Goal: Contribute content: Contribute content

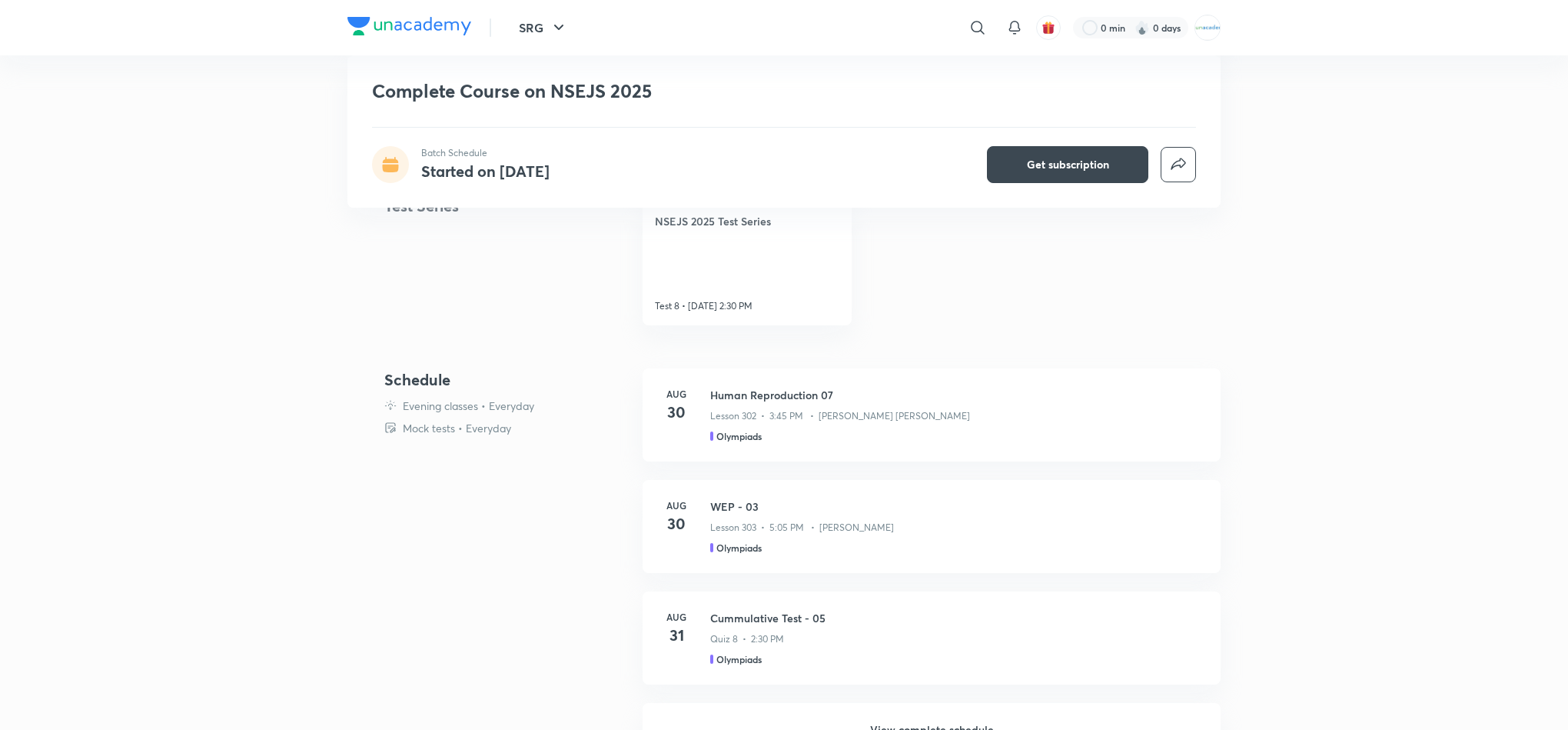
scroll to position [489, 0]
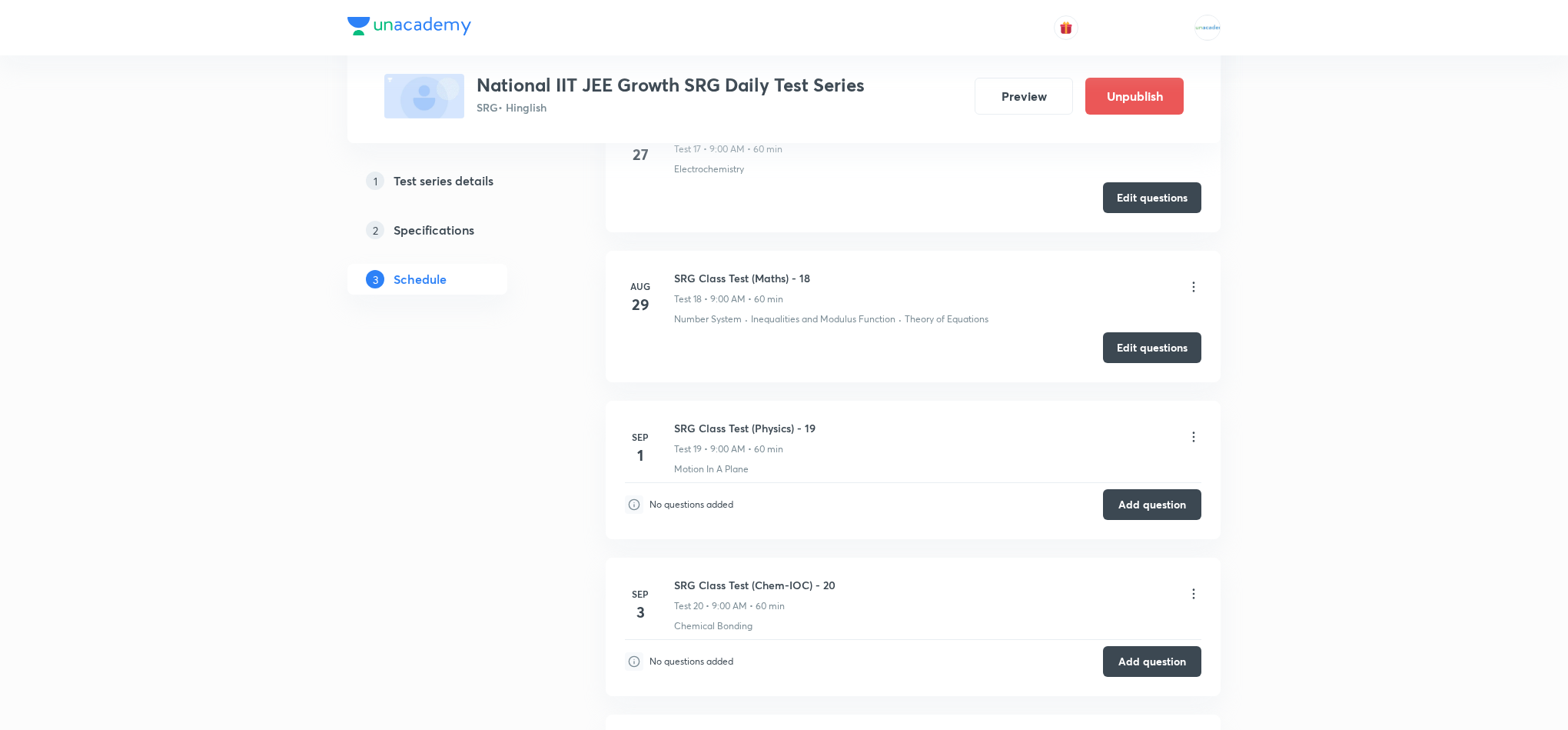
scroll to position [3206, 0]
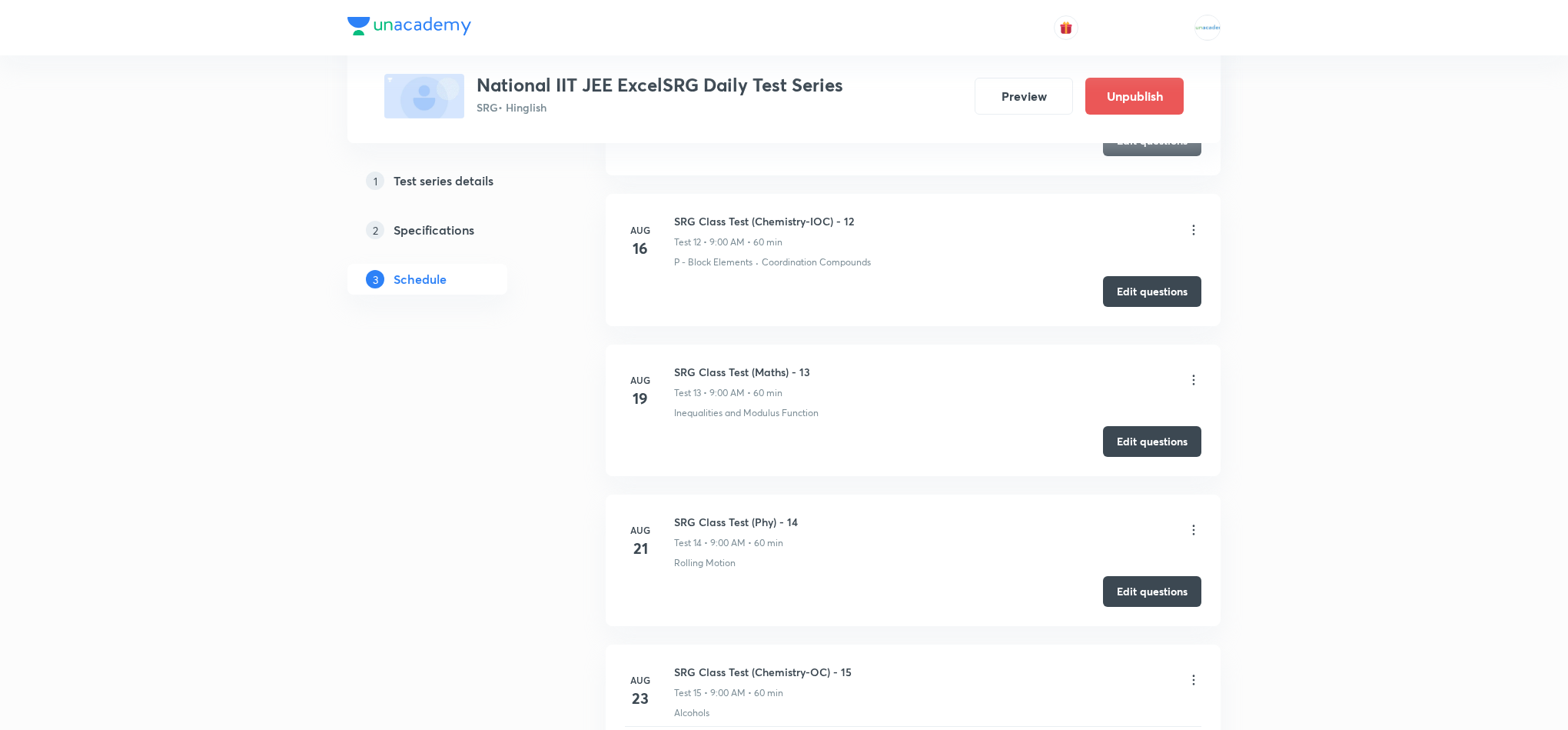
scroll to position [2369, 0]
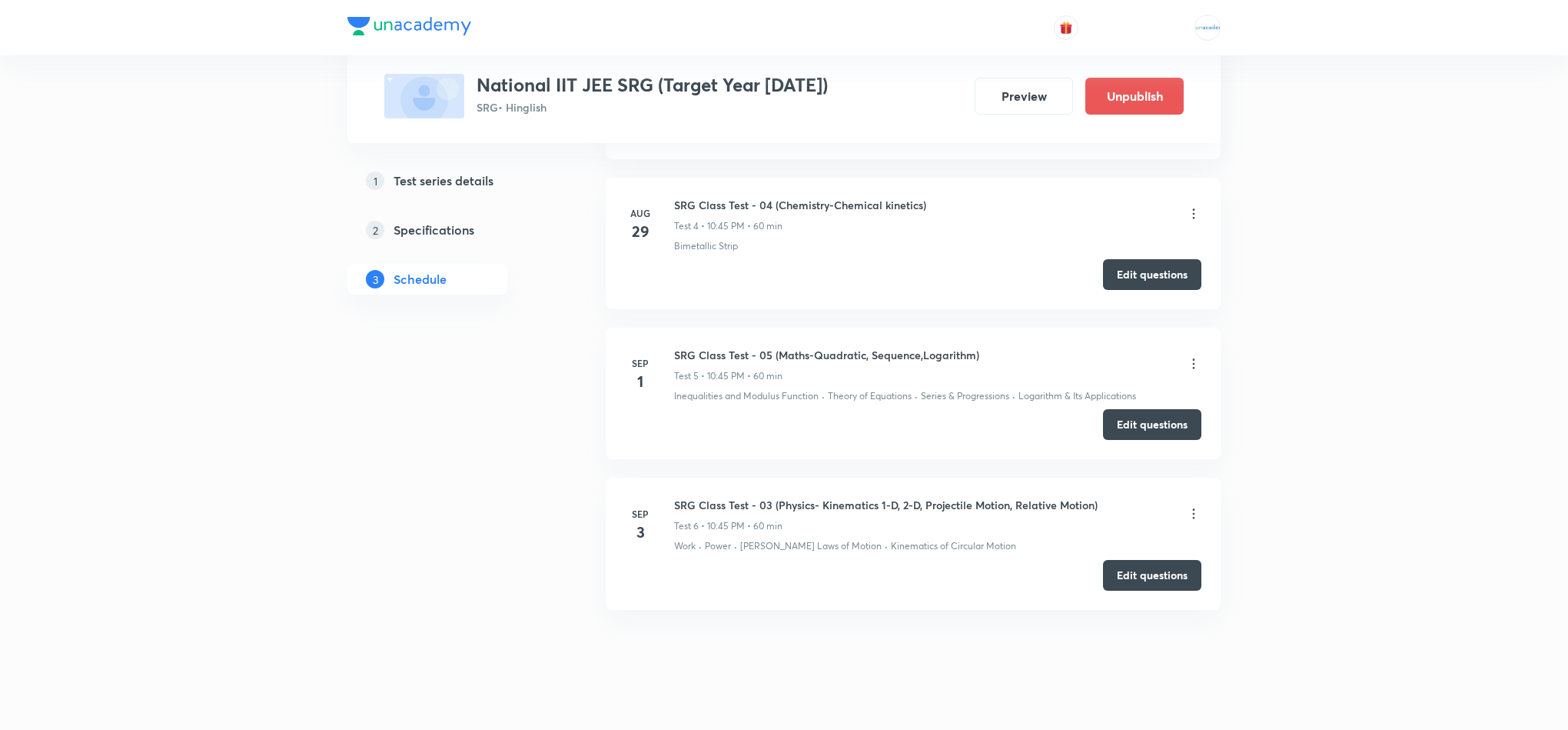
scroll to position [1212, 0]
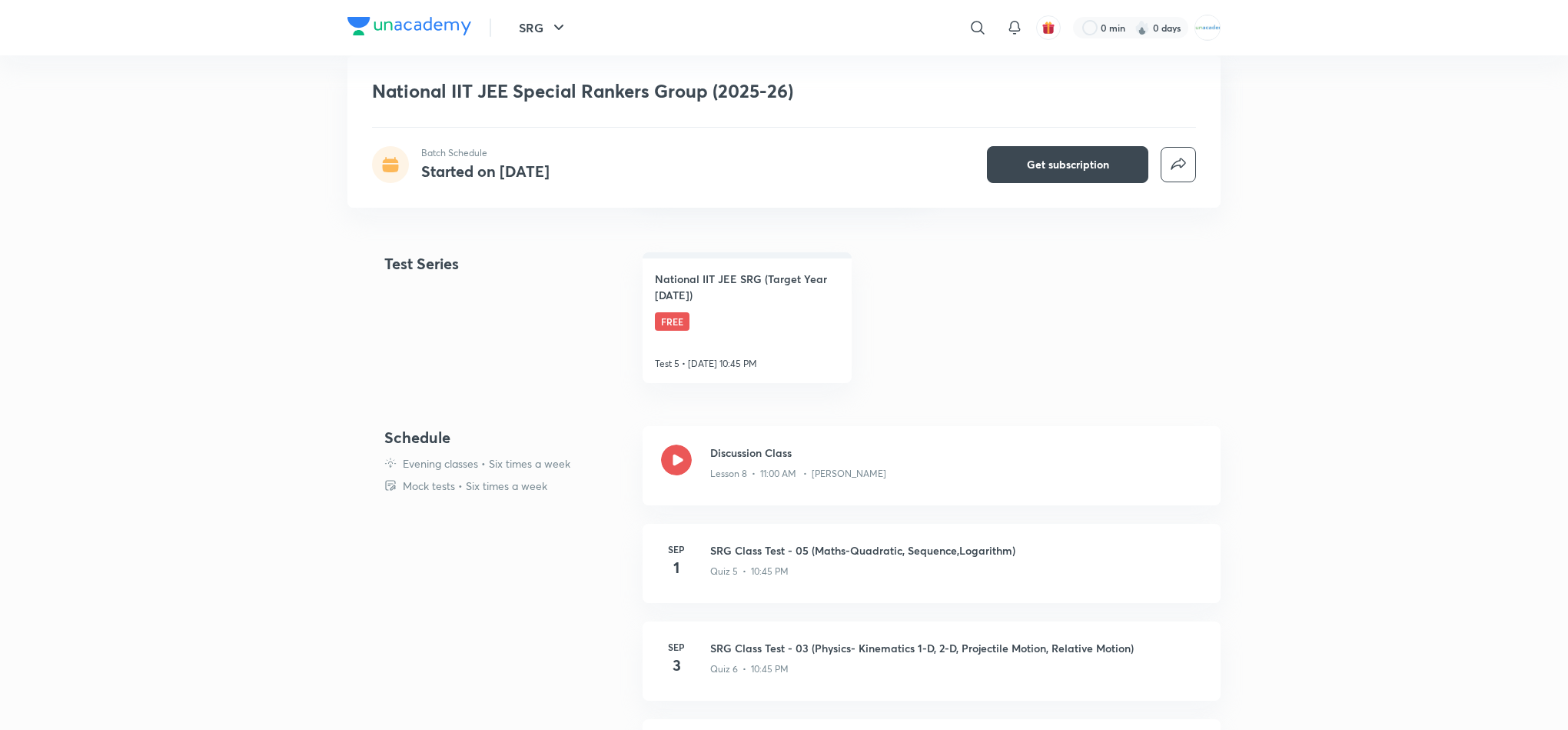
scroll to position [462, 0]
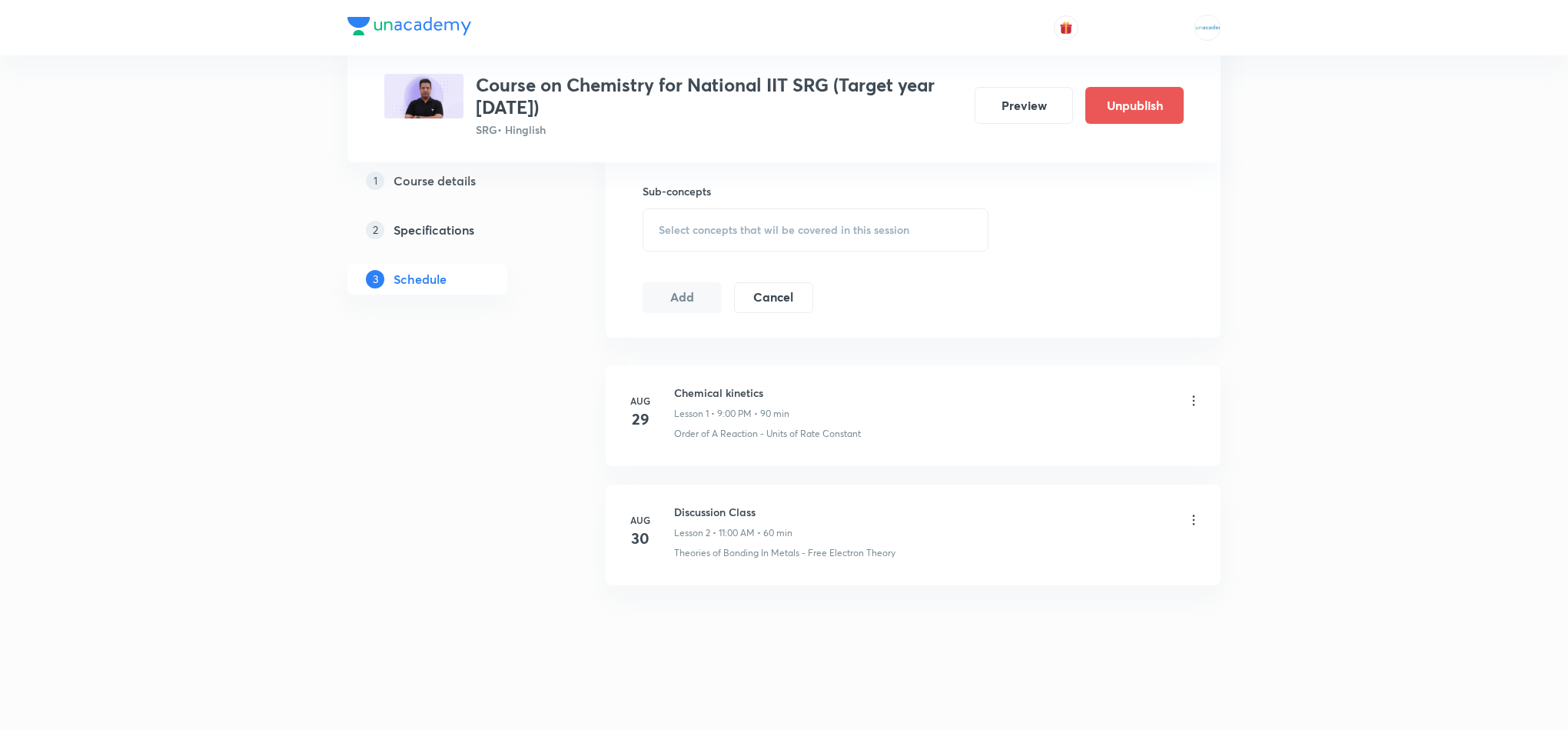
click at [1193, 518] on icon at bounding box center [1194, 519] width 16 height 16
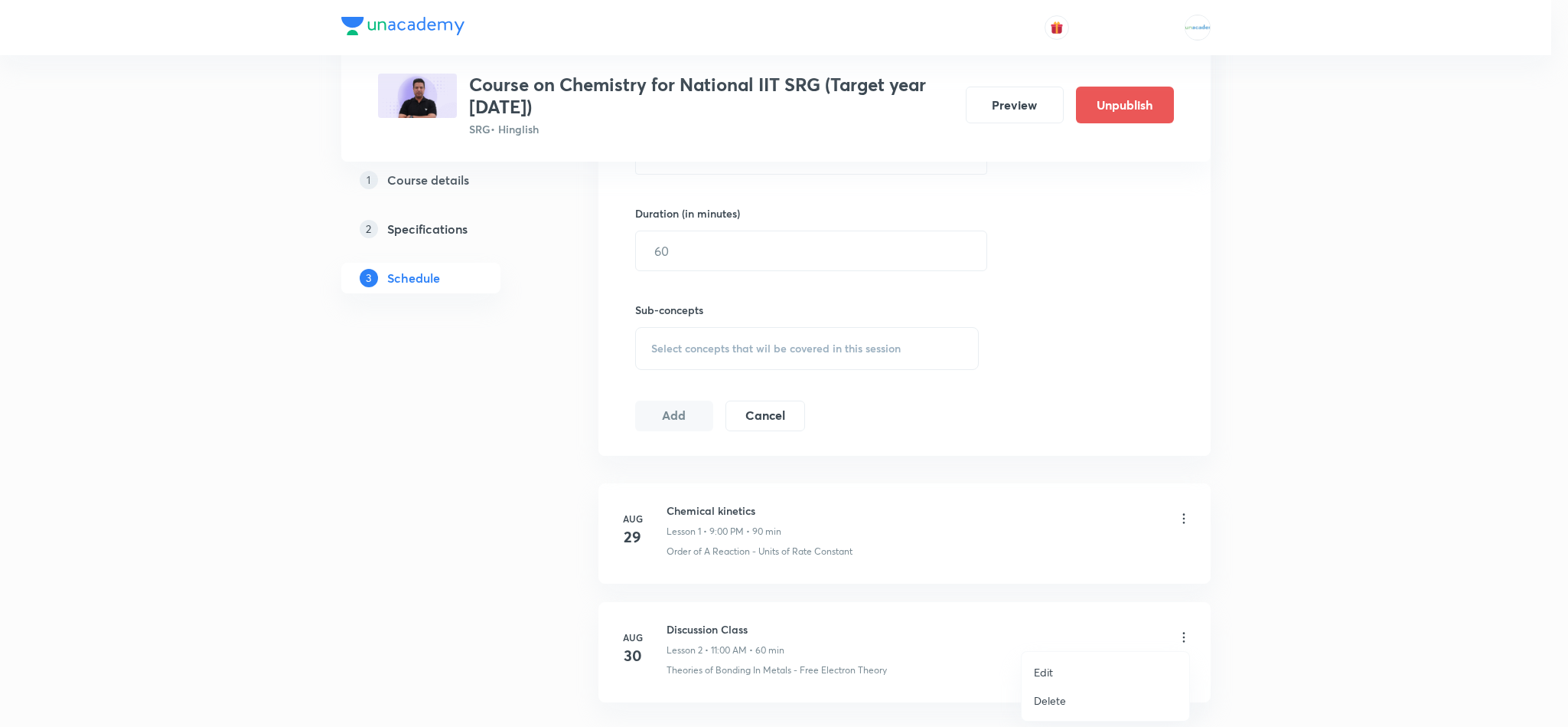
click at [1042, 676] on p "Edit" at bounding box center [1043, 672] width 19 height 16
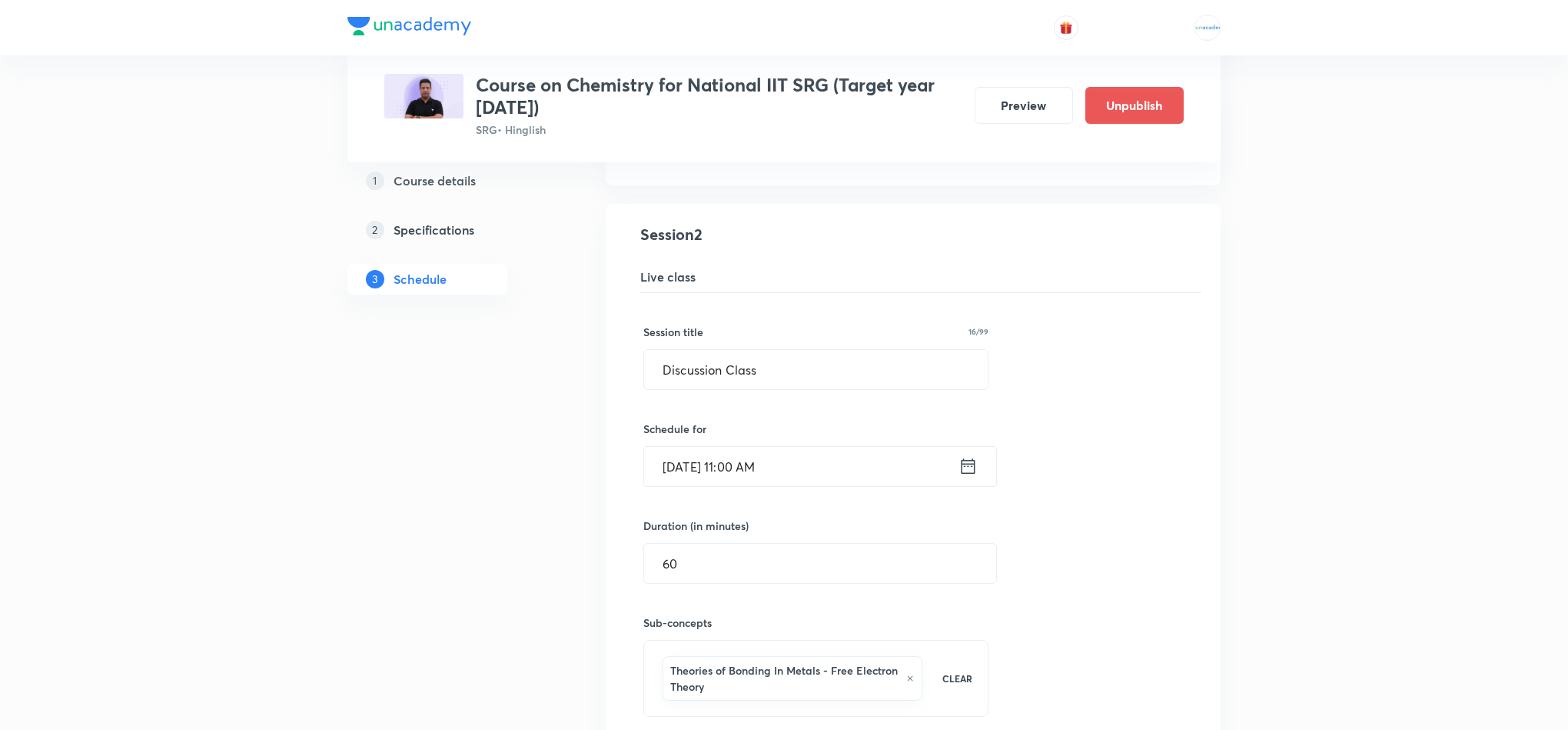
scroll to position [368, 0]
click at [963, 469] on icon at bounding box center [968, 469] width 19 height 21
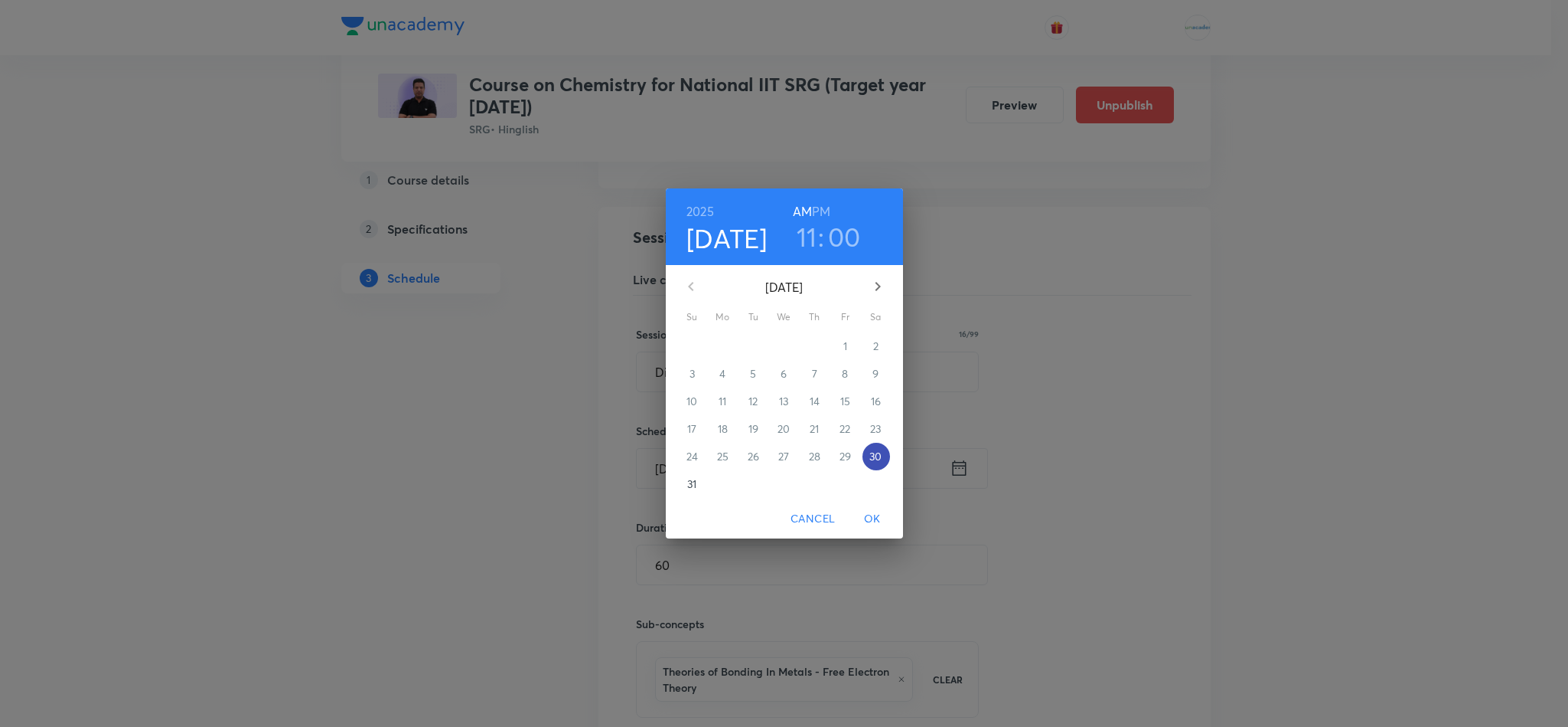
click at [879, 454] on p "30" at bounding box center [875, 456] width 12 height 16
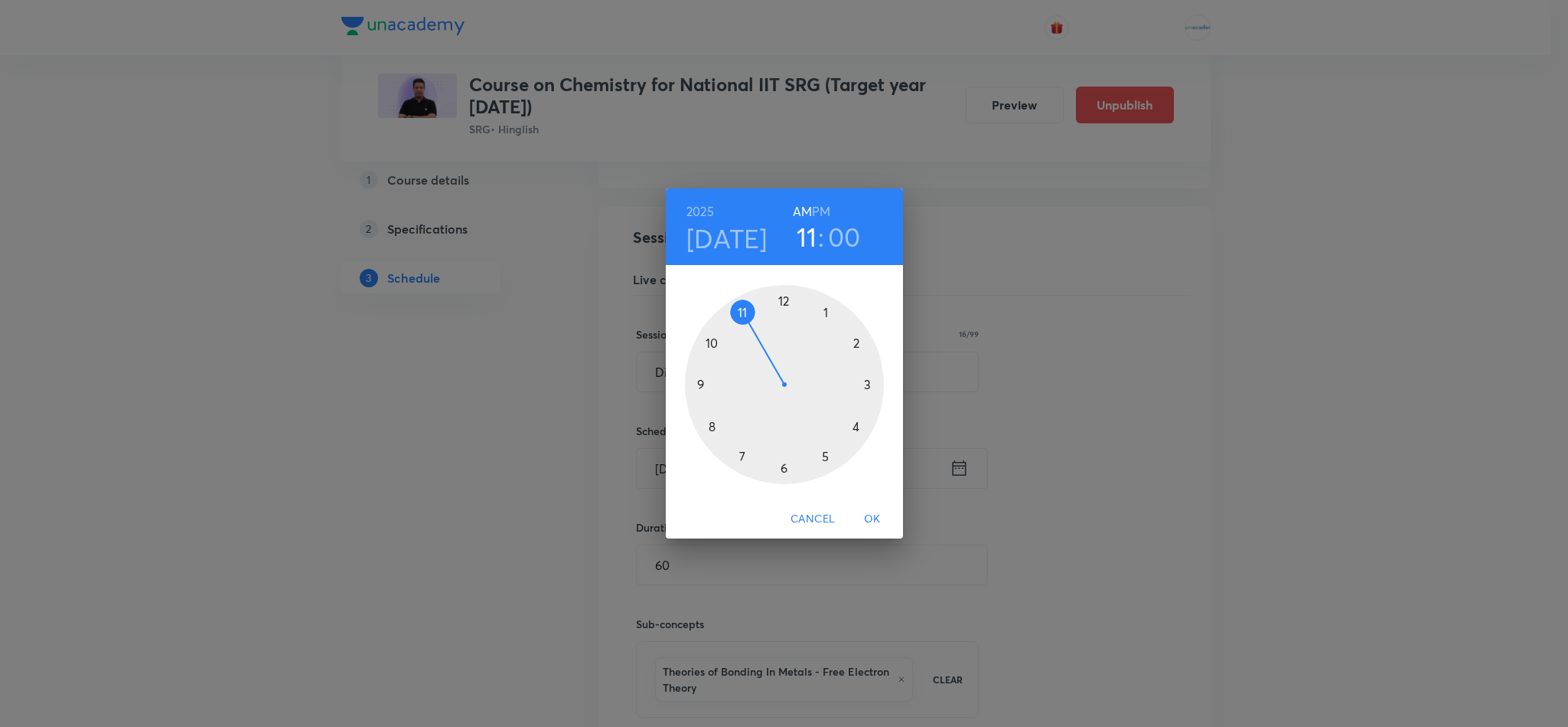
click at [696, 382] on div at bounding box center [784, 384] width 199 height 199
click at [823, 214] on h6 "PM" at bounding box center [821, 211] width 19 height 21
click at [865, 509] on span "OK" at bounding box center [872, 518] width 37 height 19
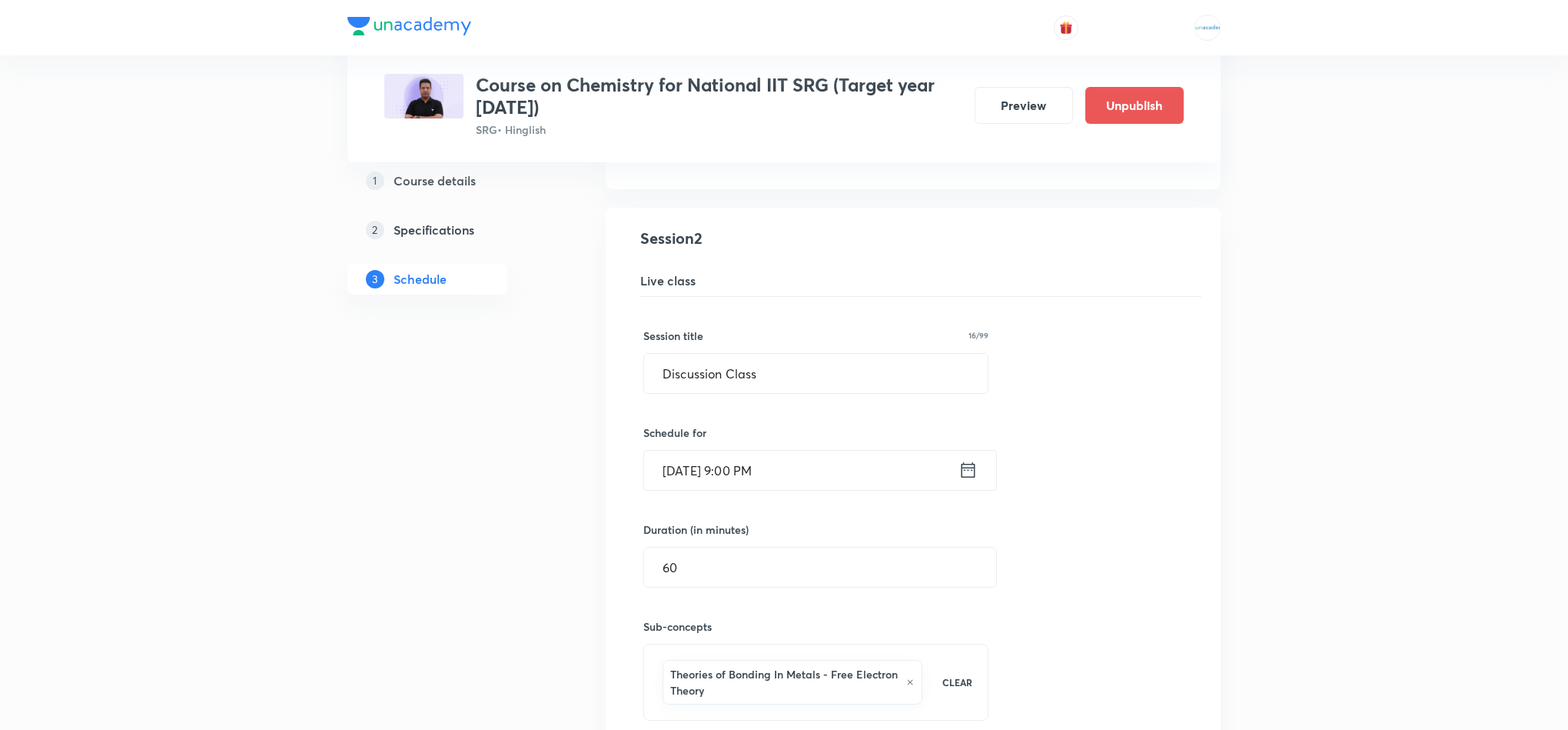
scroll to position [588, 0]
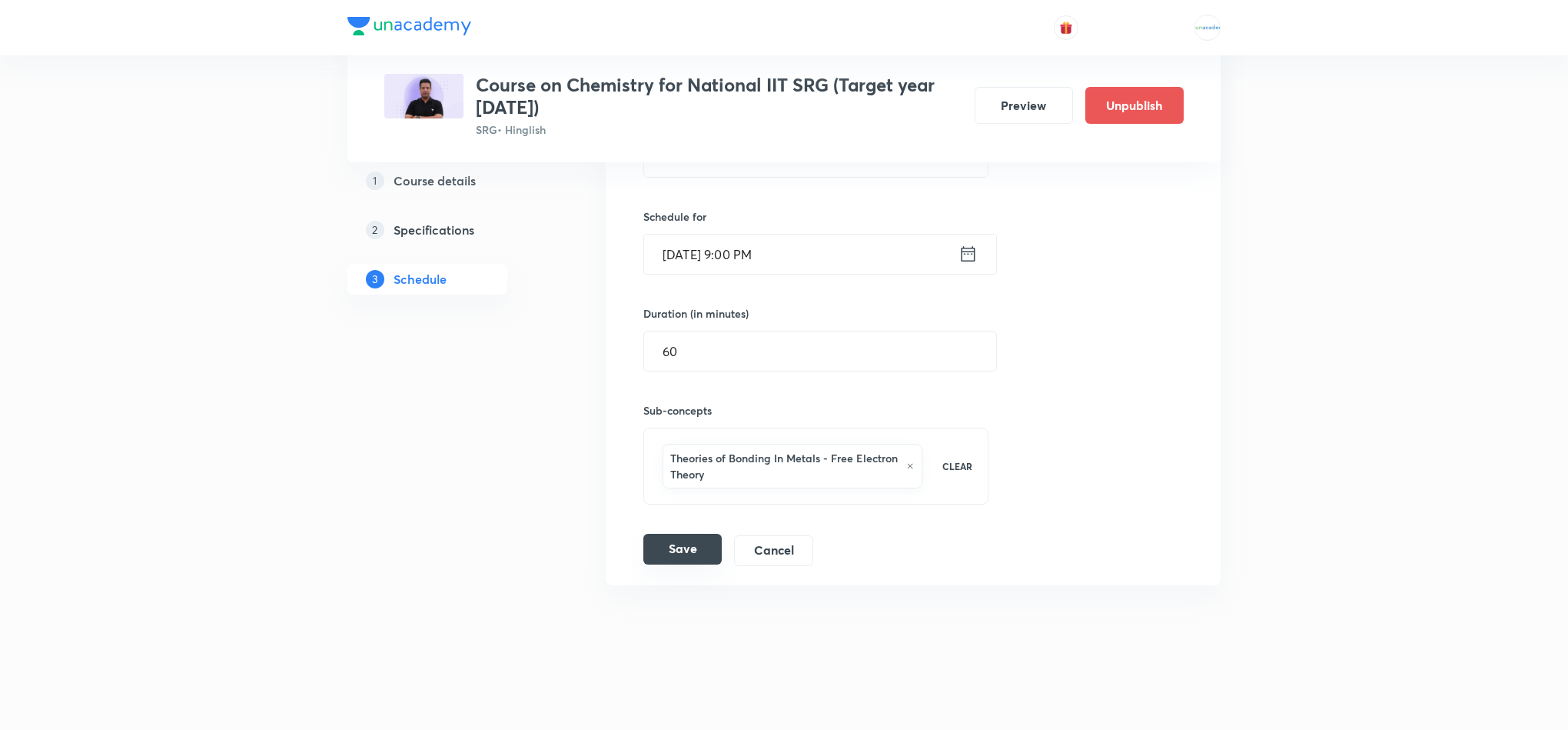
click at [663, 556] on button "Save" at bounding box center [682, 549] width 79 height 31
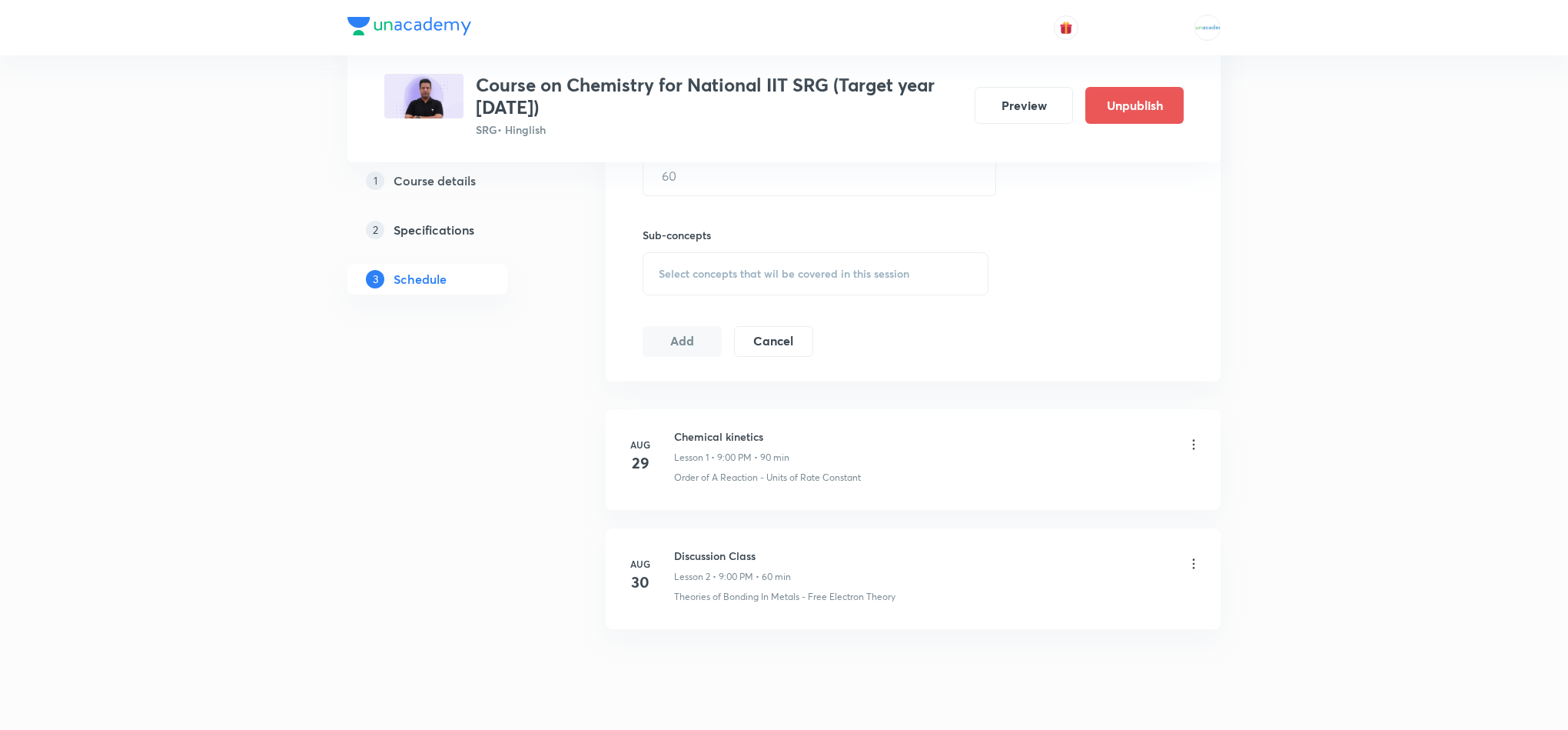
scroll to position [688, 0]
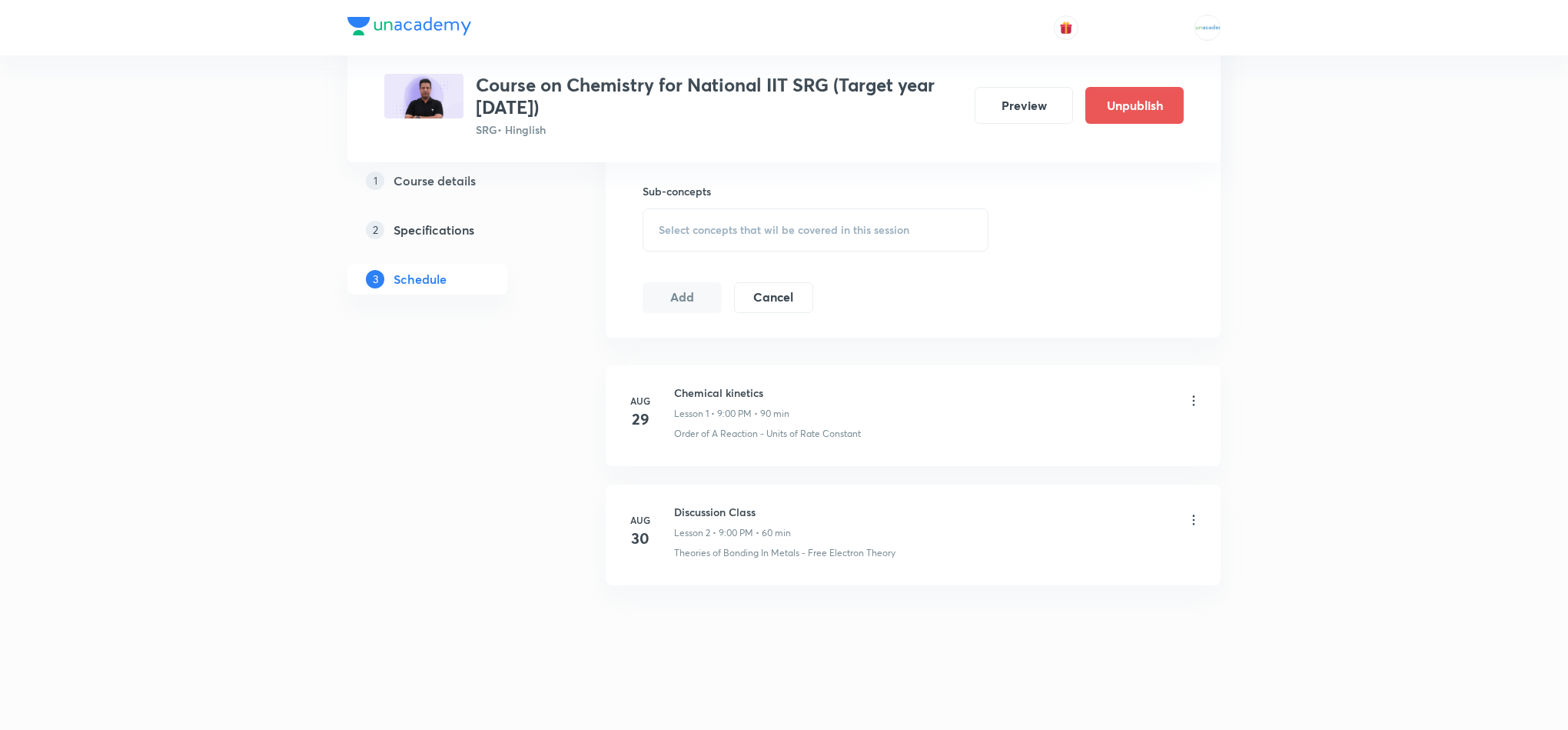
click at [934, 469] on ul "Aug 29 Chemical kinetics Lesson 1 • 9:00 PM • 90 min Order of A Reaction - Unit…" at bounding box center [913, 475] width 615 height 220
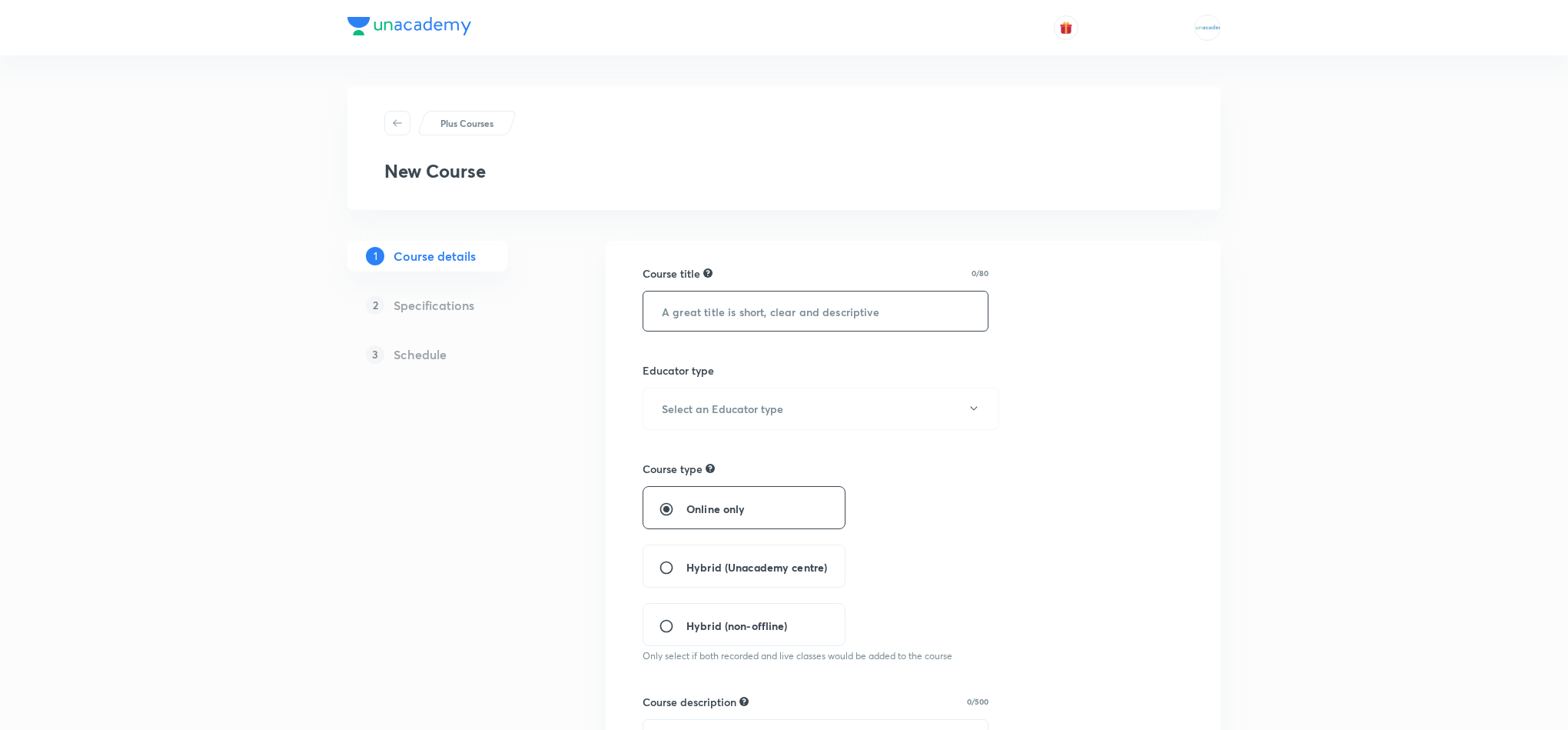
click at [812, 306] on input "text" at bounding box center [815, 311] width 344 height 39
paste input "Course on Mathematics for National IIT SRG (Target year 2026)"
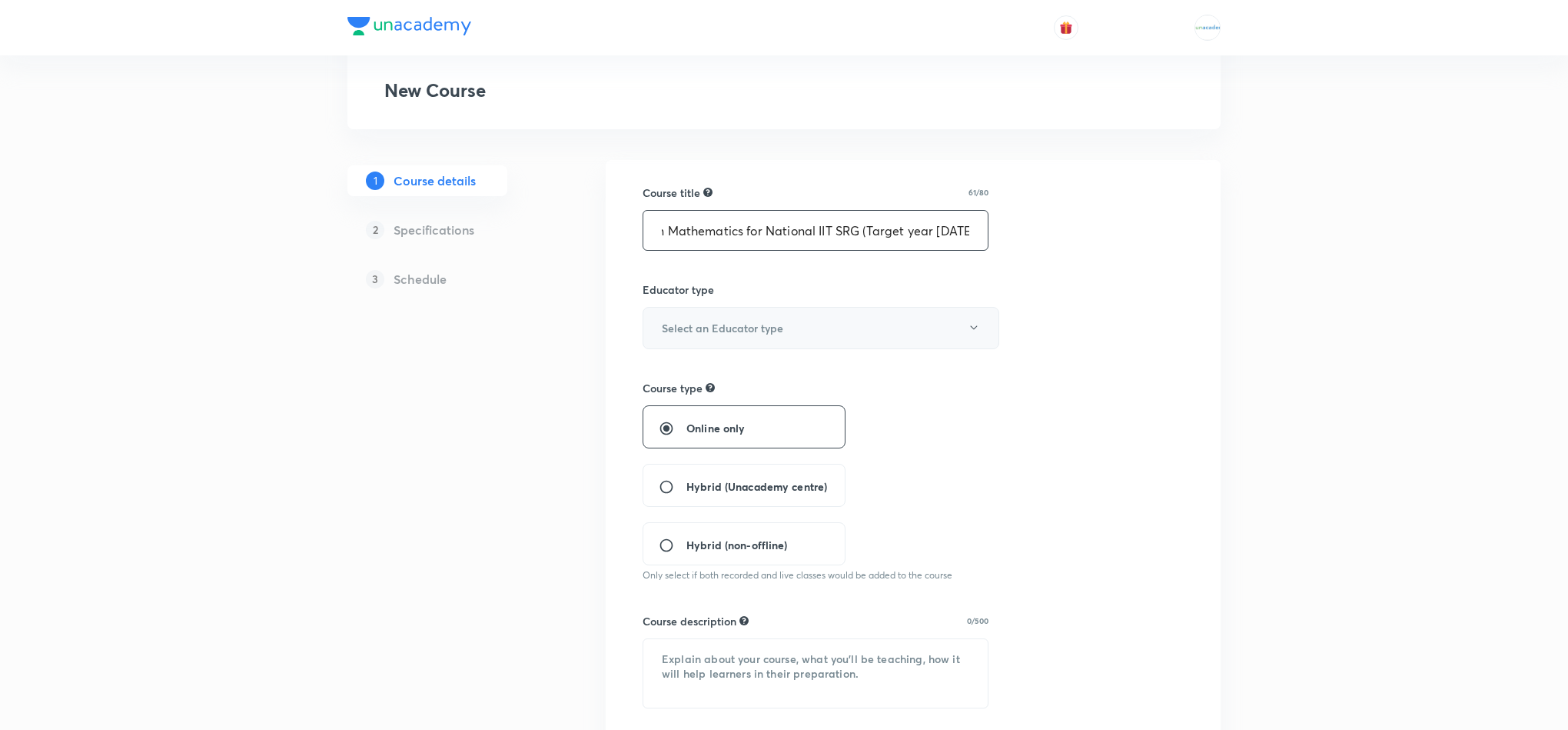
scroll to position [81, 0]
type input "Course on Mathematics for National IIT SRG (Target year 2026)"
click at [826, 346] on button "Select an Educator type" at bounding box center [821, 327] width 356 height 43
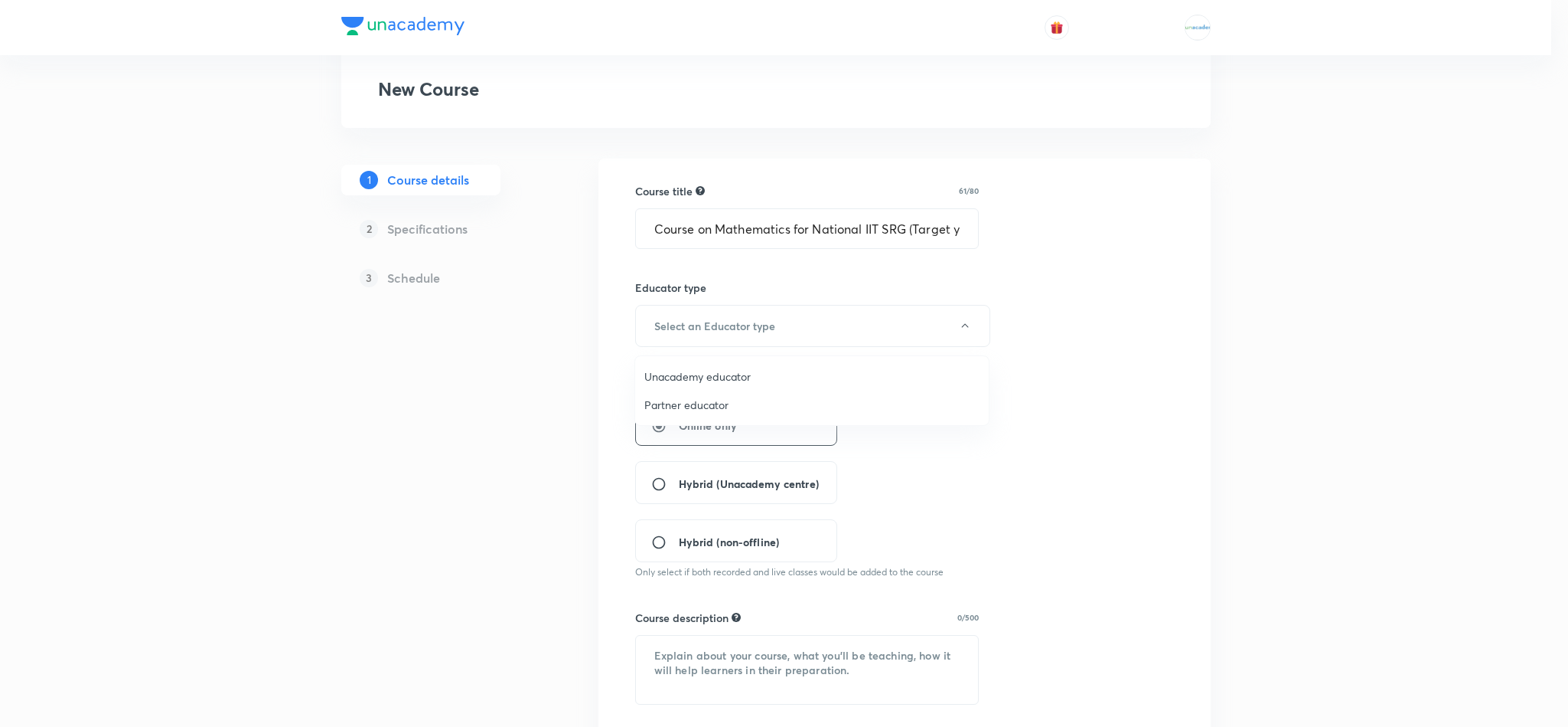
click at [744, 379] on span "Unacademy educator" at bounding box center [811, 376] width 335 height 16
radio input "false"
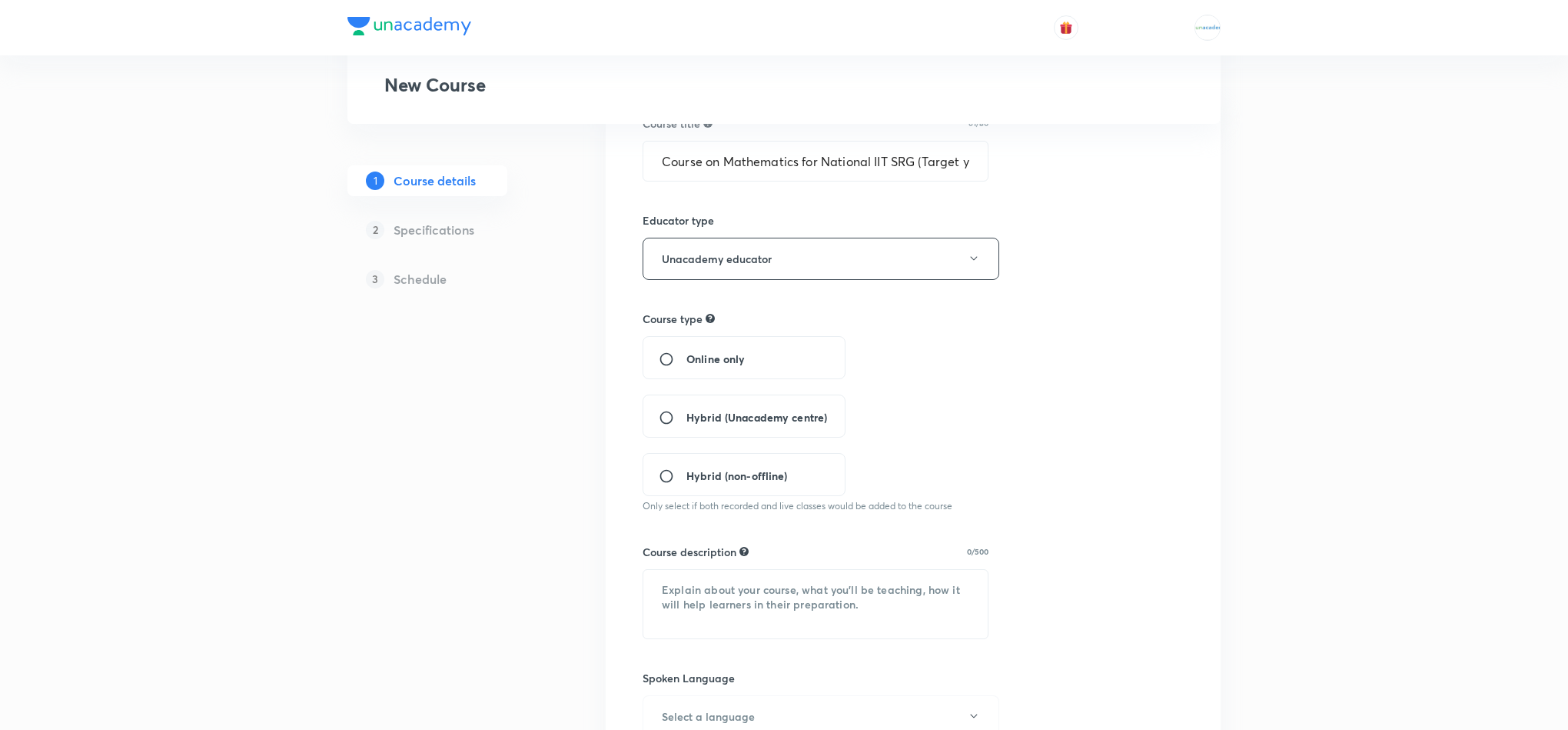
scroll to position [151, 0]
click at [708, 366] on span "Online only" at bounding box center [715, 358] width 58 height 16
click at [687, 366] on input "Online only" at bounding box center [673, 358] width 28 height 16
radio input "true"
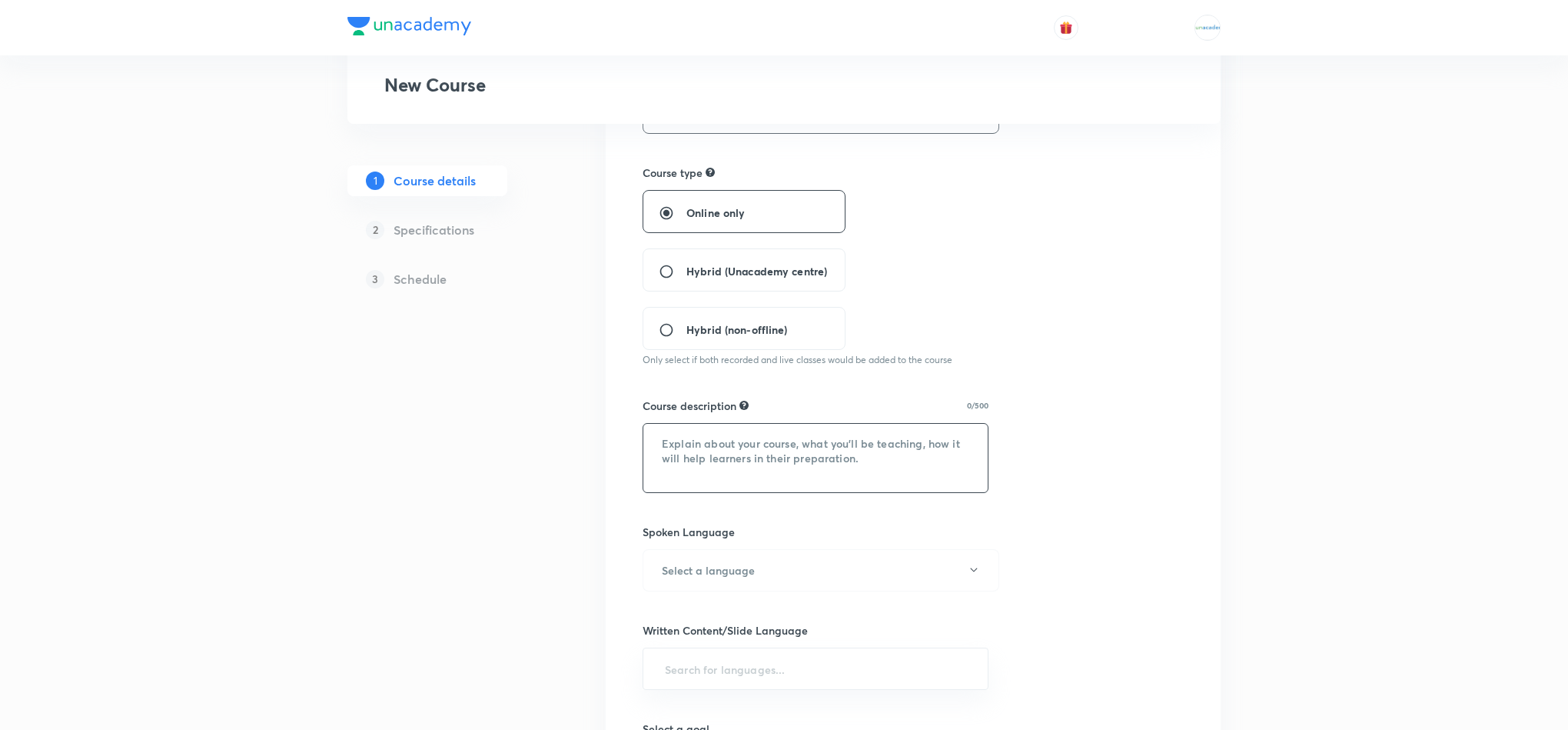
paste textarea ""In this course, Sumit Gupta Sir will provide in-depth knowledge of Mathematics…"
click at [713, 438] on textarea at bounding box center [815, 458] width 344 height 69
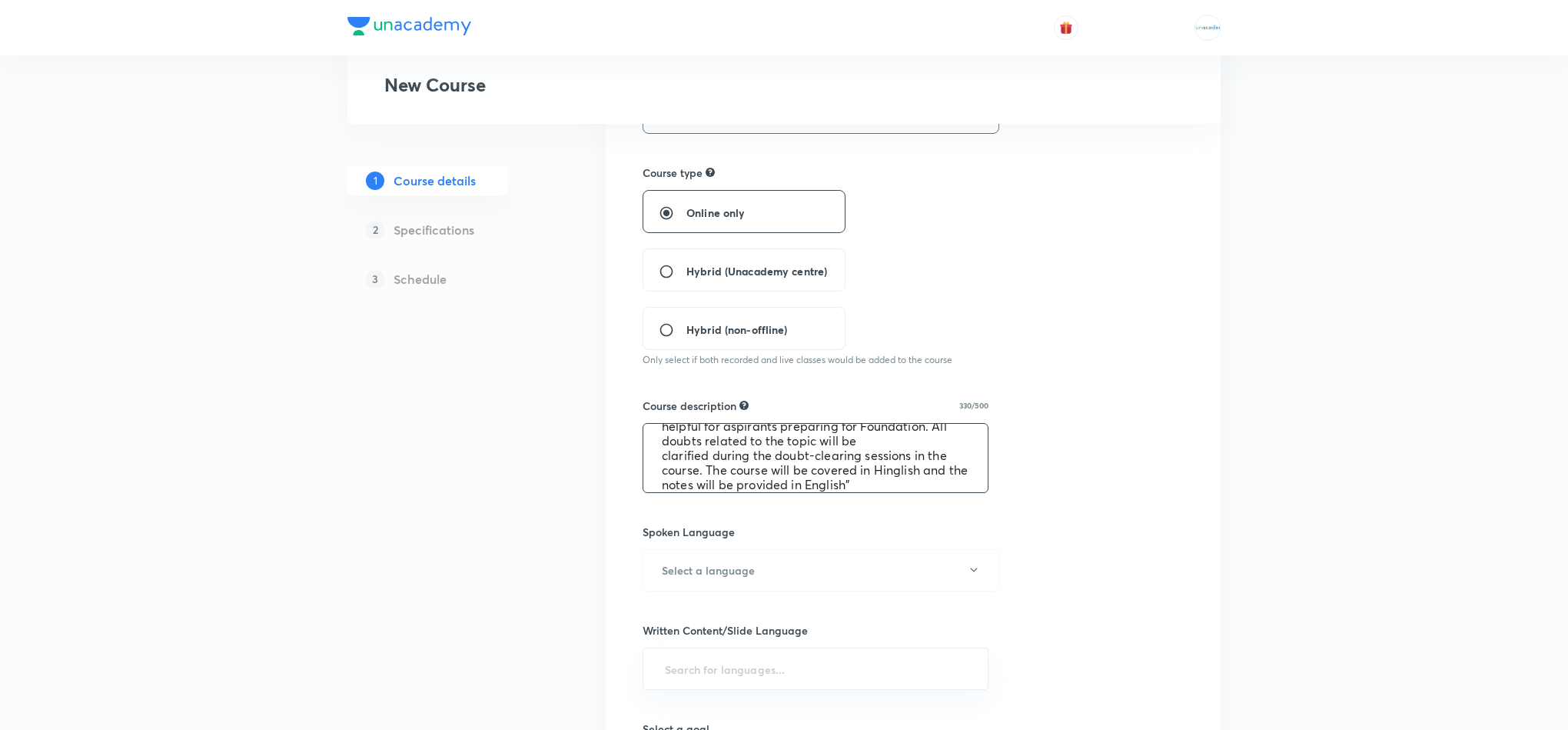
scroll to position [0, 0]
click at [789, 456] on textarea ""In this course, Sumit Gupta Sir will provide in-depth knowledge of Mathematics…" at bounding box center [815, 458] width 344 height 69
paste textarea "Praveer Agrawal"
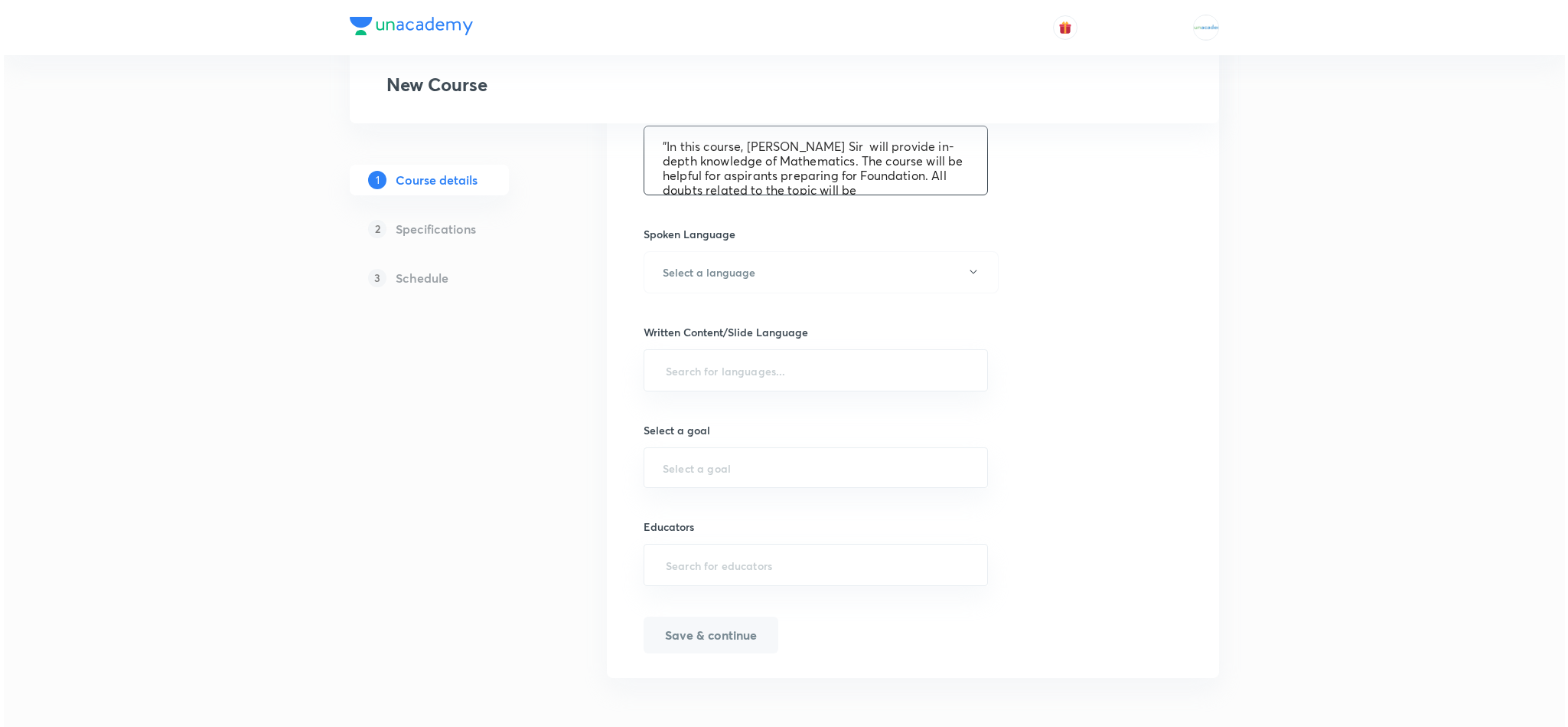
scroll to position [593, 0]
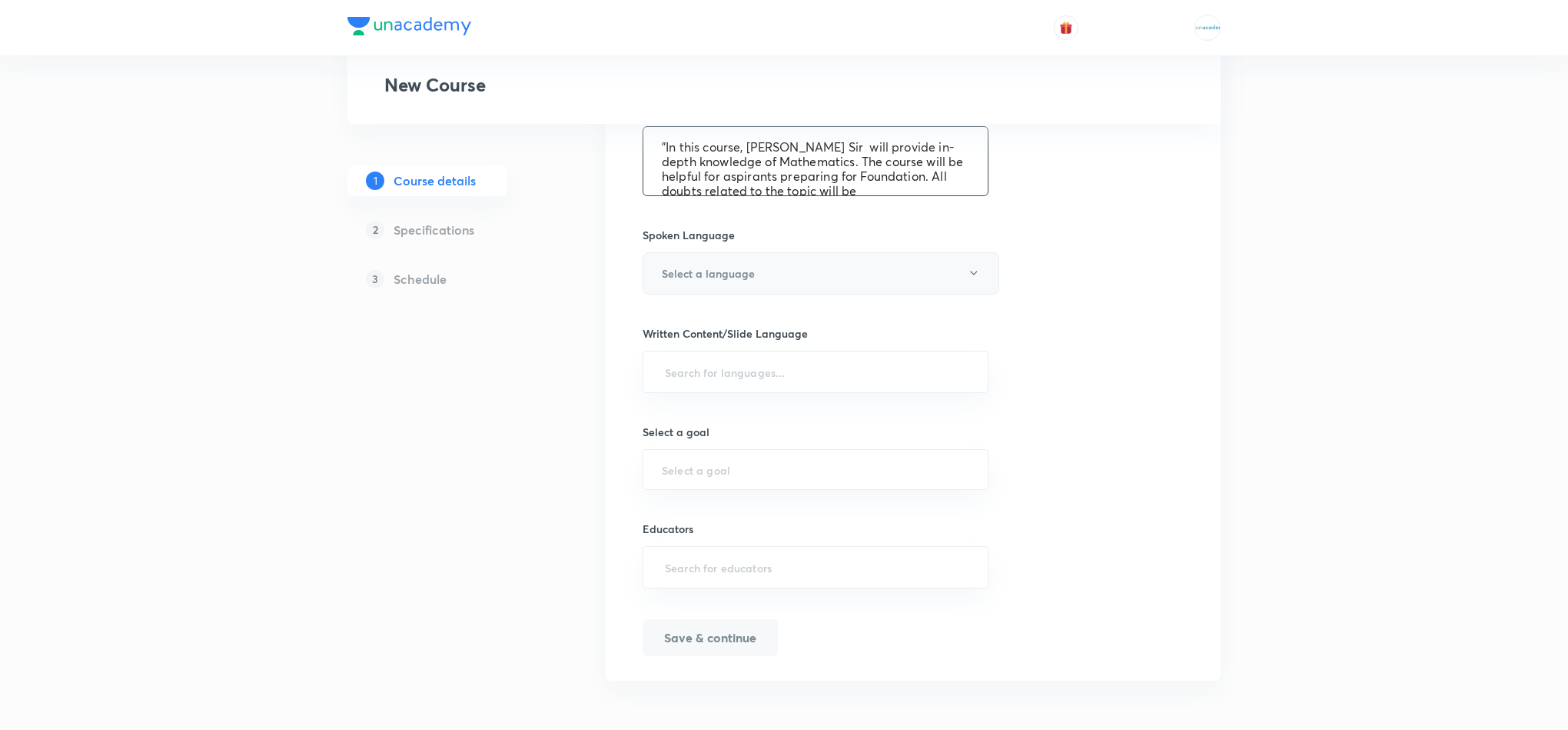
type textarea ""In this course, Praveer Agrawal Sir will provide in-depth knowledge of Mathema…"
click at [805, 258] on button "Select a language" at bounding box center [821, 274] width 356 height 43
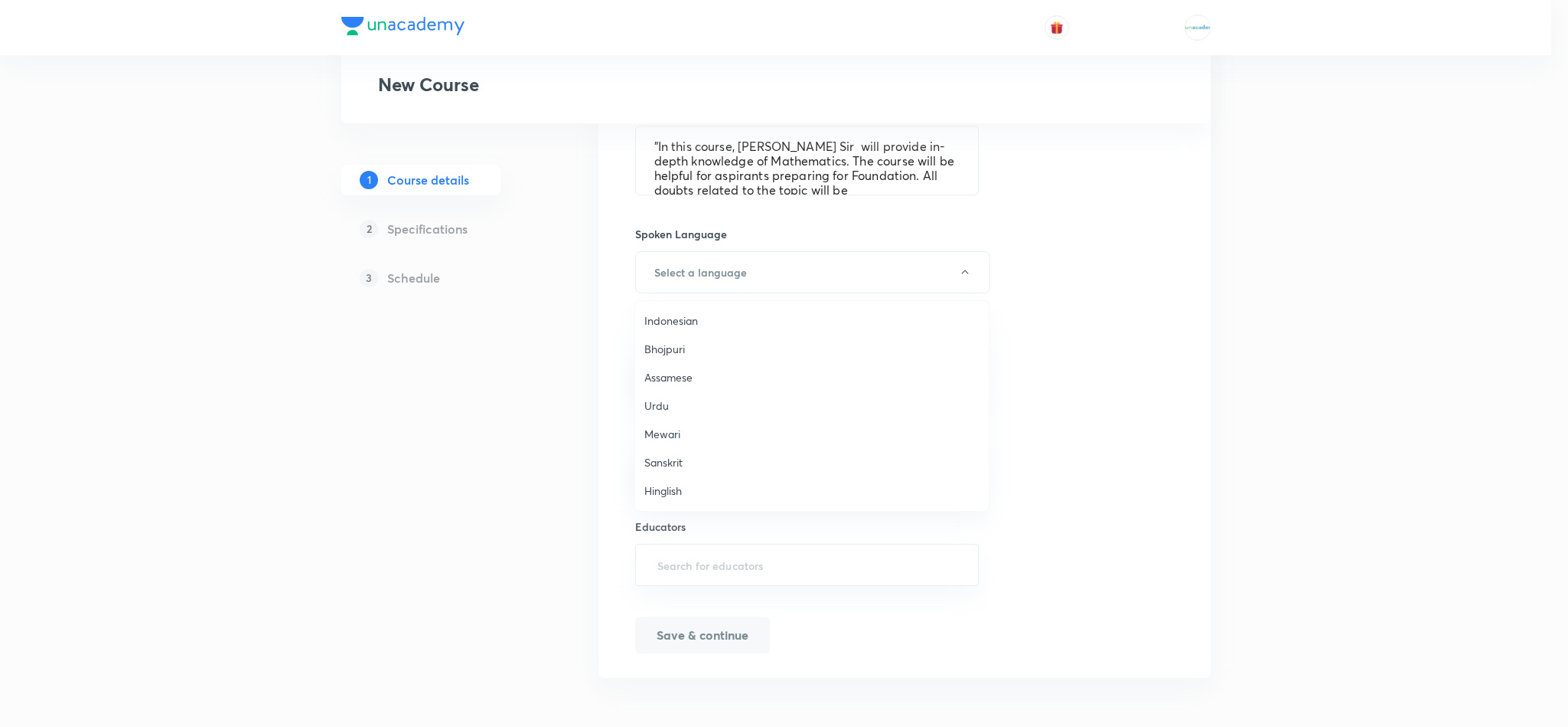
click at [691, 482] on span "Hinglish" at bounding box center [811, 490] width 335 height 16
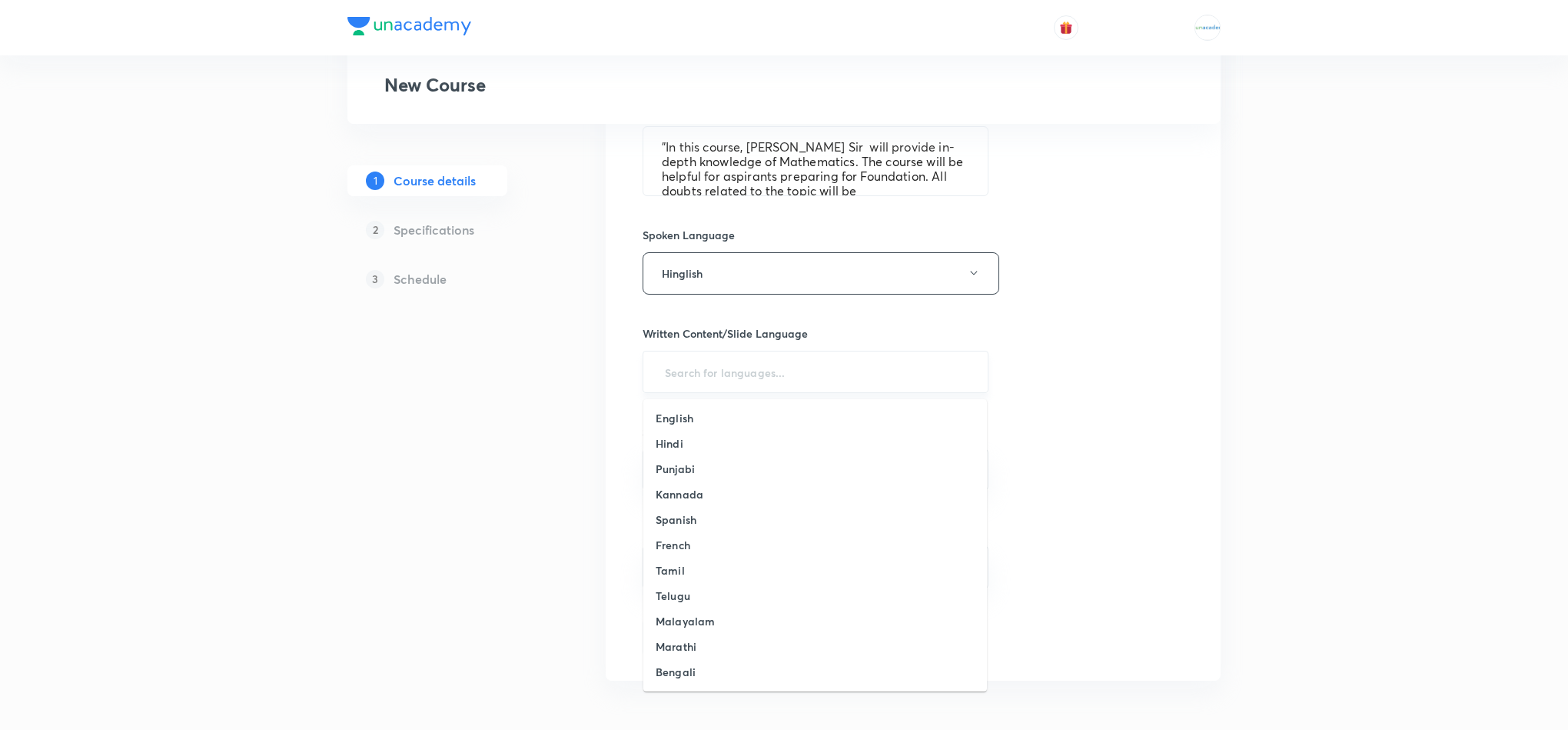
click at [821, 379] on input "text" at bounding box center [815, 371] width 307 height 29
click at [688, 672] on h6 "Hinglish" at bounding box center [676, 673] width 42 height 16
click at [756, 481] on div "​" at bounding box center [816, 469] width 346 height 41
click at [691, 470] on input "text" at bounding box center [815, 469] width 307 height 15
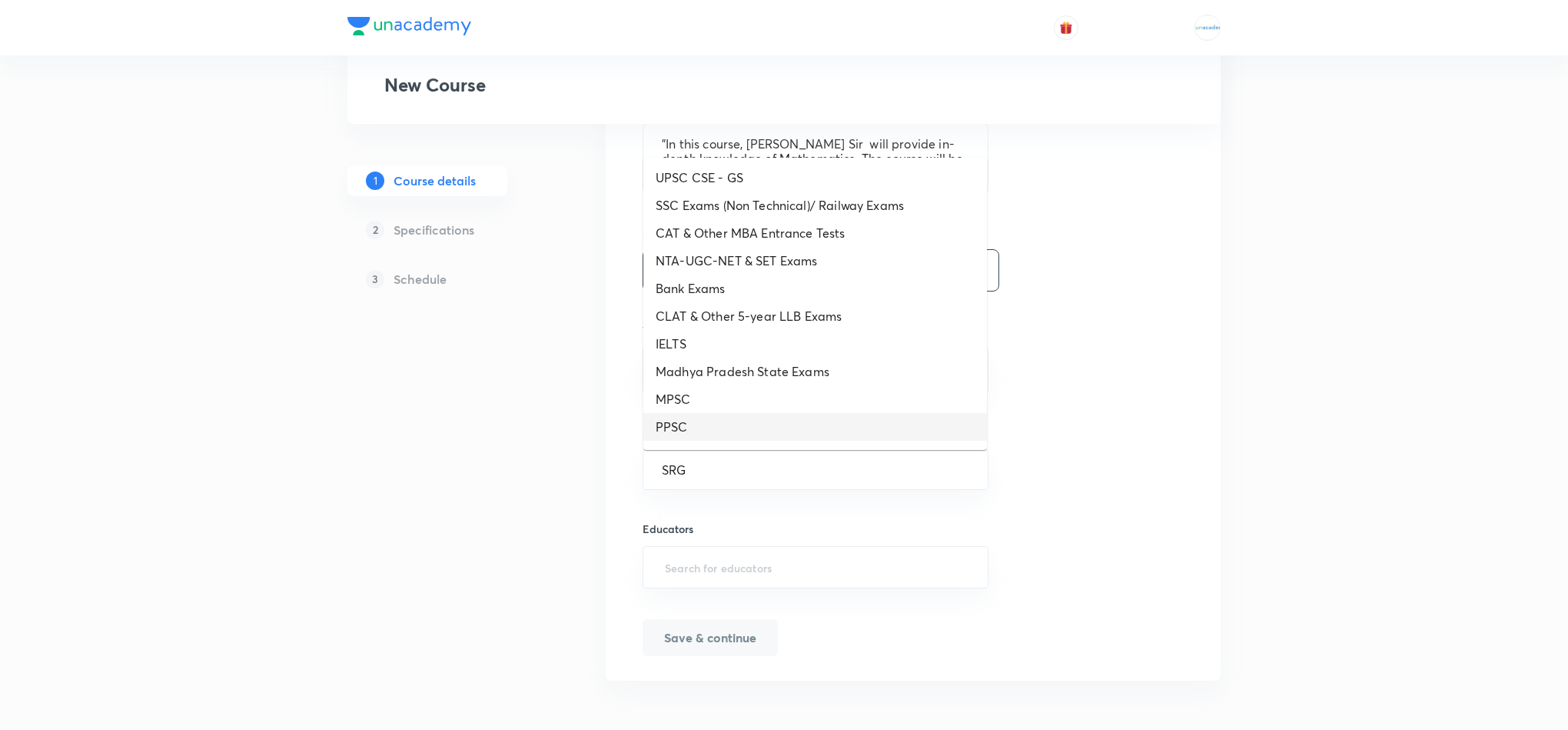
type input "SRG"
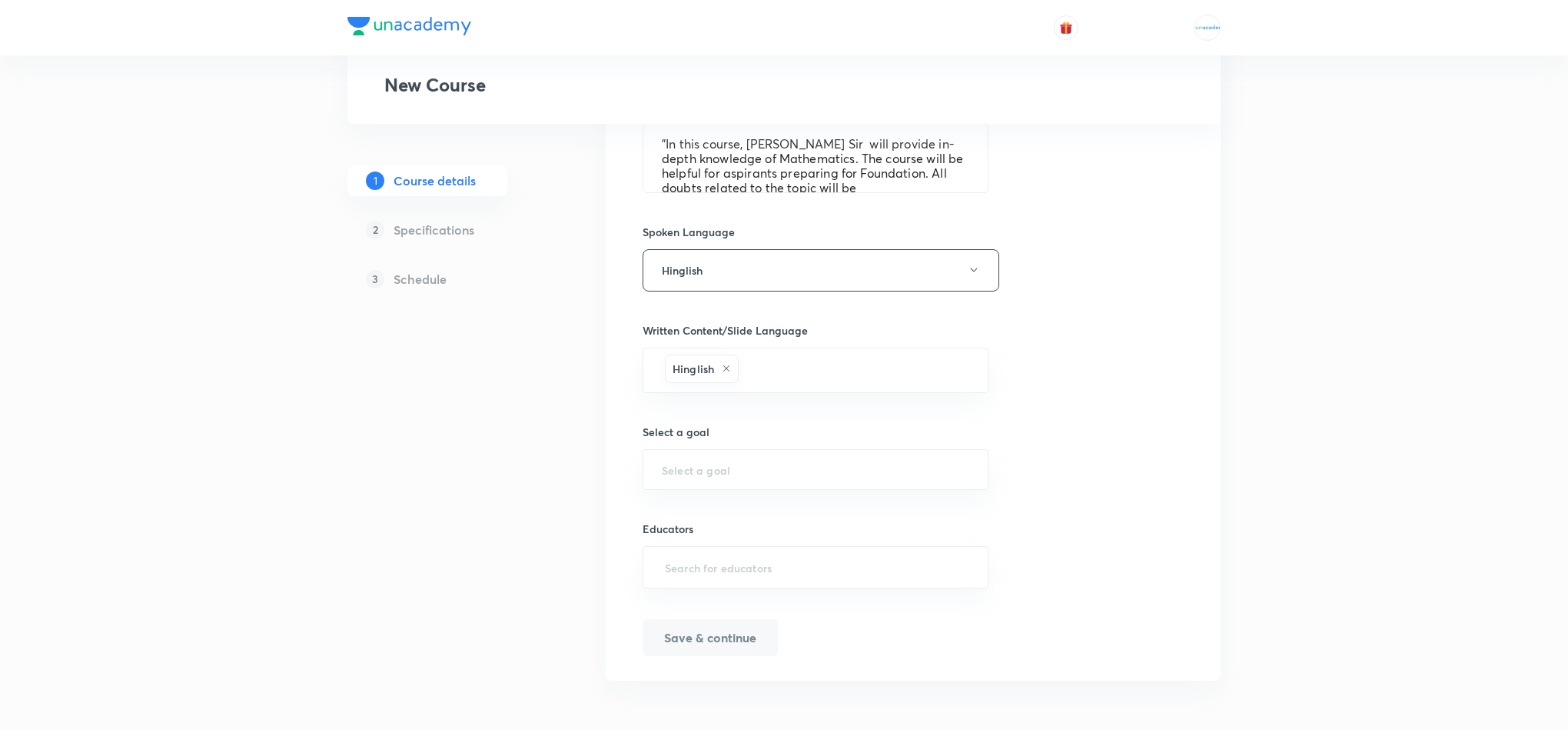
click at [1049, 404] on div "Course title 61/80 Course on Mathematics for National IIT SRG (Target year 2026…" at bounding box center [913, 162] width 542 height 986
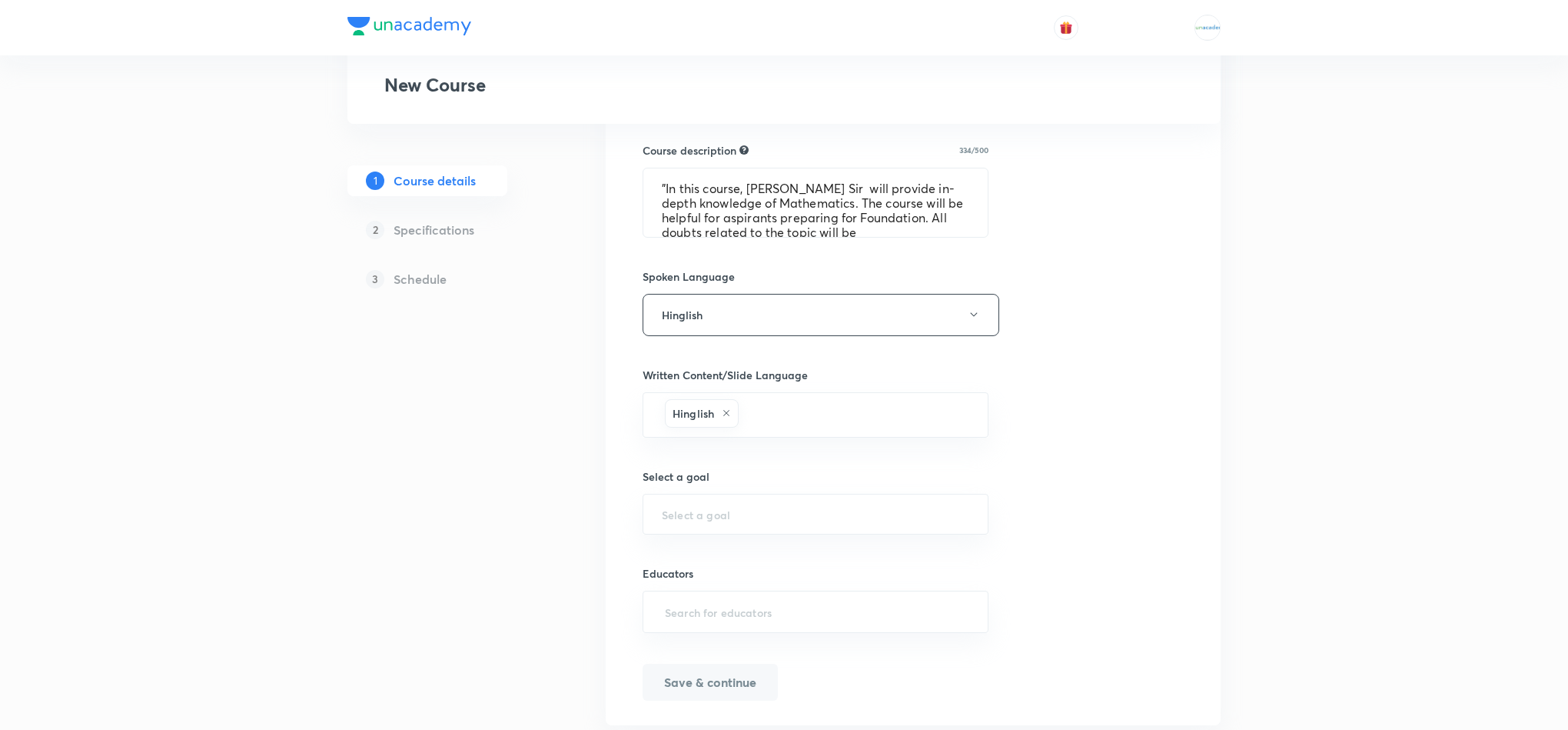
scroll to position [558, 0]
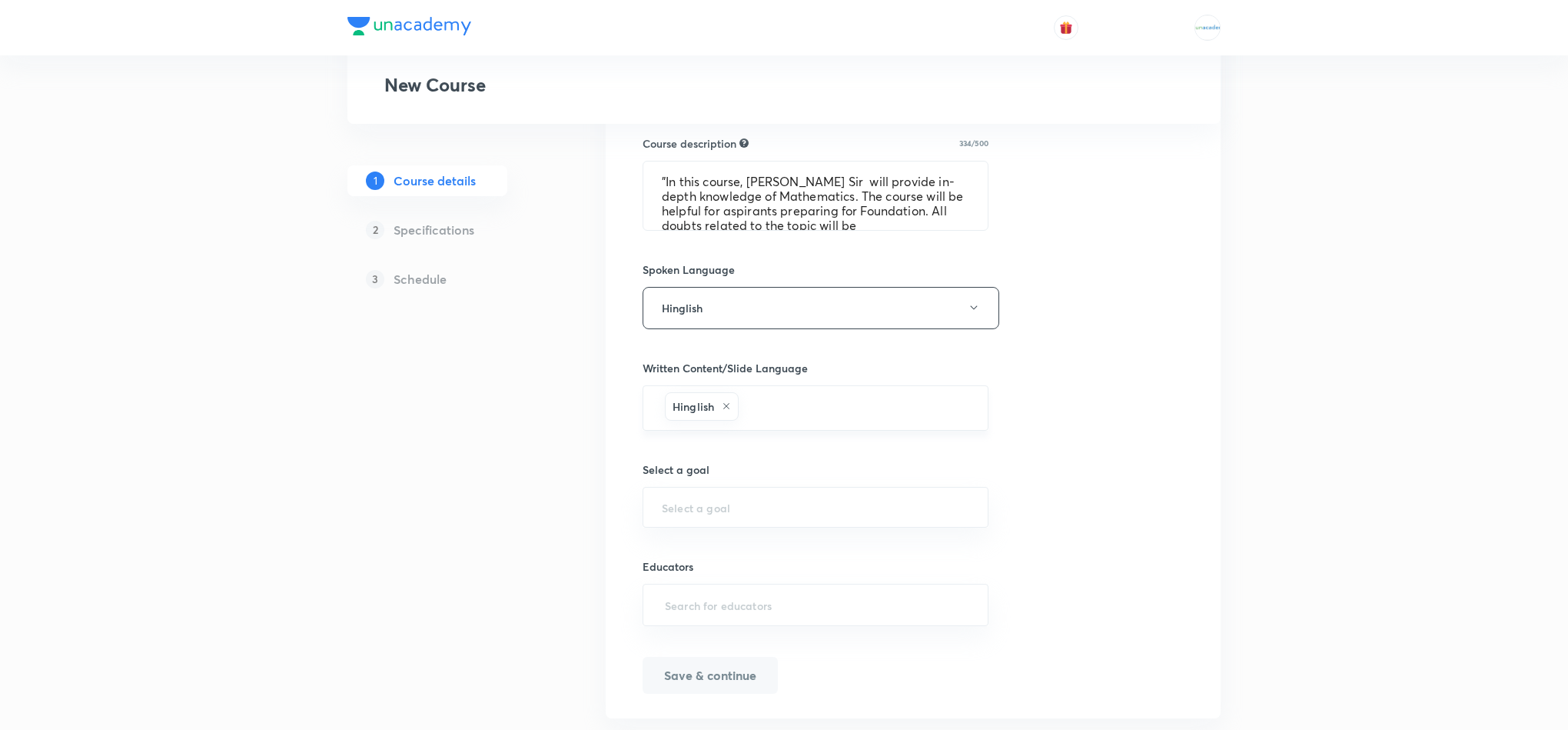
click at [727, 410] on icon at bounding box center [726, 406] width 9 height 9
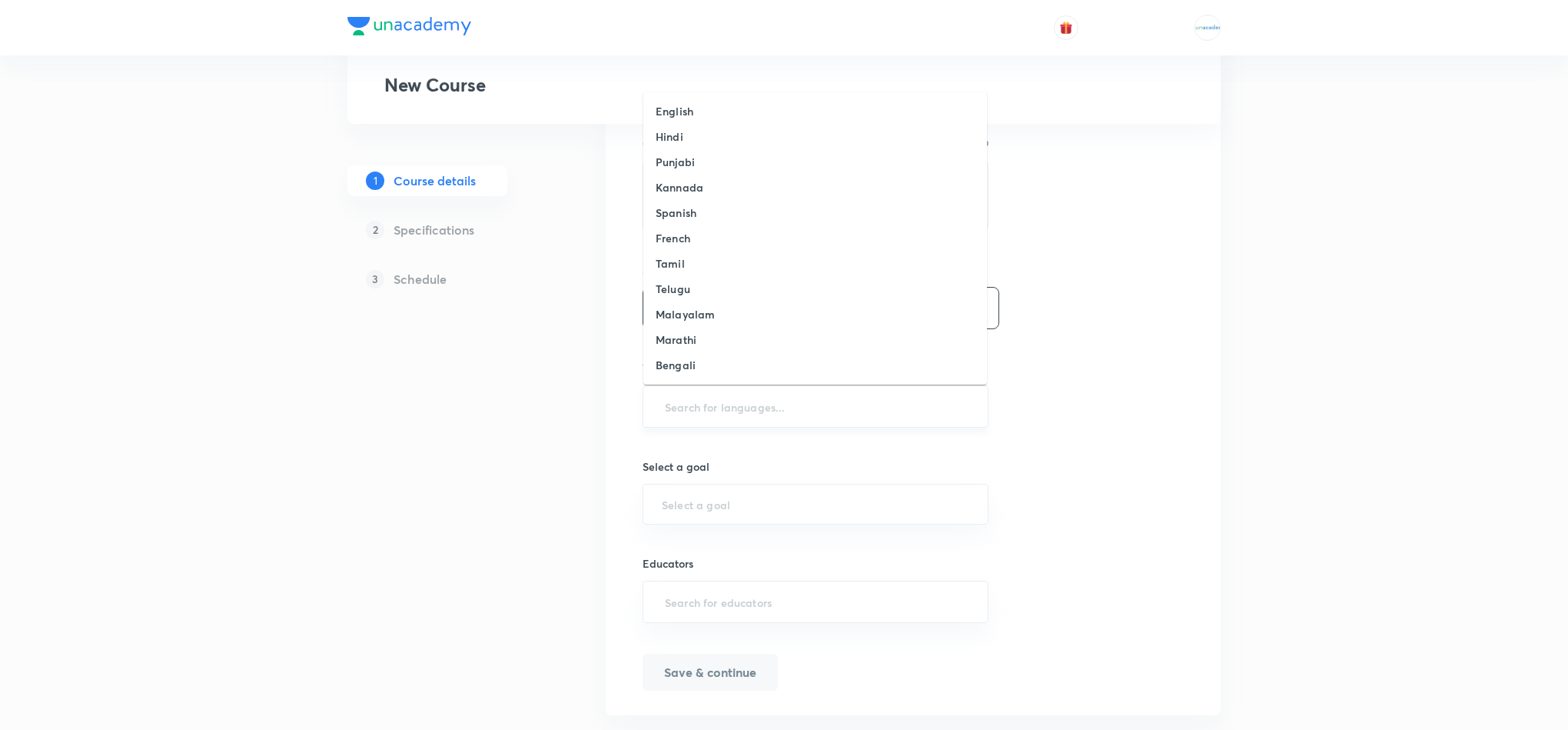
click at [727, 414] on input "text" at bounding box center [815, 406] width 307 height 29
click at [729, 113] on li "English" at bounding box center [814, 111] width 343 height 25
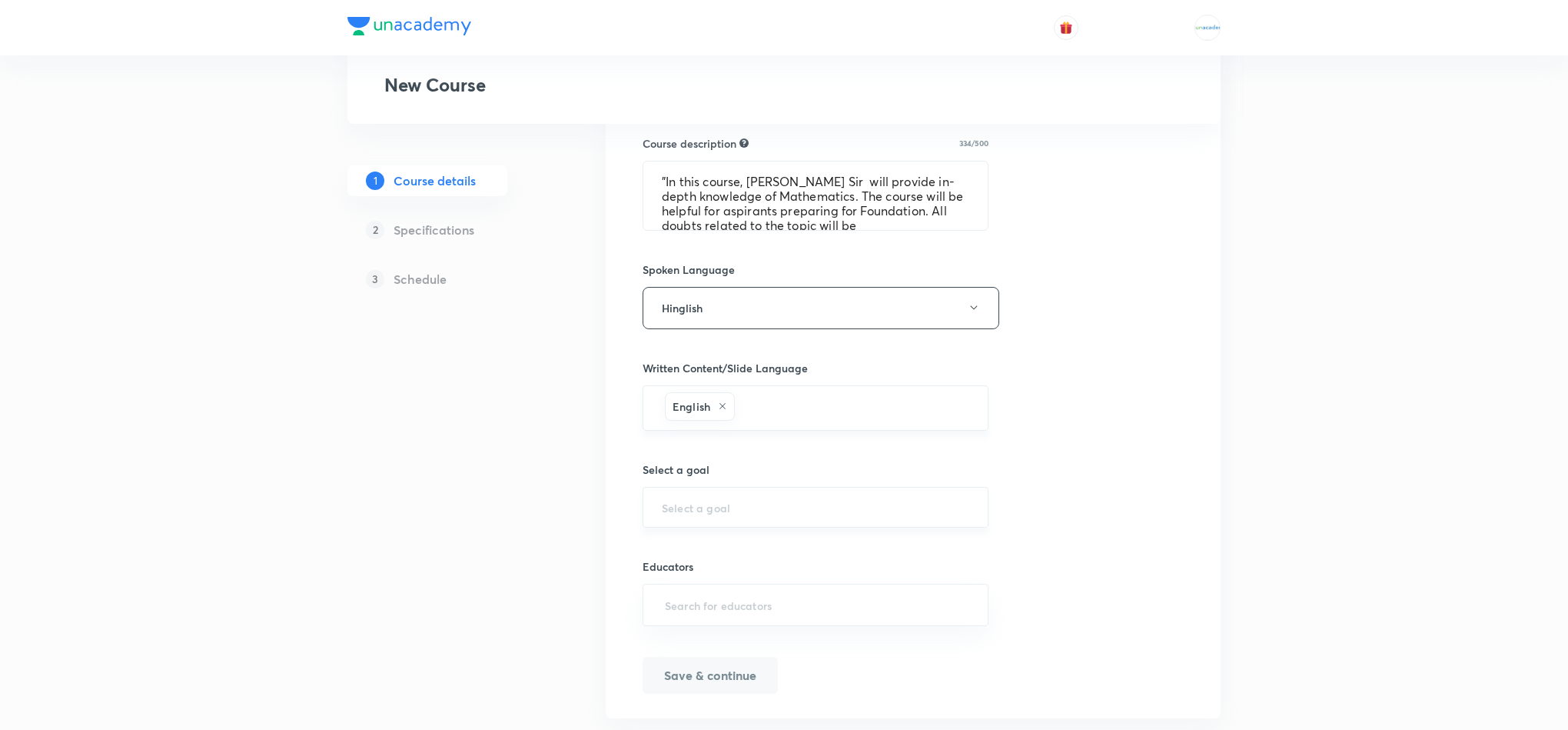
click at [738, 503] on div "​" at bounding box center [816, 507] width 346 height 41
click at [804, 556] on li "SRG" at bounding box center [814, 555] width 343 height 28
type input "SRG"
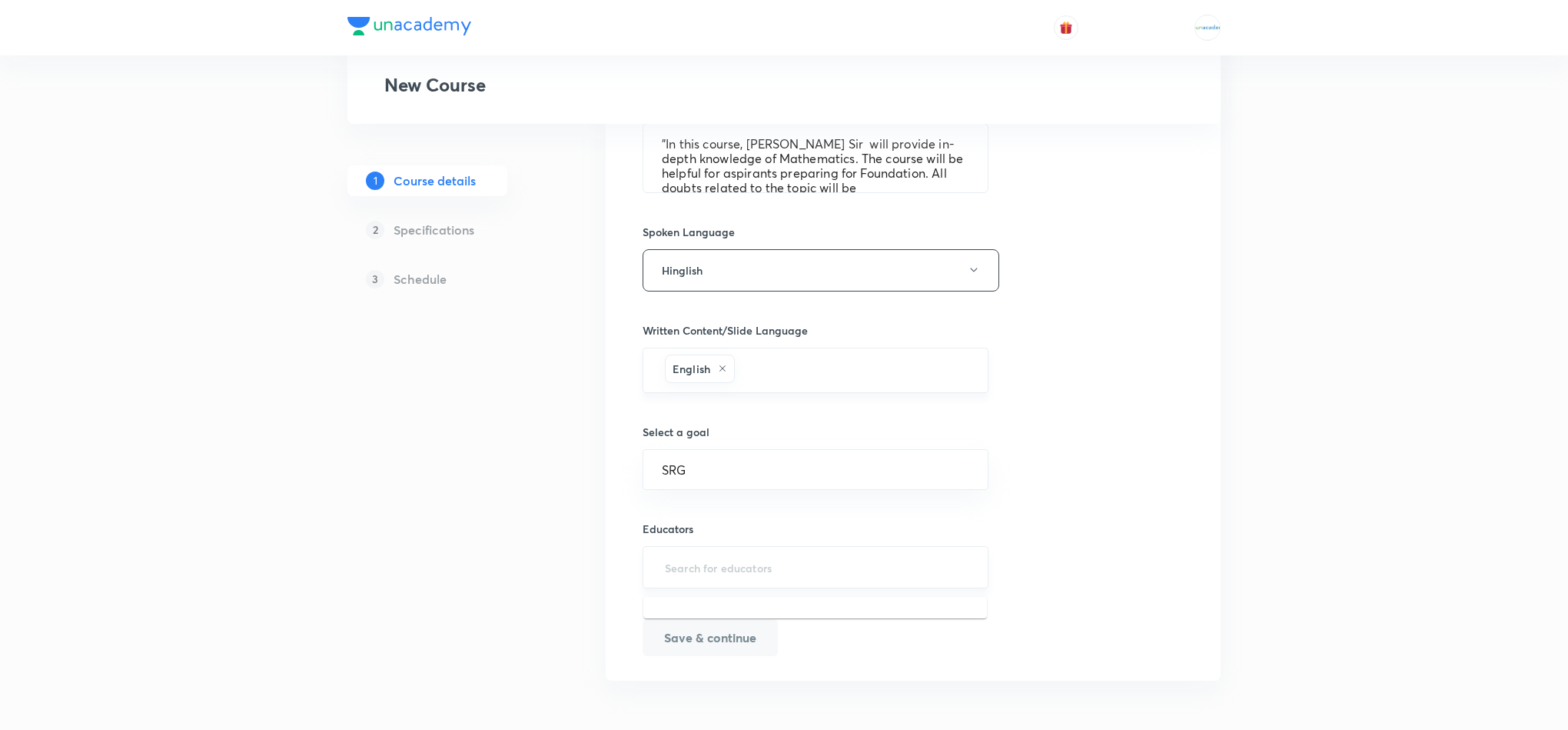
click at [755, 568] on input "text" at bounding box center [815, 567] width 307 height 29
paste input "praveer_agrawal@yahoo.com"
type input "praveer_agrawal@yahoo.com"
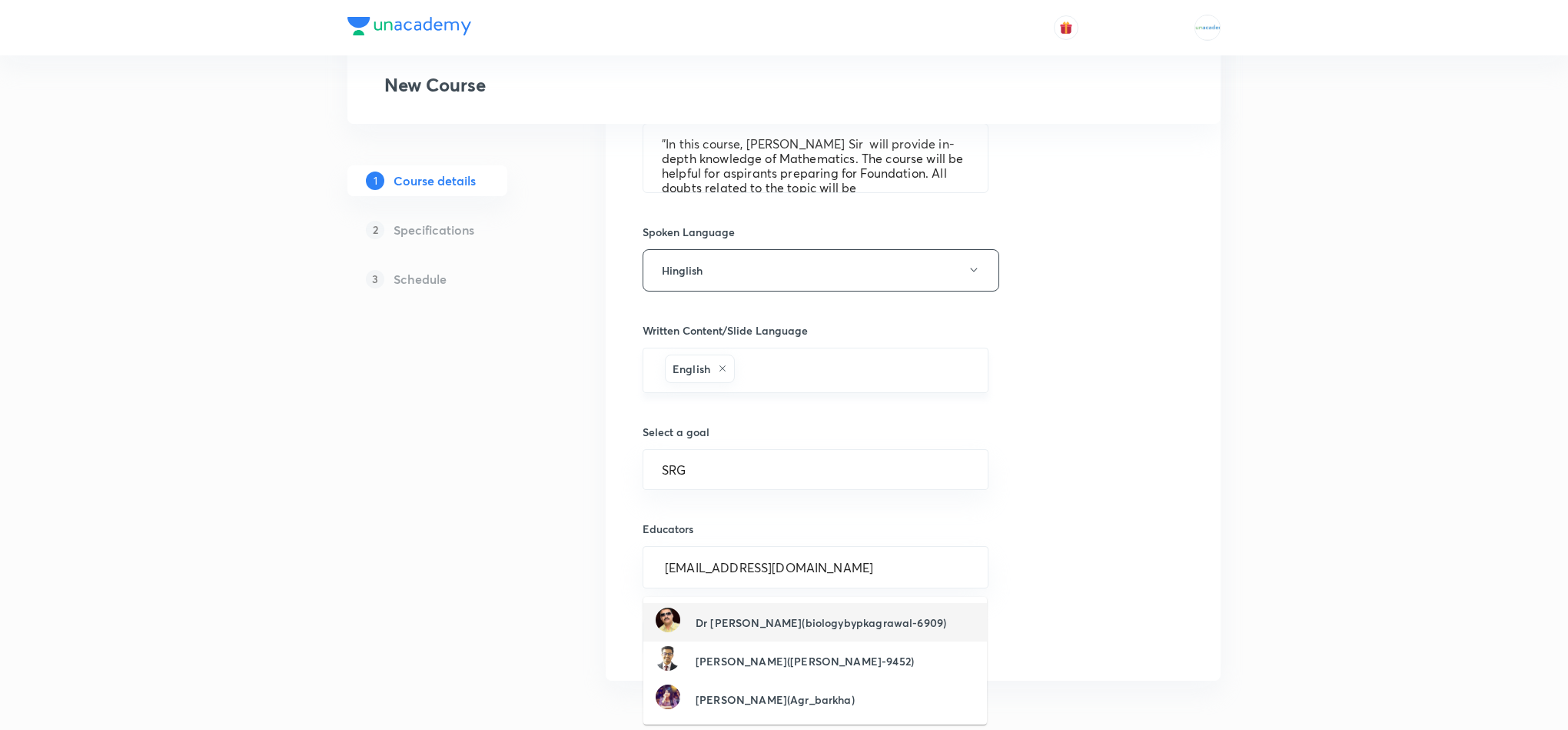
click at [759, 614] on h6 "Dr Praveen Kumar Agrawal(biologybypkagrawal-6909)" at bounding box center [821, 623] width 251 height 16
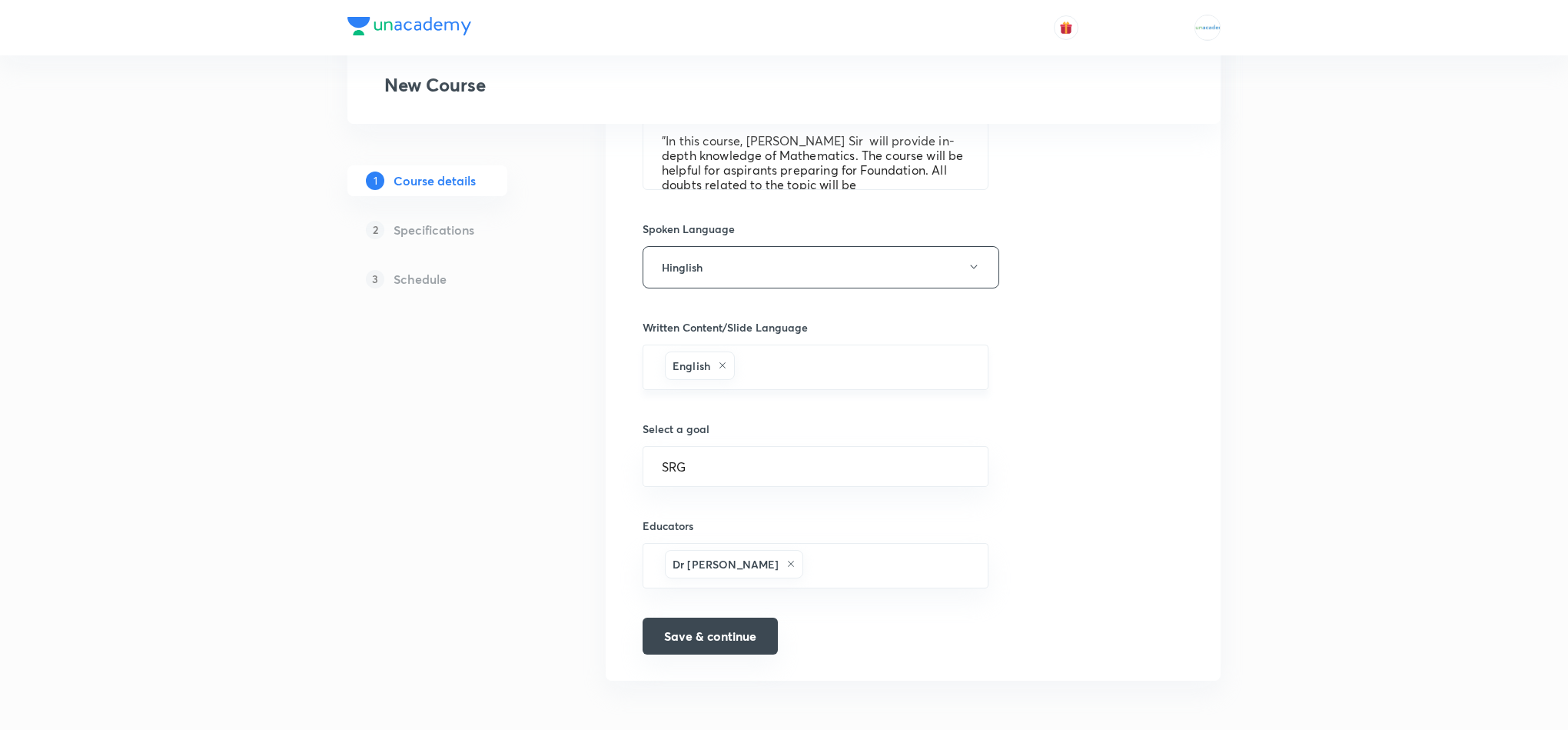
click at [718, 642] on button "Save & continue" at bounding box center [710, 636] width 135 height 37
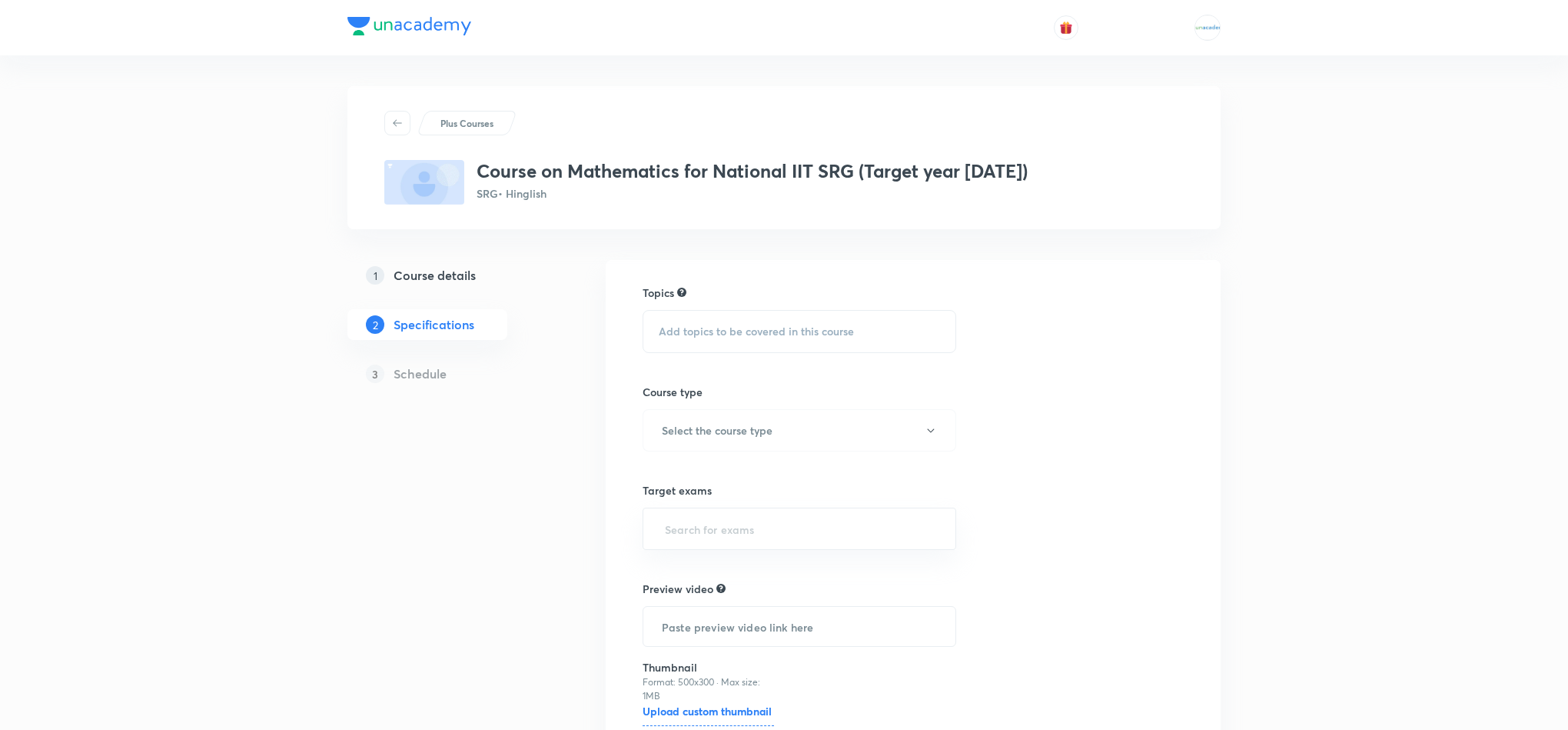
click at [776, 310] on div "Add topics to be covered in this course" at bounding box center [800, 331] width 314 height 43
click at [724, 519] on div "Algebra" at bounding box center [799, 520] width 312 height 34
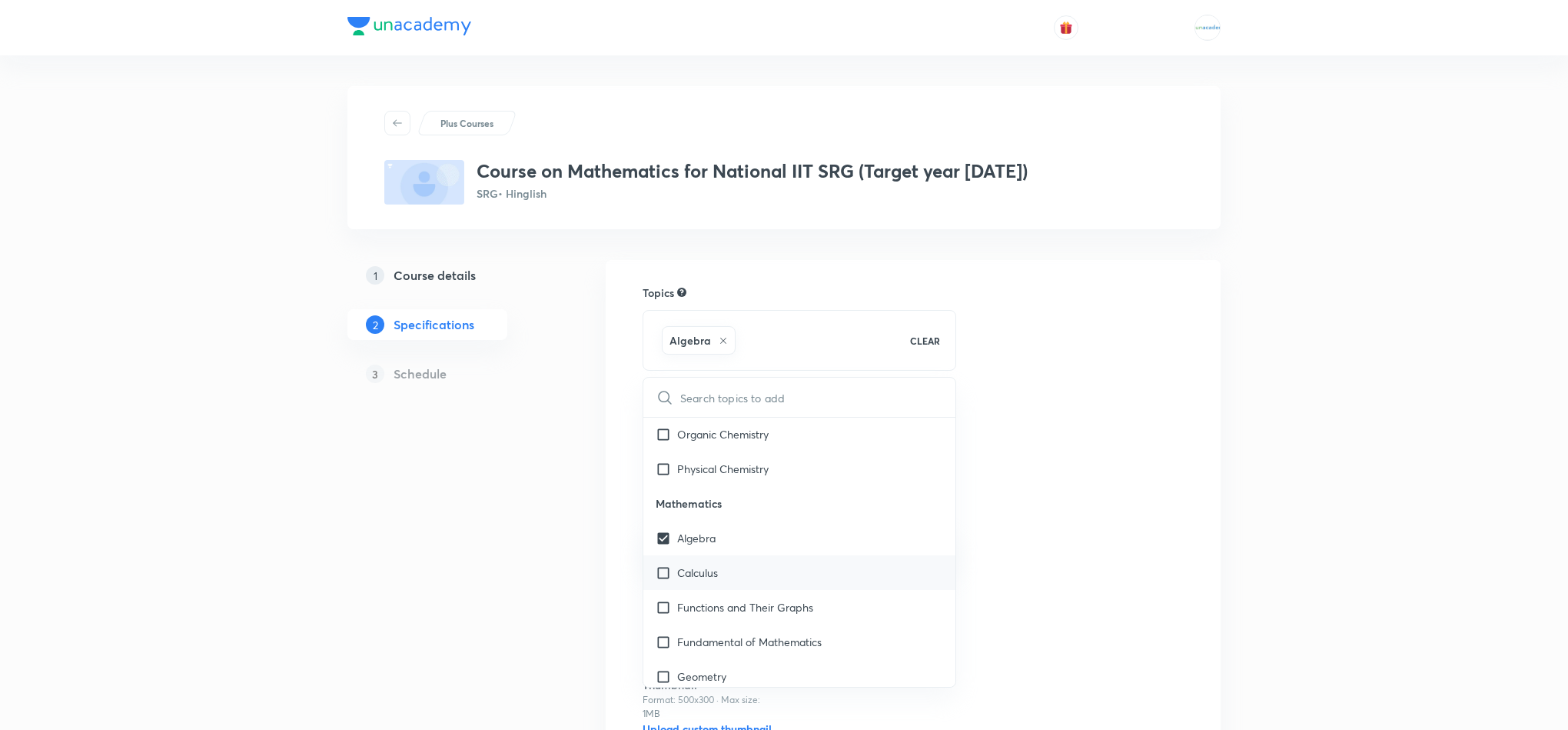
click at [708, 574] on p "Calculus" at bounding box center [698, 573] width 41 height 16
checkbox input "true"
click at [709, 623] on div "Functions and Their Graphs" at bounding box center [799, 607] width 312 height 34
checkbox input "true"
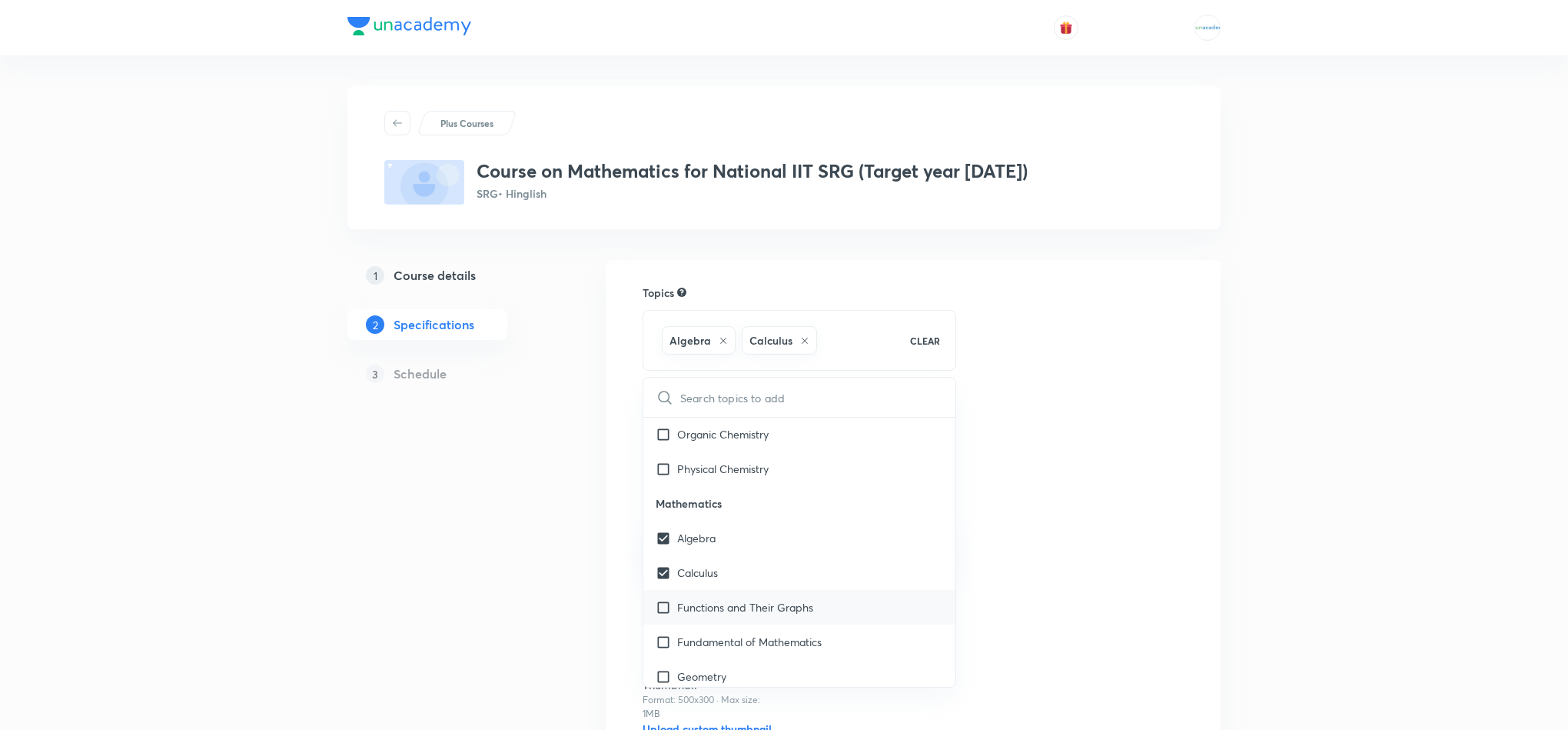
checkbox input "true"
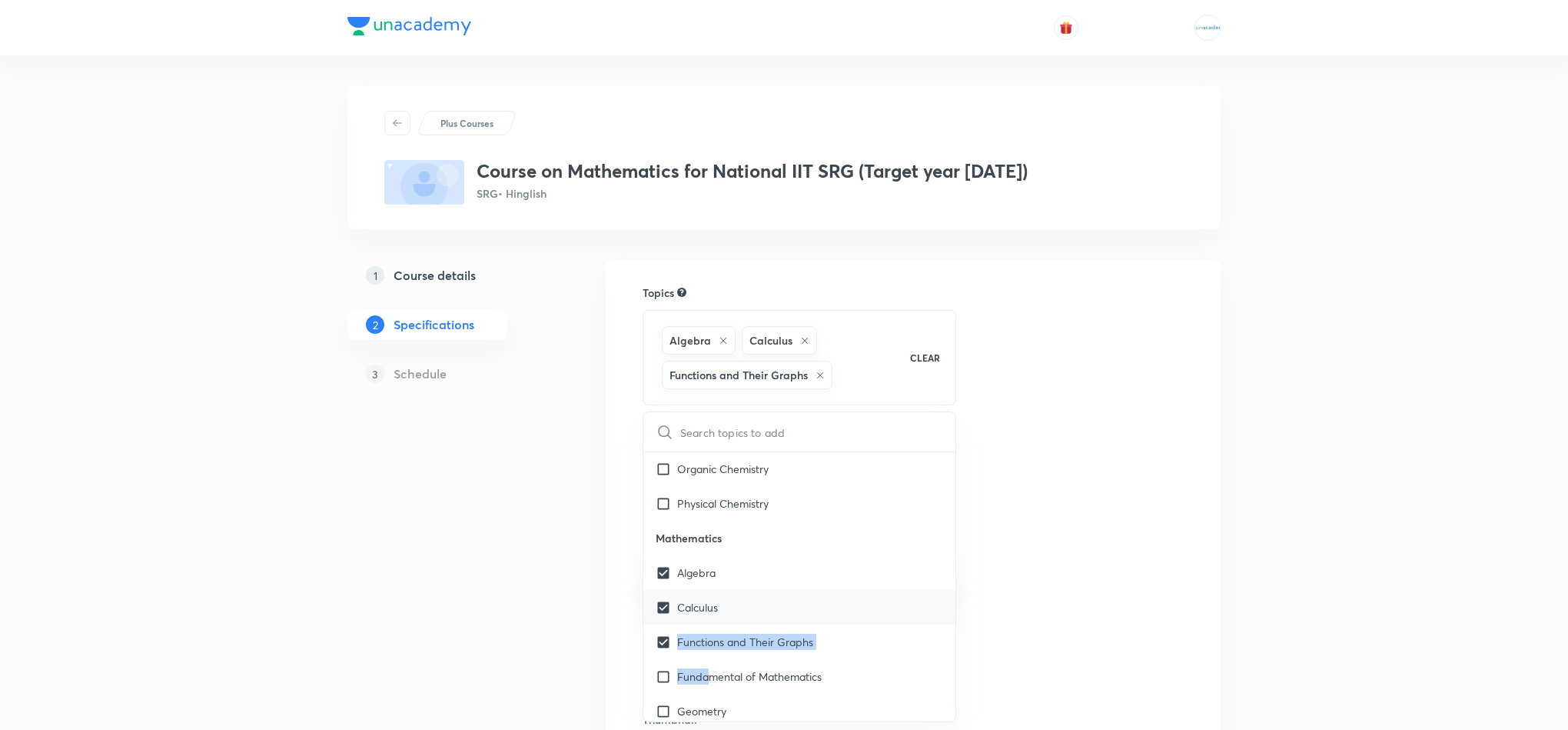
drag, startPoint x: 709, startPoint y: 678, endPoint x: 752, endPoint y: 612, distance: 78.8
click at [752, 612] on div "Mathematics Algebra Calculus Functions and Their Graphs Fundamental of Mathemat…" at bounding box center [799, 693] width 312 height 346
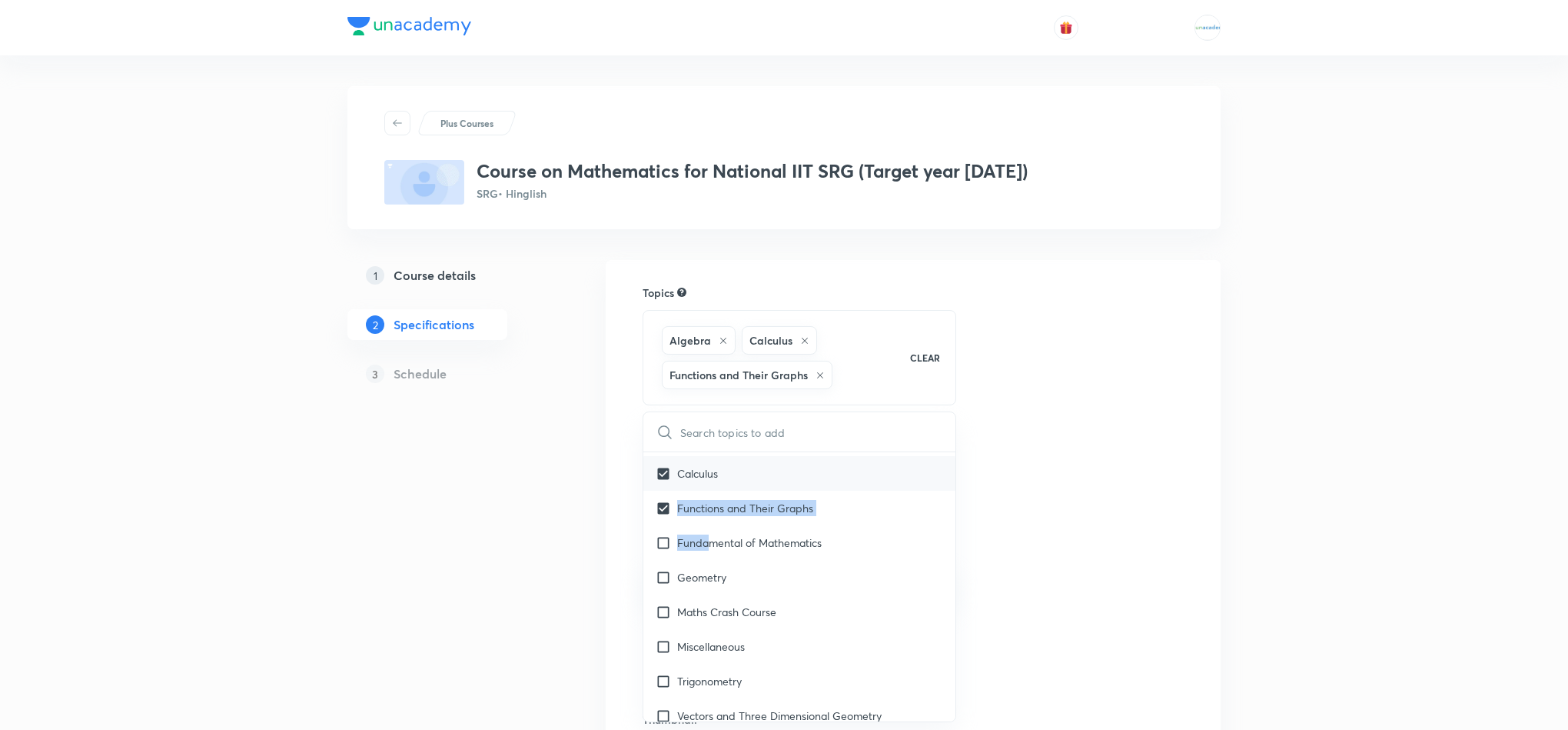
scroll to position [1555, 0]
click at [725, 544] on p "Fundamental of Mathematics" at bounding box center [750, 540] width 144 height 16
checkbox input "true"
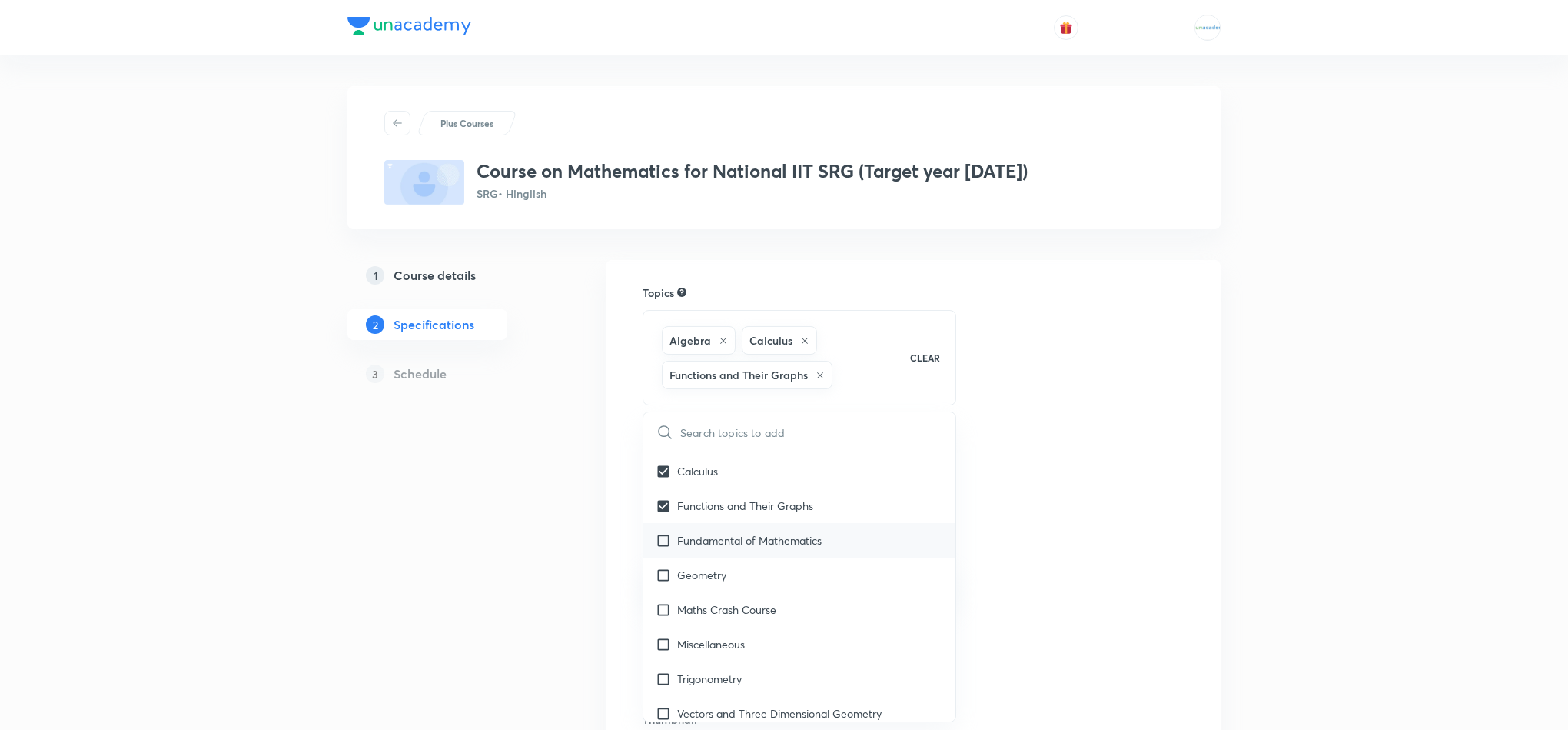
checkbox input "true"
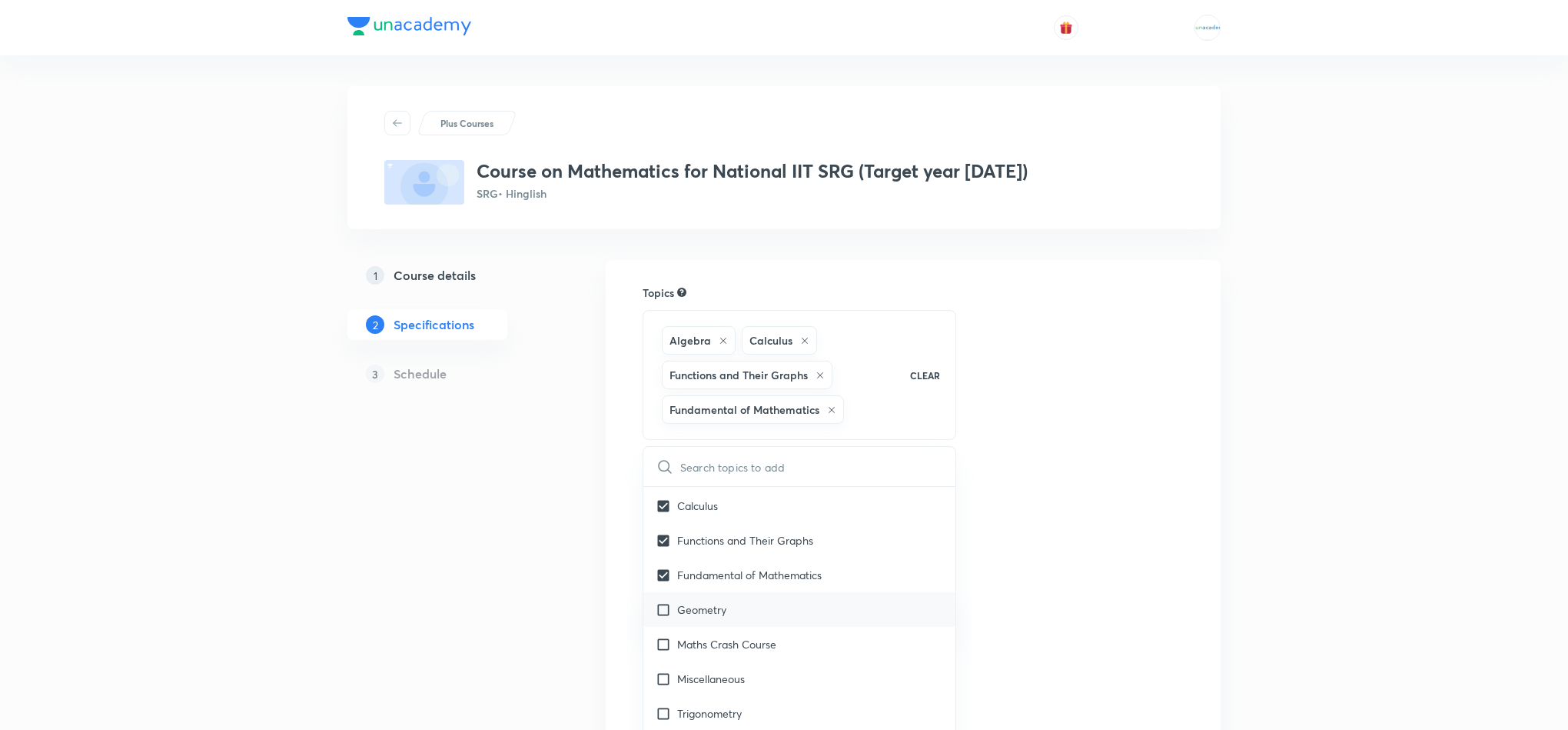
click at [687, 618] on p "Geometry" at bounding box center [702, 610] width 49 height 16
checkbox input "true"
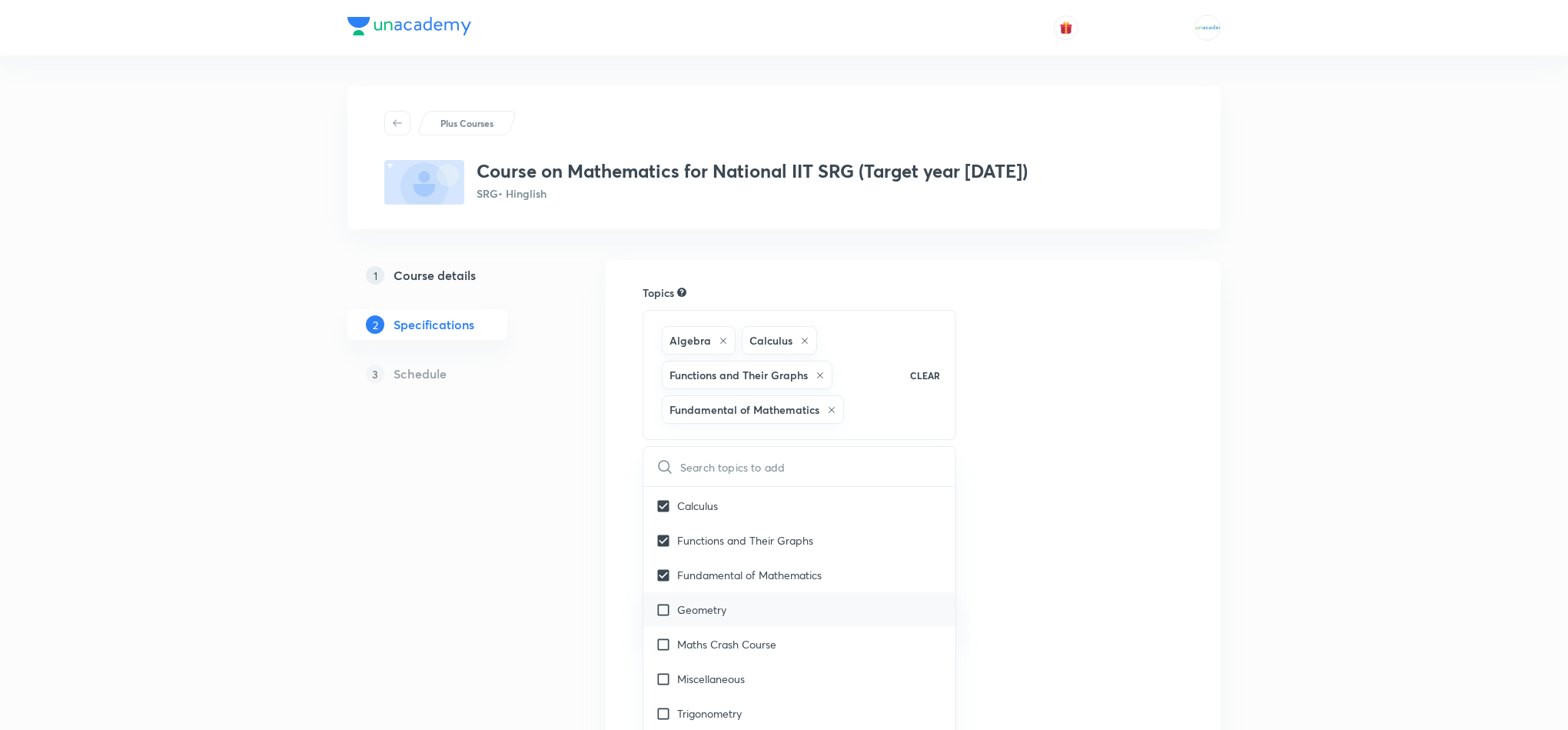
checkbox input "true"
click at [687, 681] on p "Maths Crash Course" at bounding box center [727, 678] width 99 height 16
checkbox input "true"
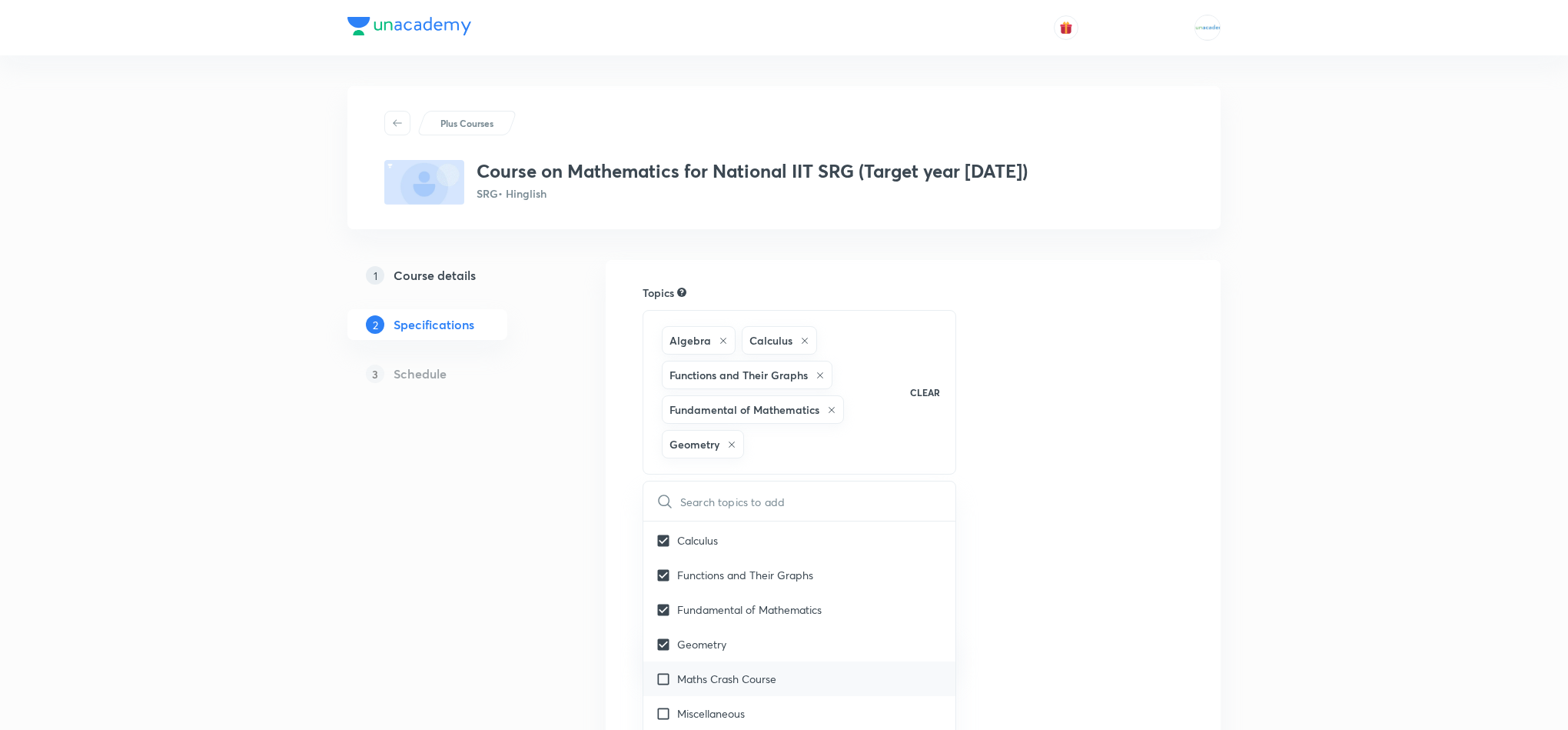
checkbox input "true"
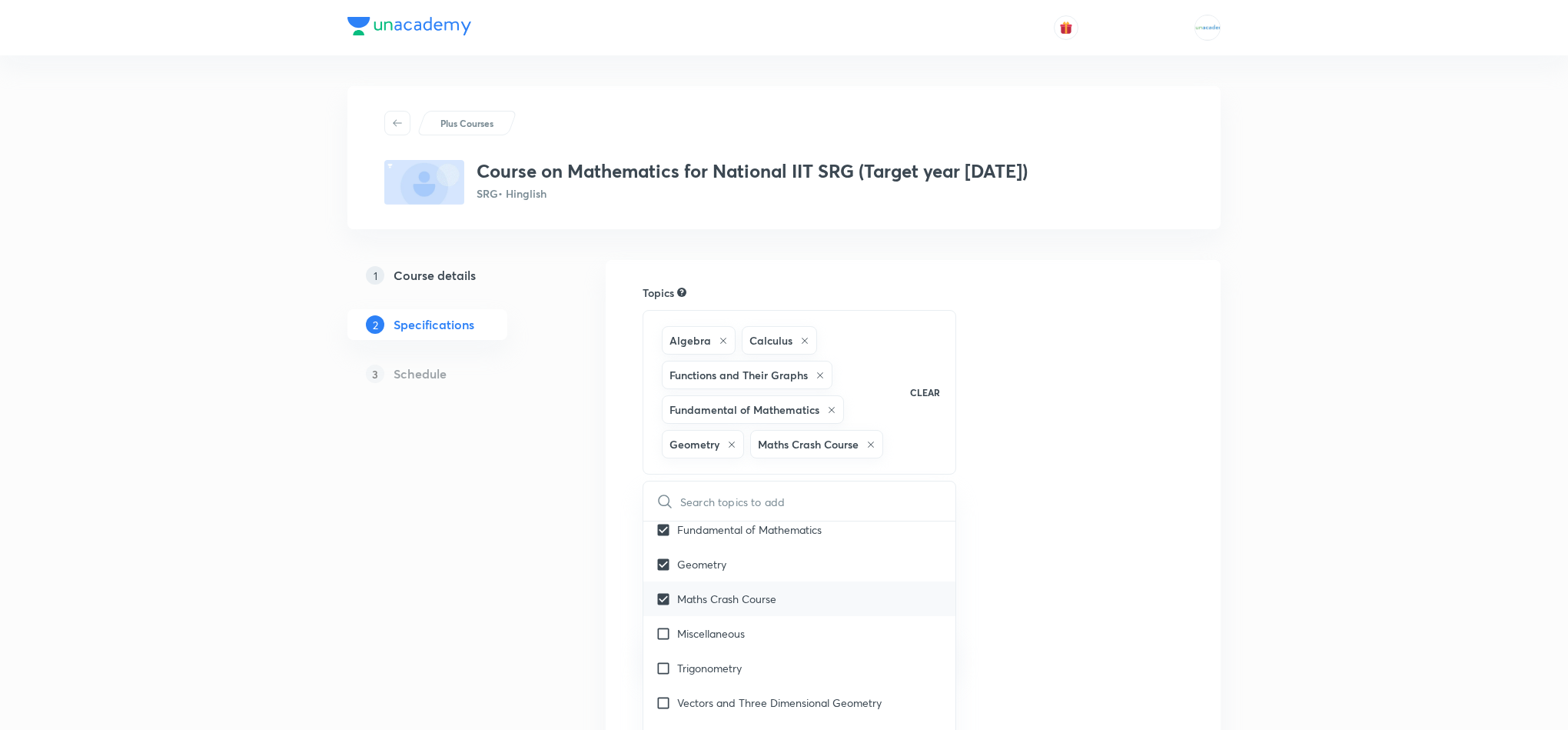
scroll to position [1644, 0]
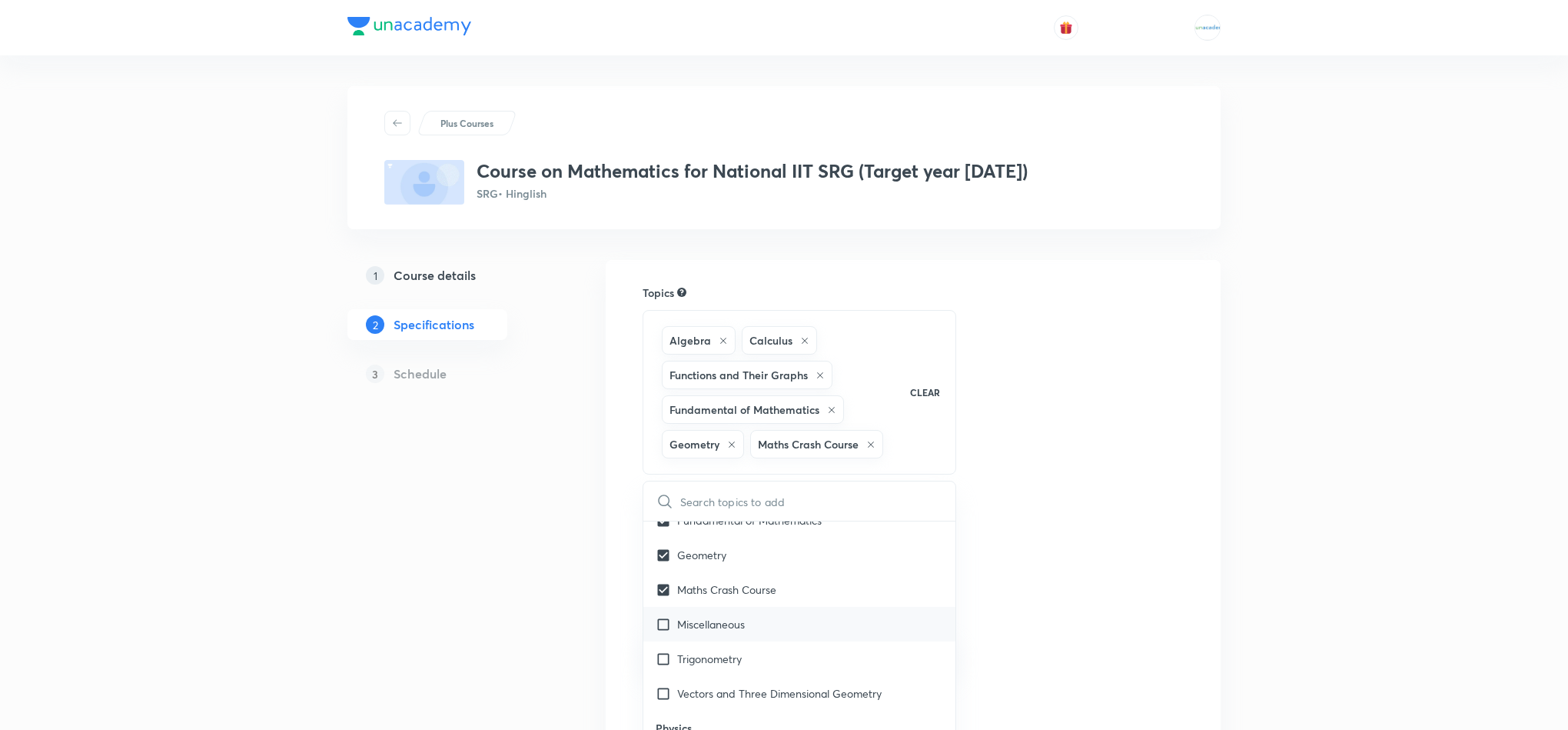
click at [697, 639] on div "Miscellaneous" at bounding box center [799, 623] width 312 height 34
checkbox input "true"
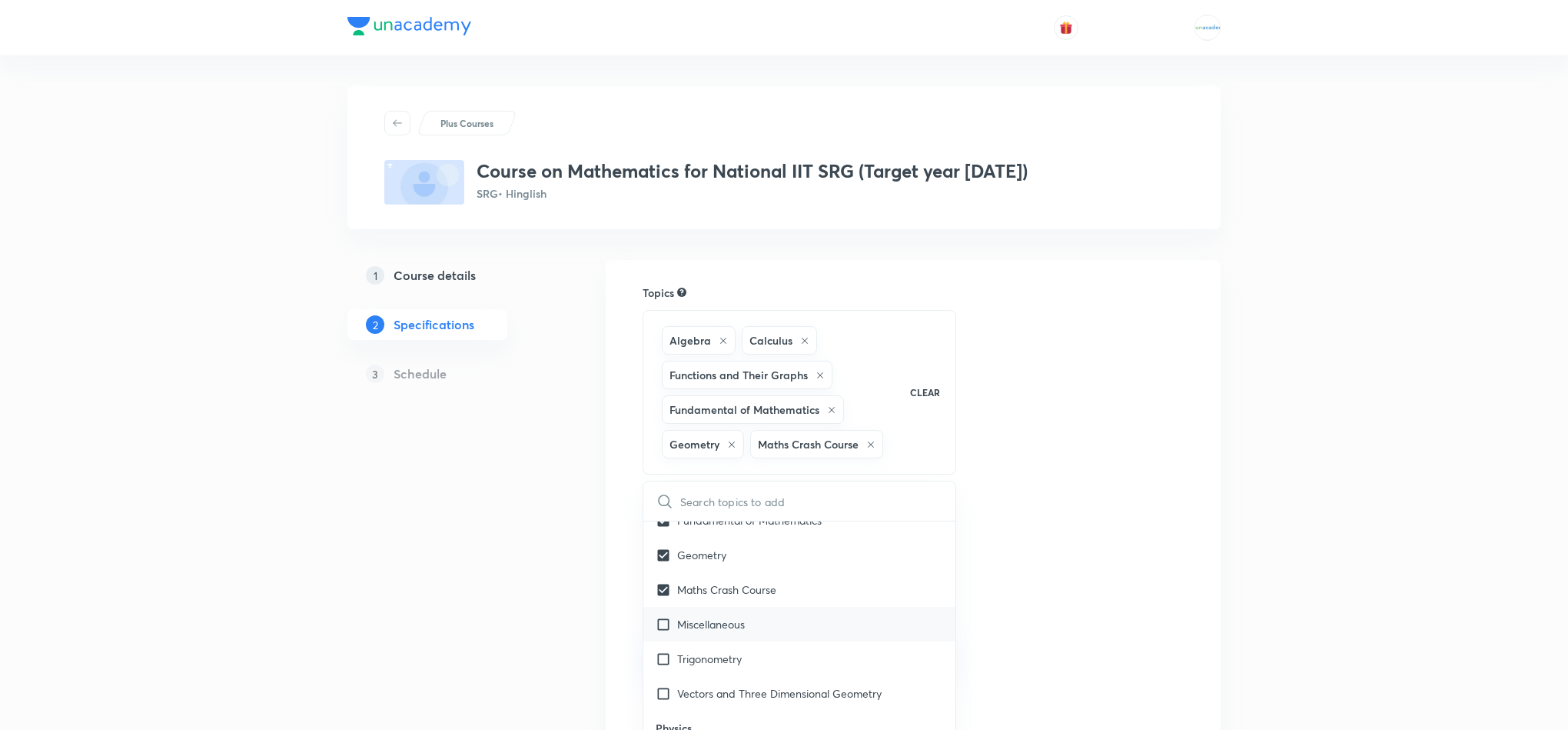
checkbox input "true"
drag, startPoint x: 697, startPoint y: 688, endPoint x: 682, endPoint y: 695, distance: 16.6
click at [682, 695] on p "Trigonometry" at bounding box center [709, 693] width 65 height 16
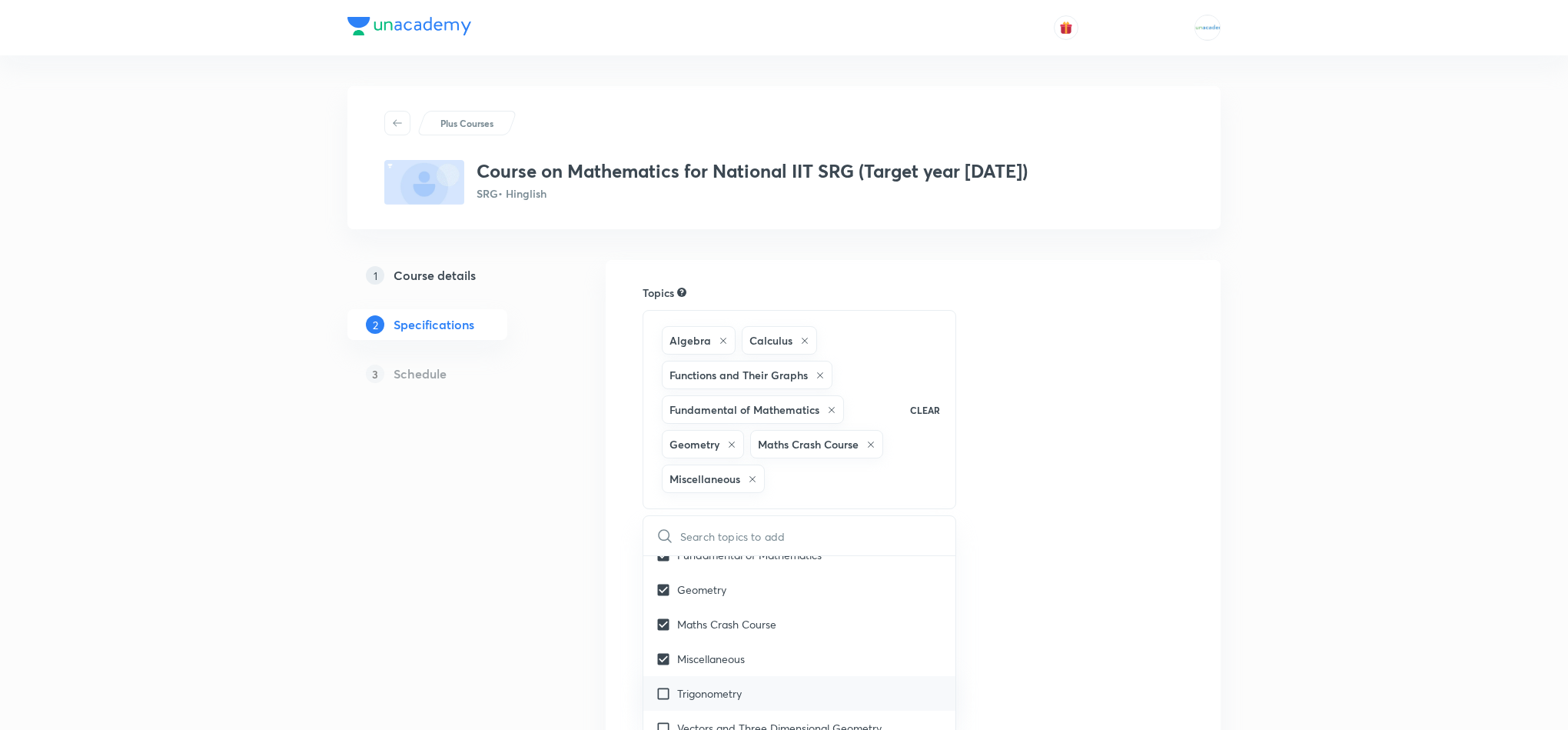
checkbox input "true"
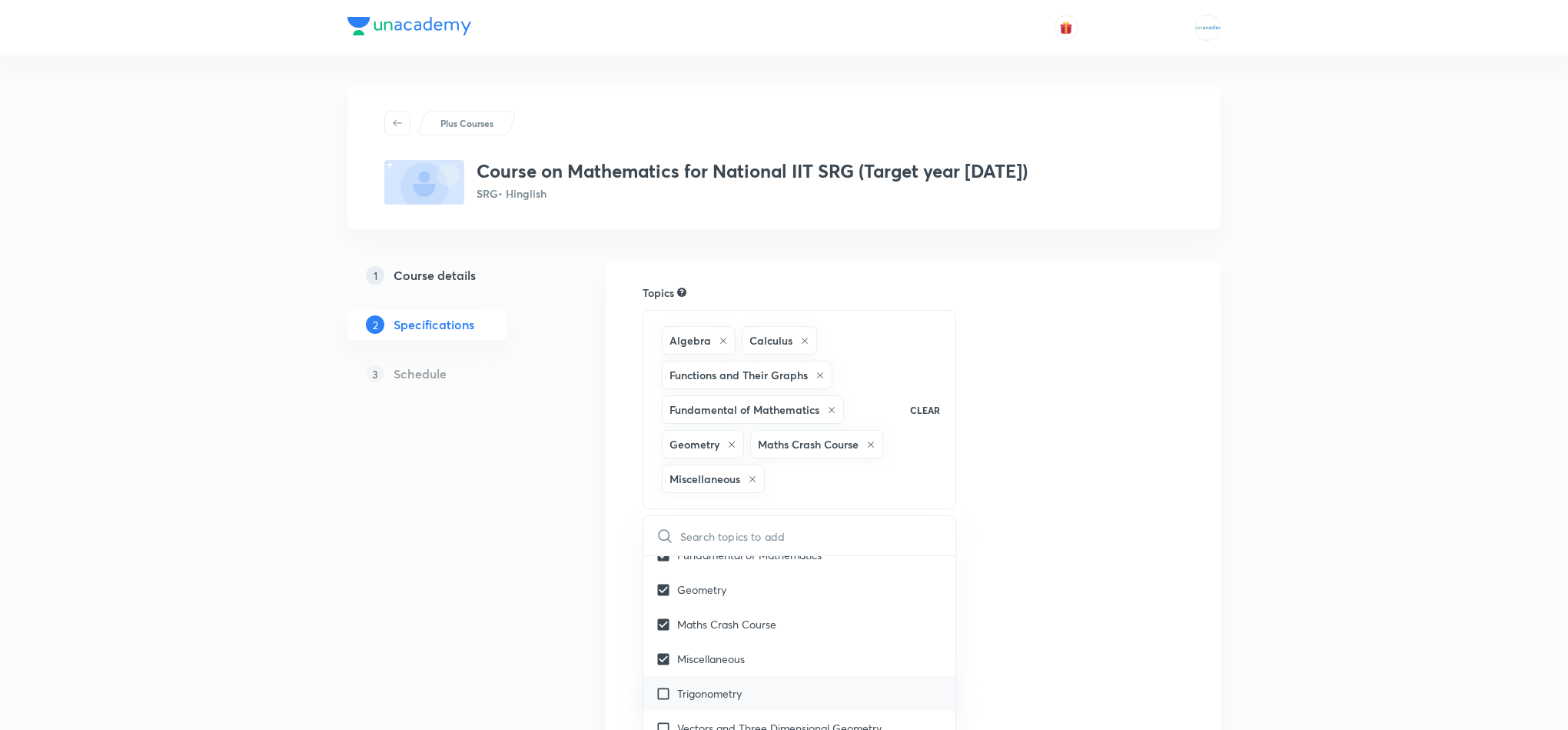
checkbox input "true"
click at [682, 695] on p "Trigonometry" at bounding box center [709, 693] width 65 height 16
checkbox input "true"
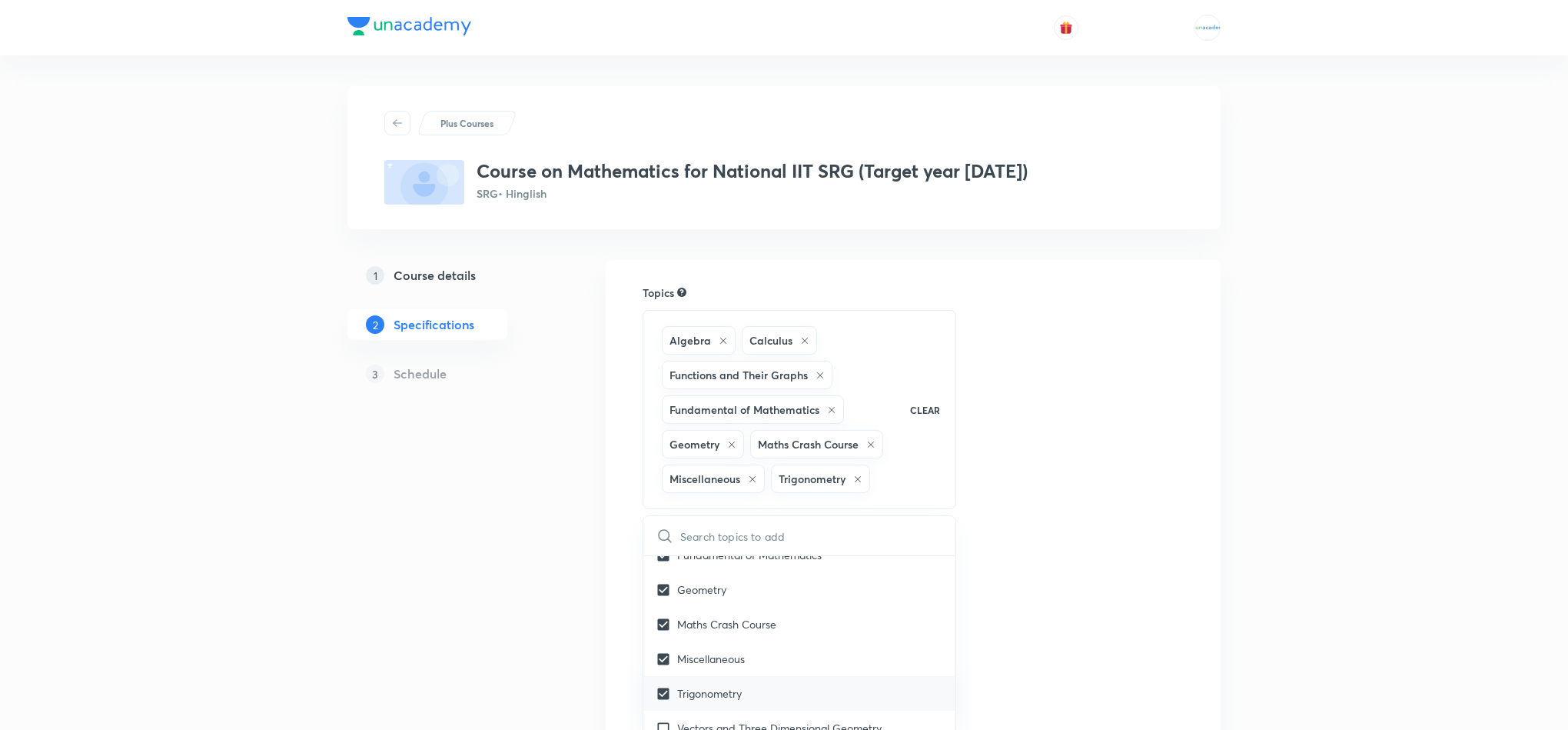
checkbox input "true"
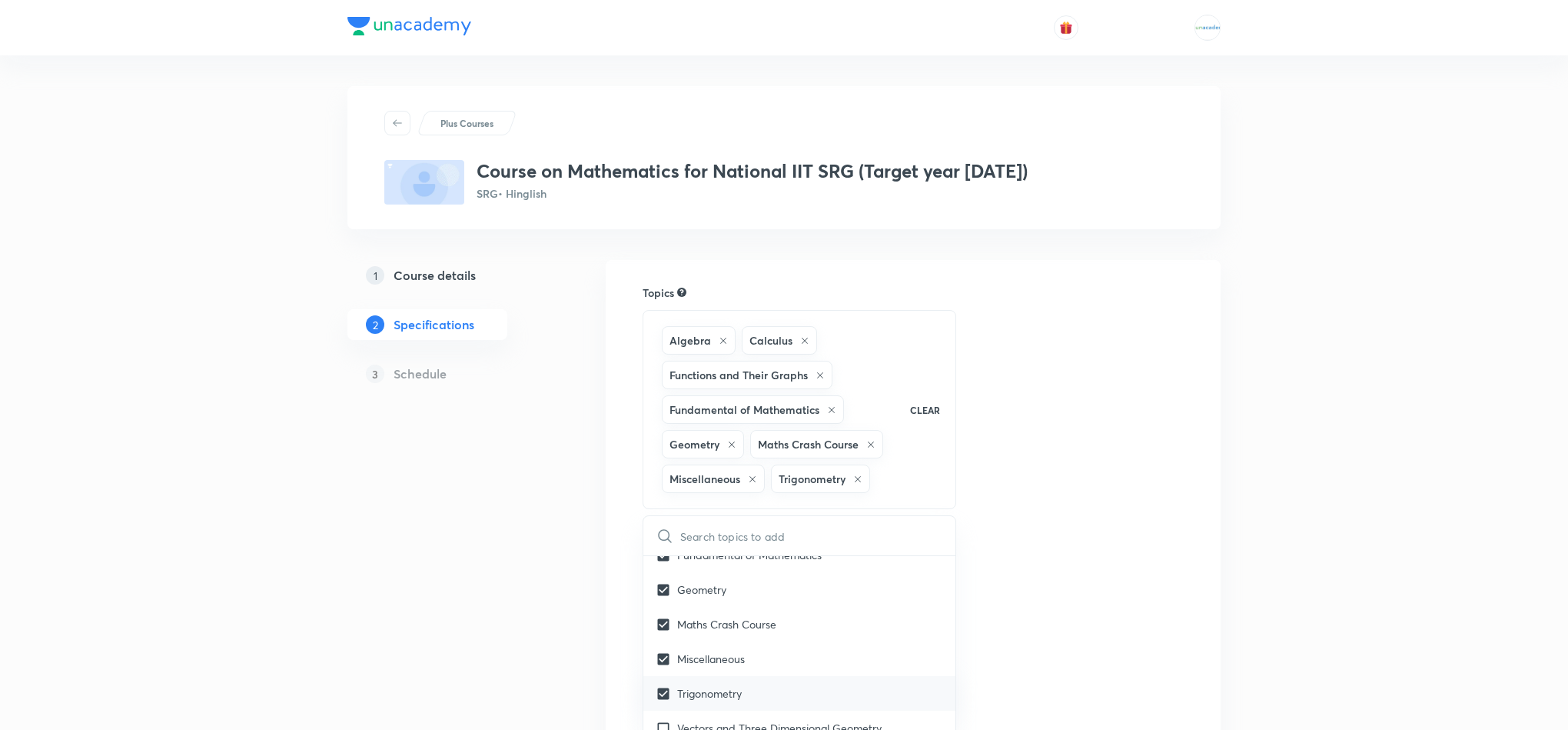
checkbox input "true"
checkbox input "false"
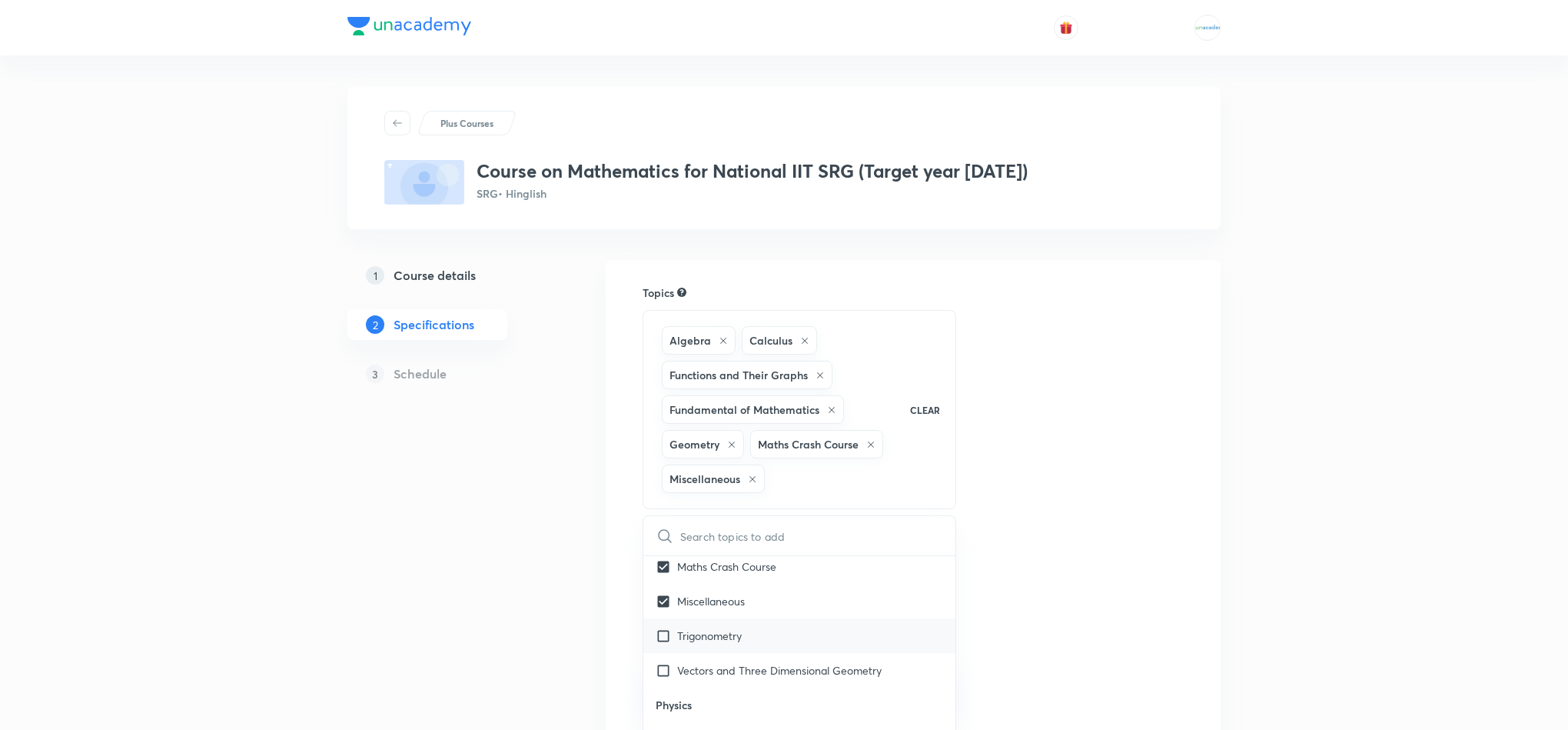
scroll to position [1714, 0]
click at [705, 632] on p "Trigonometry" at bounding box center [709, 624] width 65 height 16
checkbox input "true"
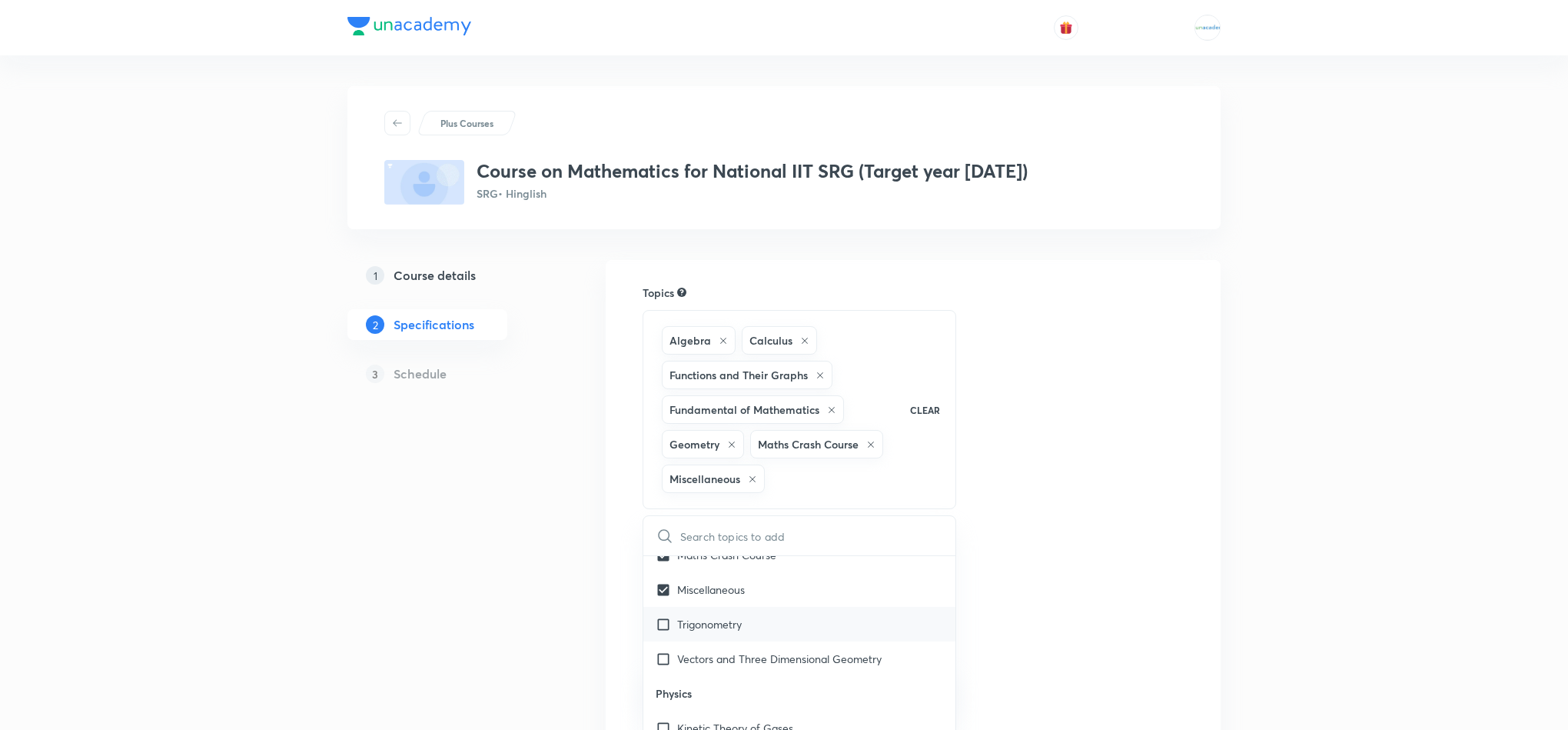
checkbox input "true"
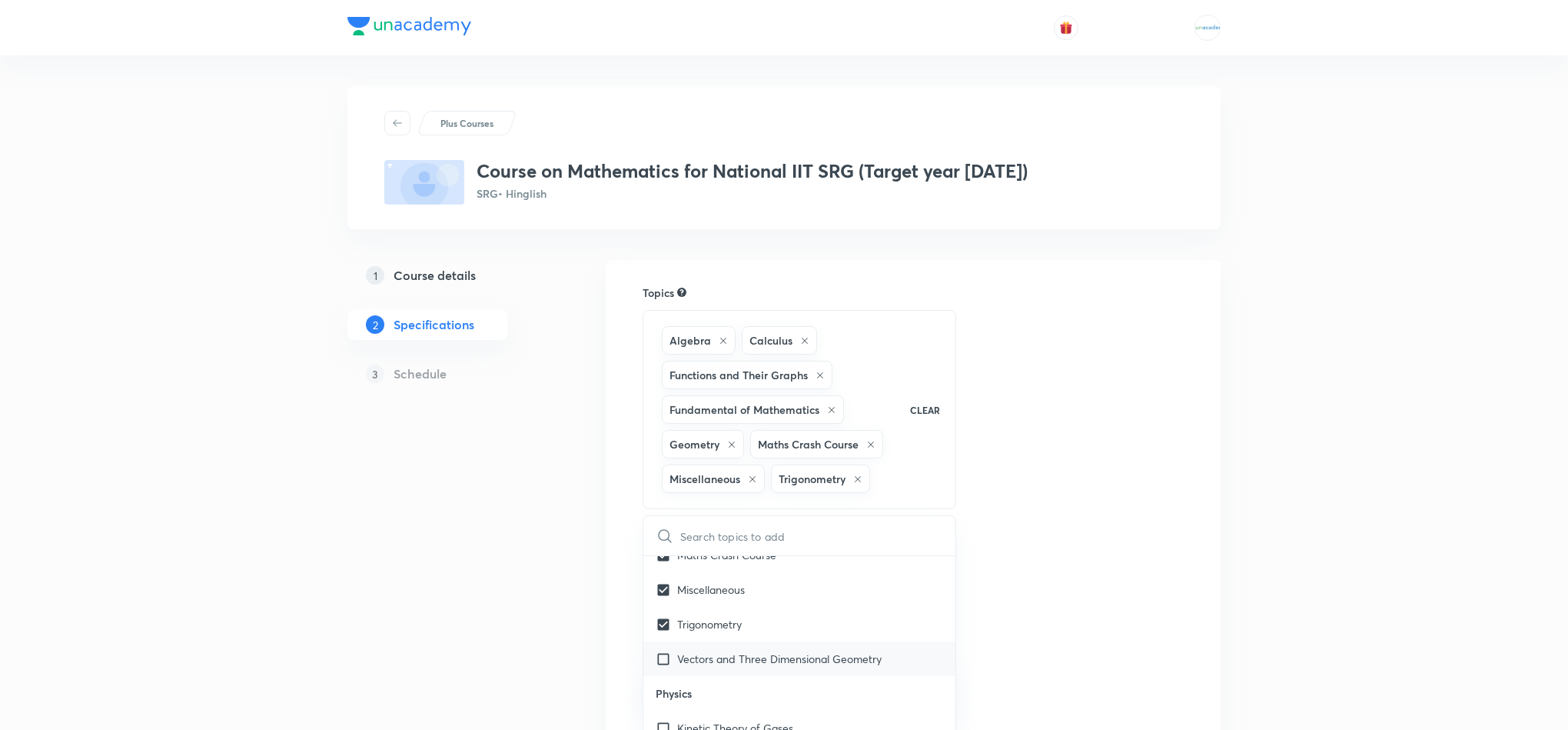
click at [702, 660] on p "Vectors and Three Dimensional Geometry" at bounding box center [780, 659] width 205 height 16
checkbox input "true"
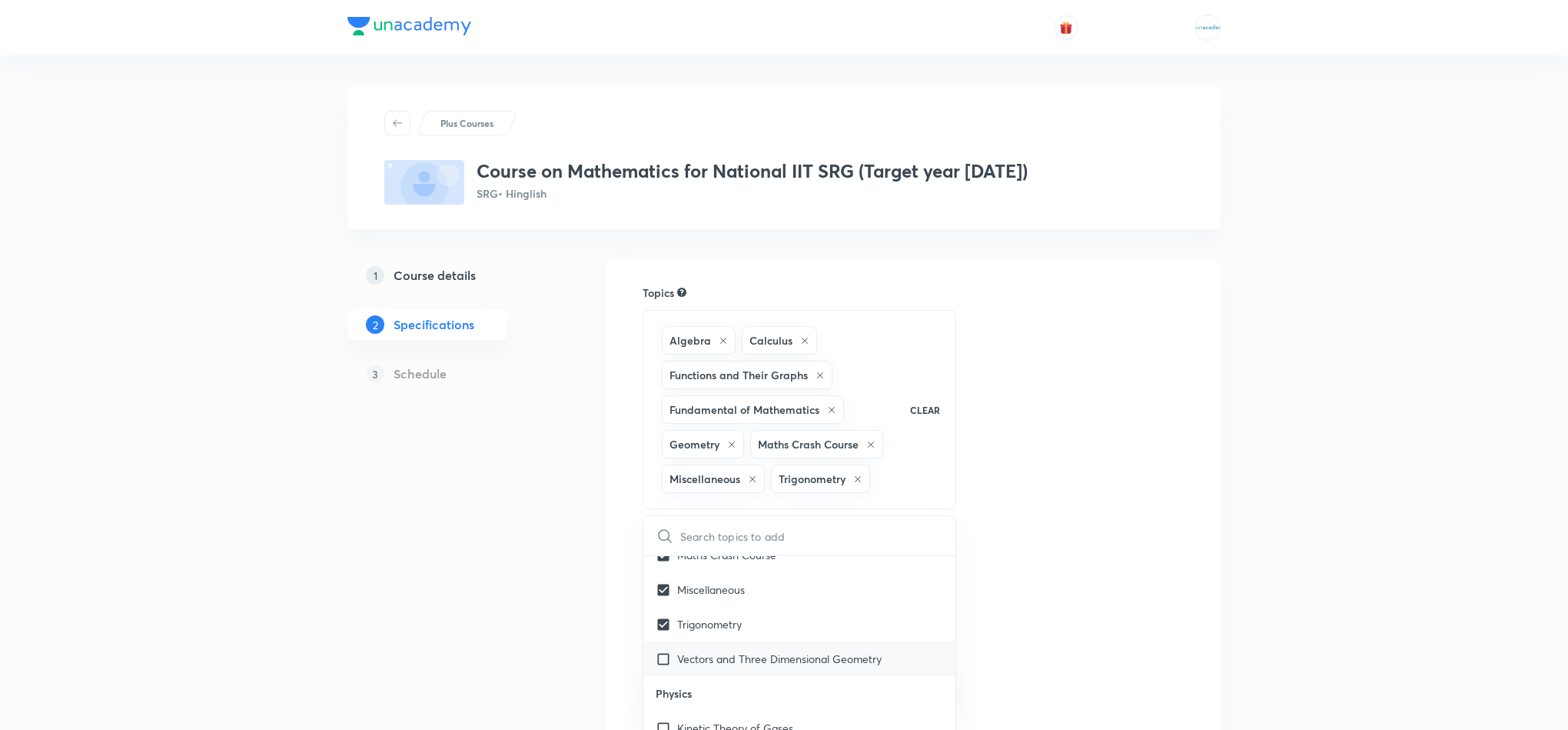
checkbox input "true"
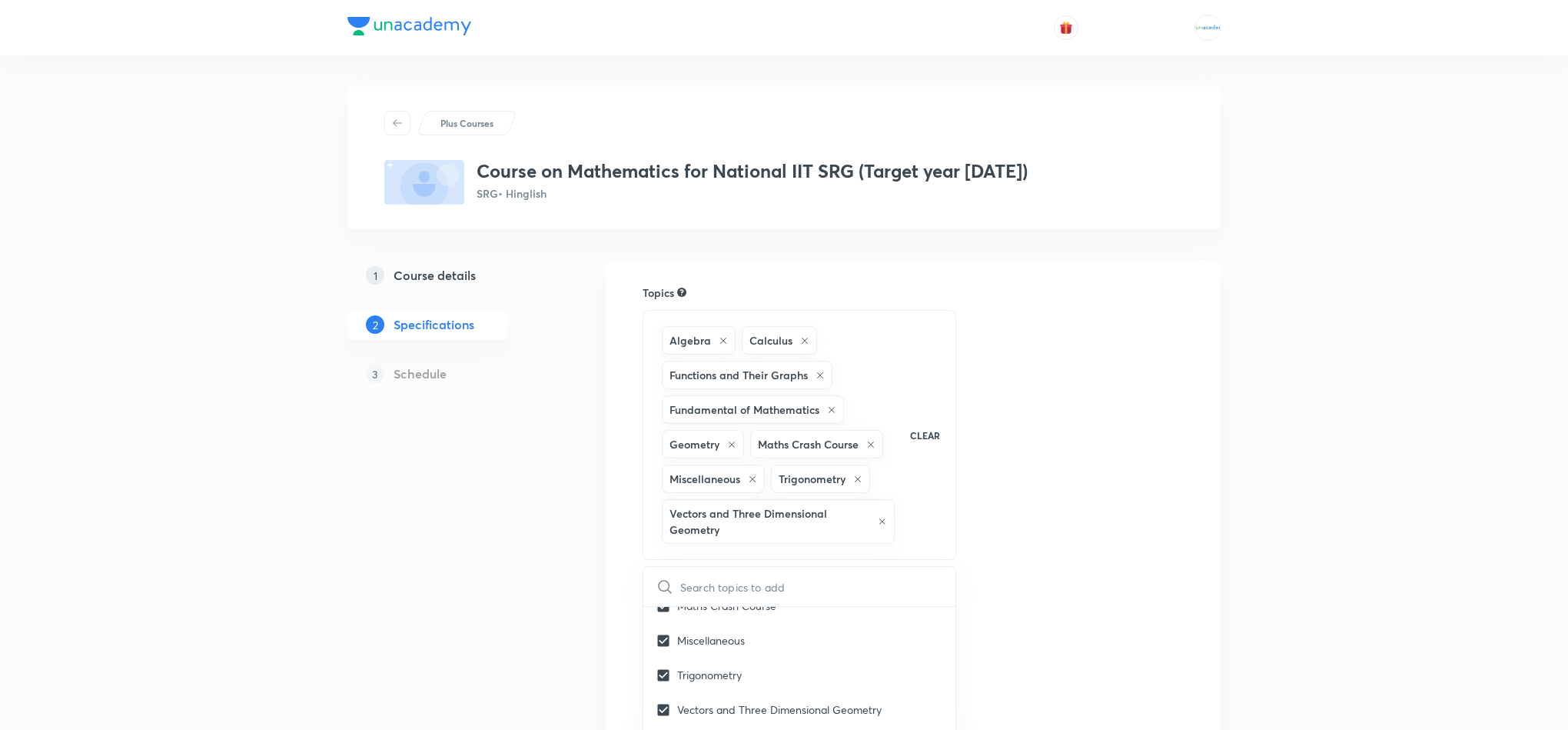
click at [1030, 607] on div "Topics Algebra Calculus Functions and Their Graphs Fundamental of Mathematics G…" at bounding box center [913, 642] width 542 height 716
click at [942, 531] on div "Algebra Calculus Functions and Their Graphs Fundamental of Mathematics Geometry…" at bounding box center [800, 434] width 314 height 250
checkbox input "true"
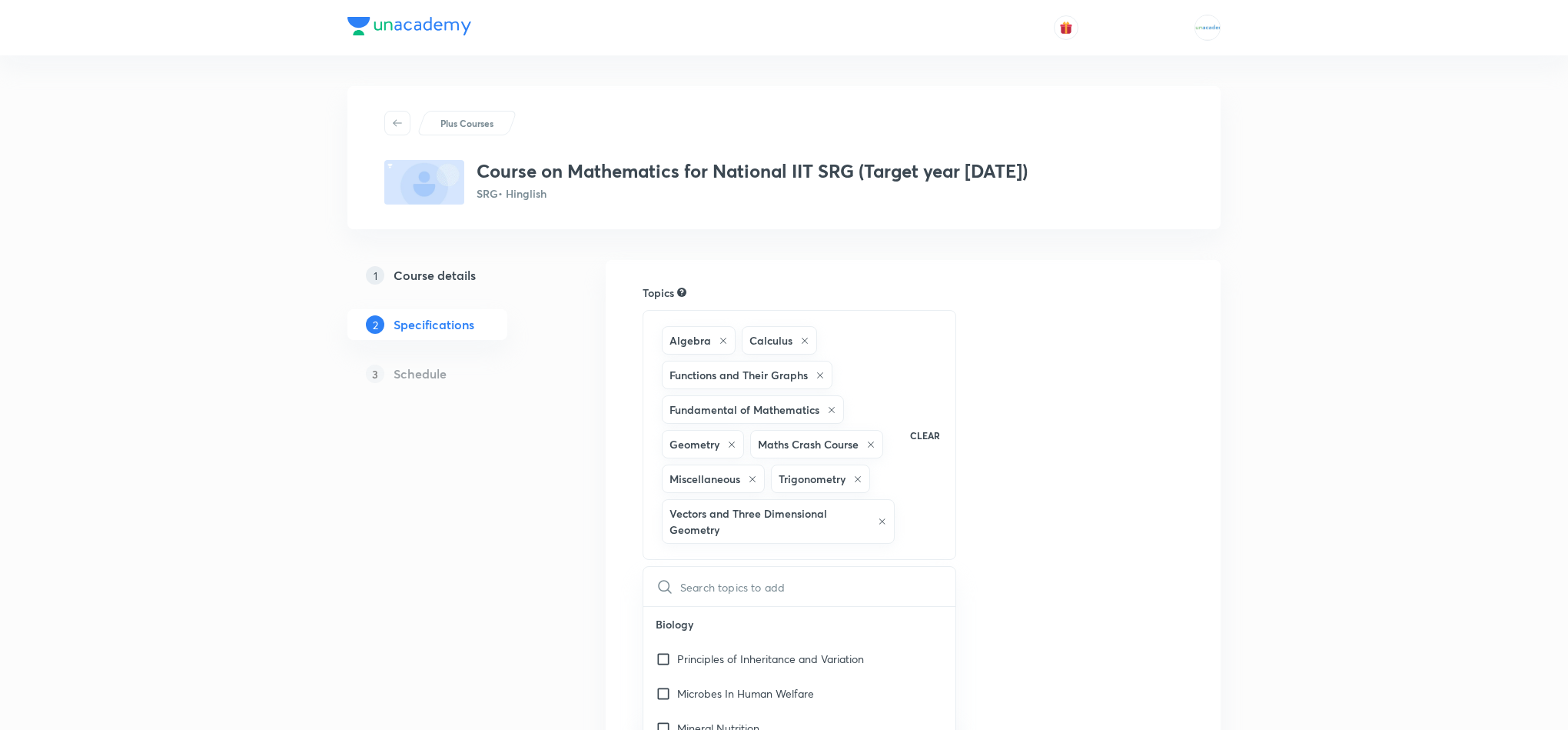
checkbox input "true"
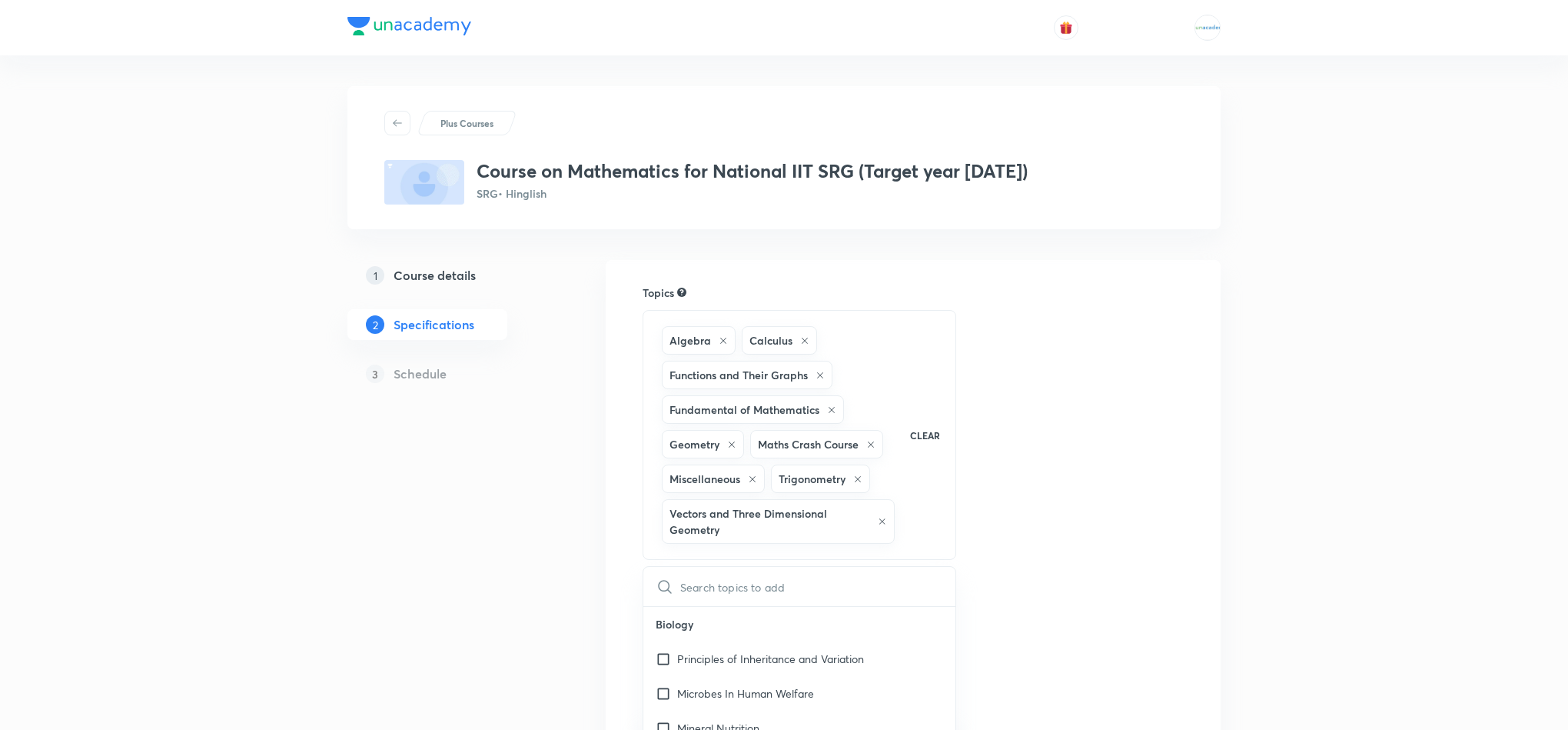
checkbox input "true"
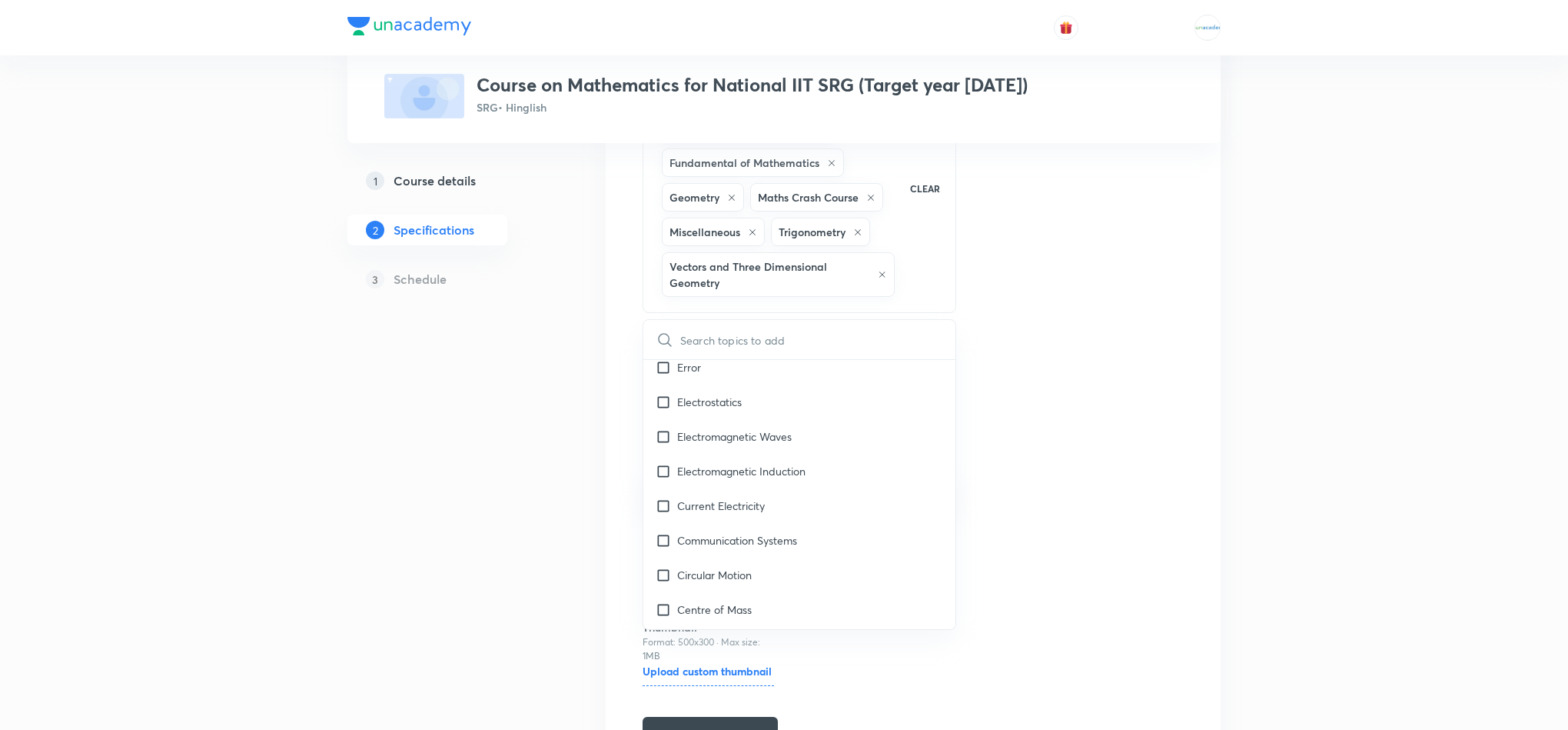
scroll to position [2706, 0]
click at [1149, 451] on div "Topics Algebra Calculus Functions and Their Graphs Fundamental of Mathematics G…" at bounding box center [913, 396] width 542 height 716
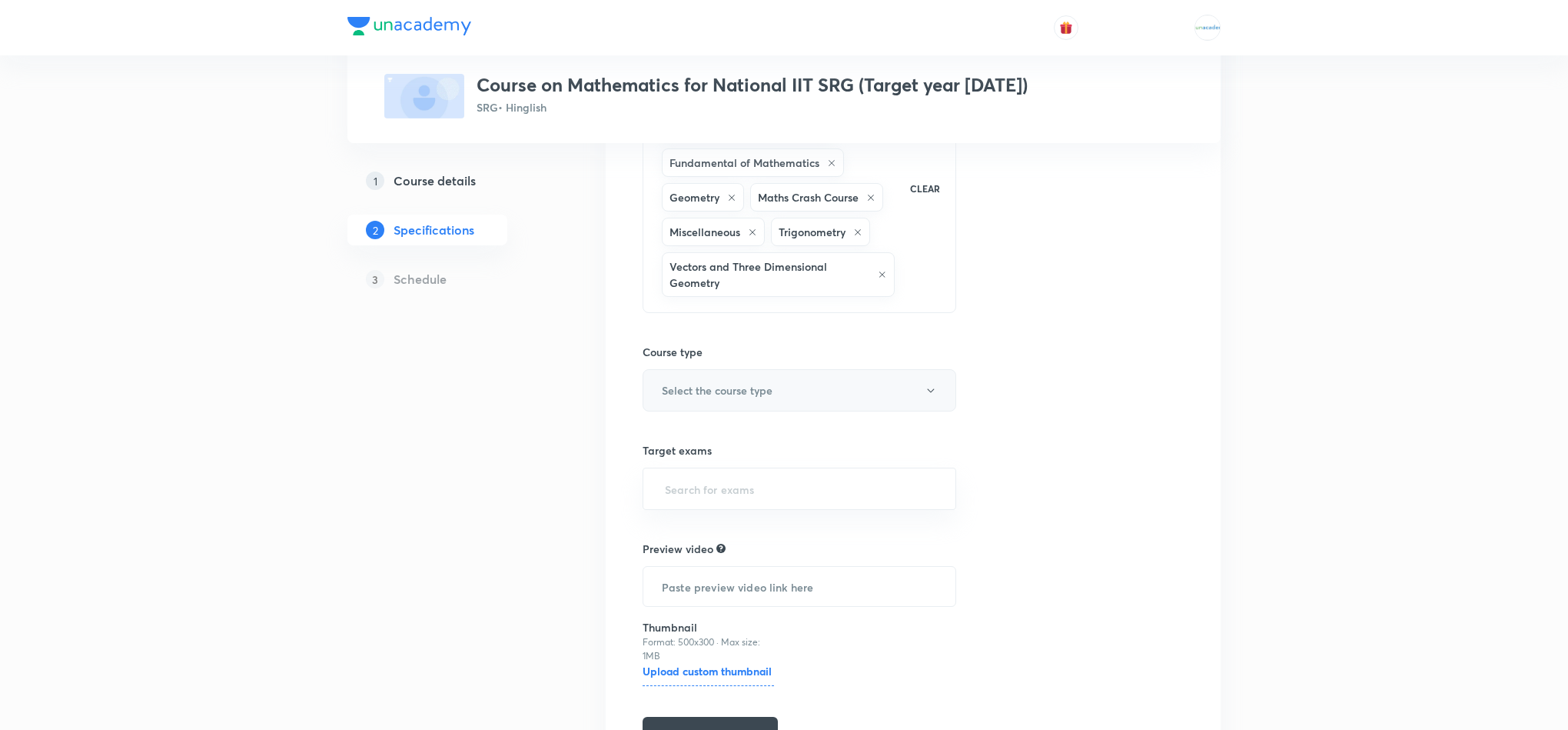
click at [791, 390] on button "Select the course type" at bounding box center [800, 390] width 314 height 43
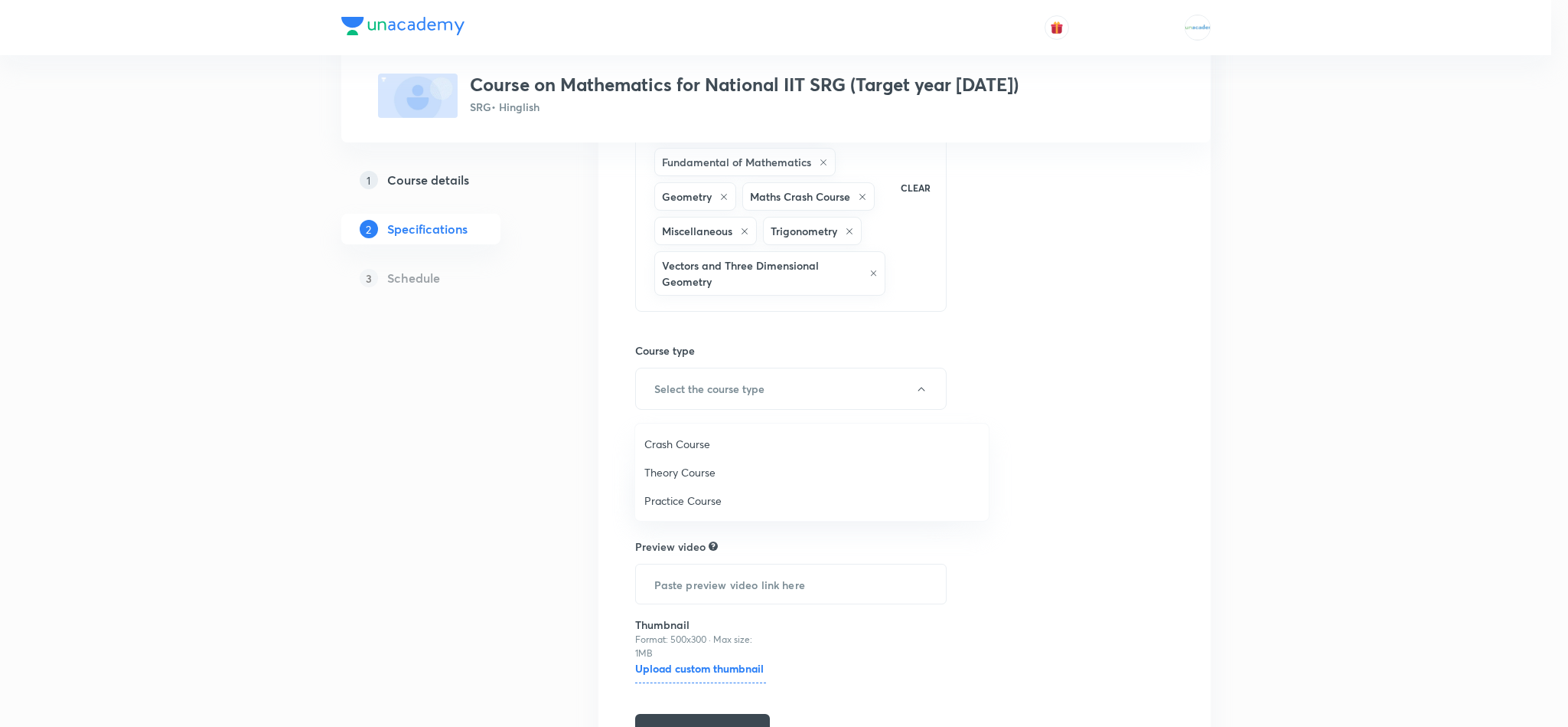
click at [696, 471] on span "Theory Course" at bounding box center [811, 472] width 335 height 16
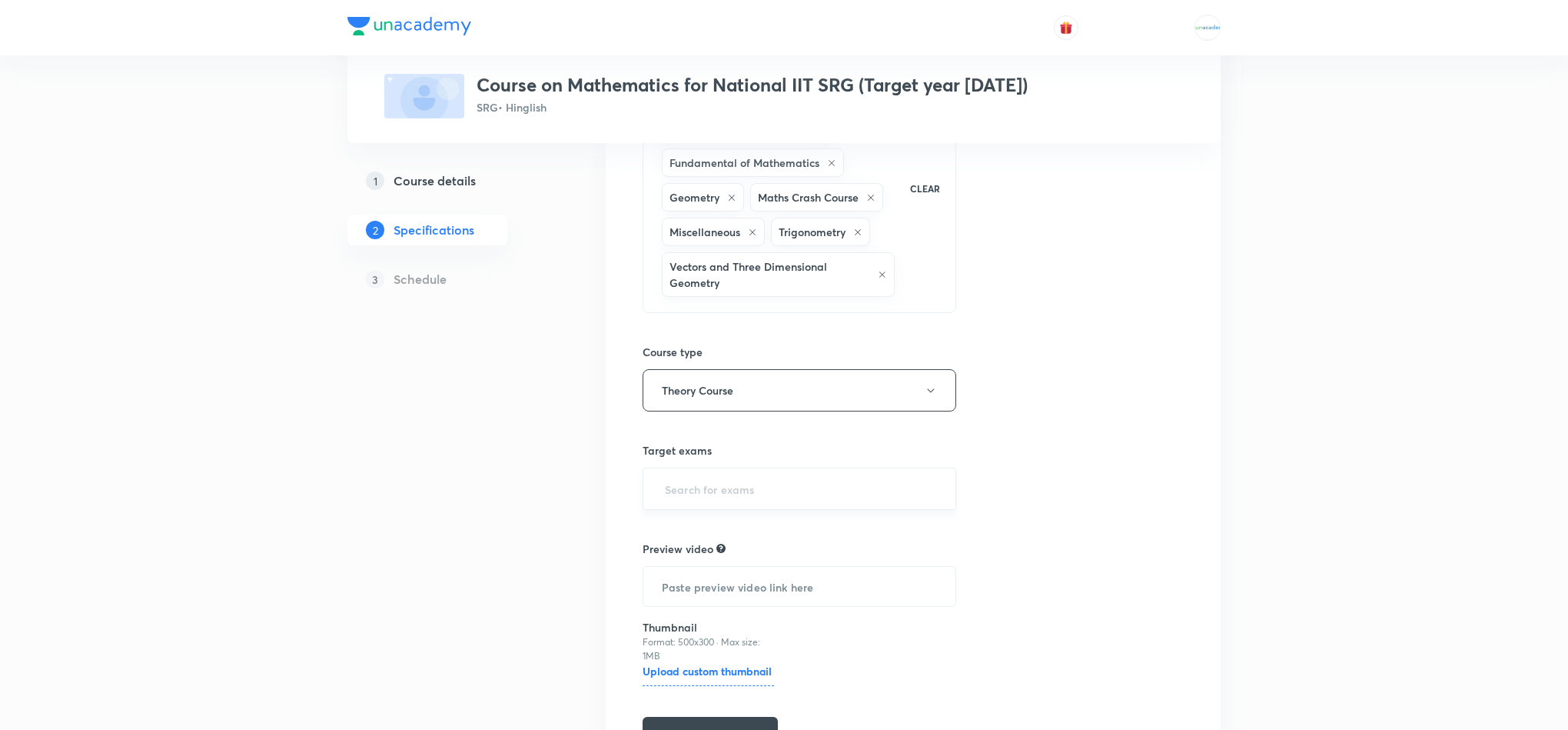
click at [731, 510] on div "​" at bounding box center [800, 489] width 314 height 43
drag, startPoint x: 731, startPoint y: 510, endPoint x: 665, endPoint y: 481, distance: 72.1
click at [665, 481] on input "text" at bounding box center [800, 488] width 275 height 29
click at [673, 481] on input "text" at bounding box center [800, 488] width 275 height 29
type input "JEE"
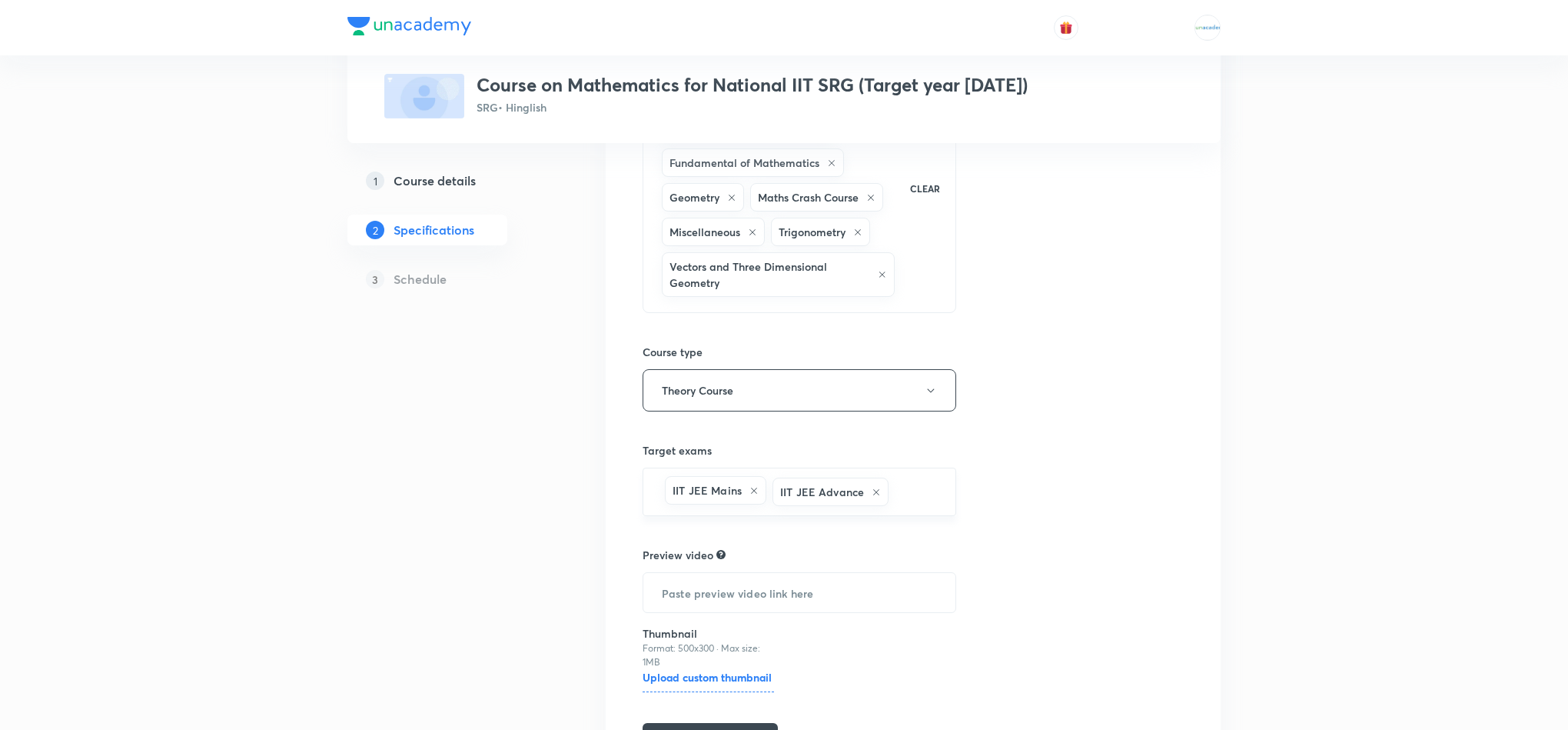
scroll to position [358, 0]
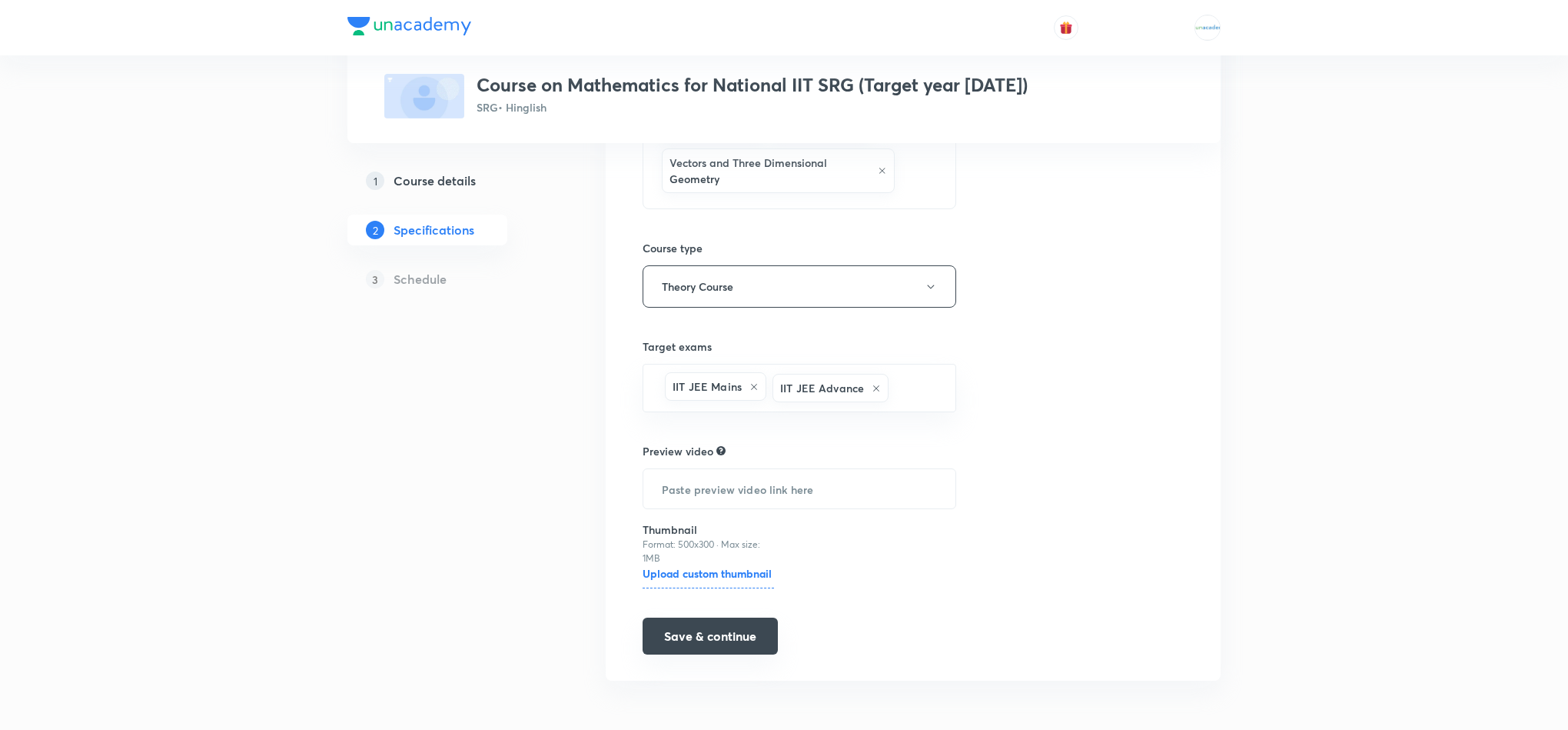
click at [724, 625] on button "Save & continue" at bounding box center [710, 636] width 135 height 37
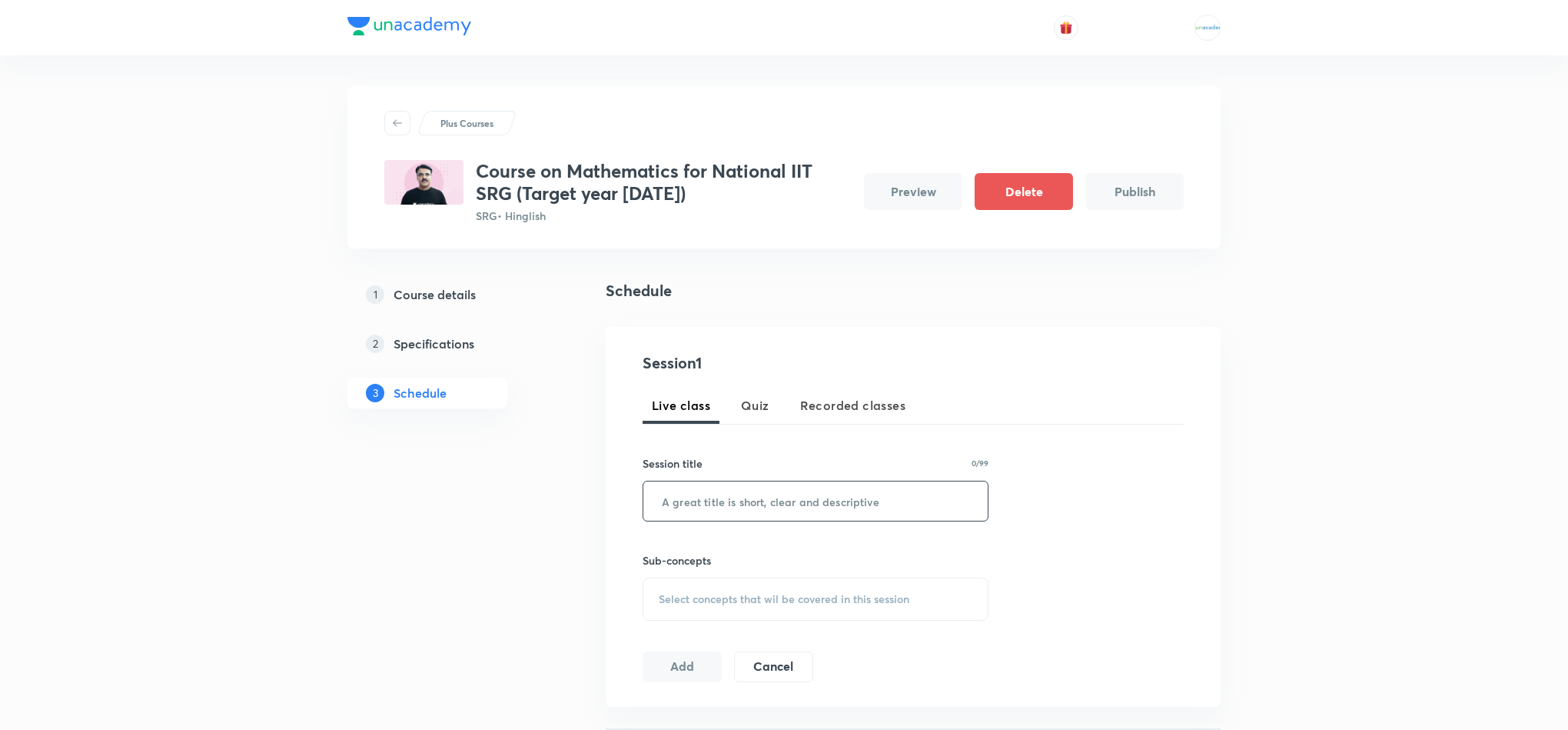
drag, startPoint x: 755, startPoint y: 521, endPoint x: 877, endPoint y: 484, distance: 127.5
click at [877, 484] on div "​" at bounding box center [816, 501] width 346 height 41
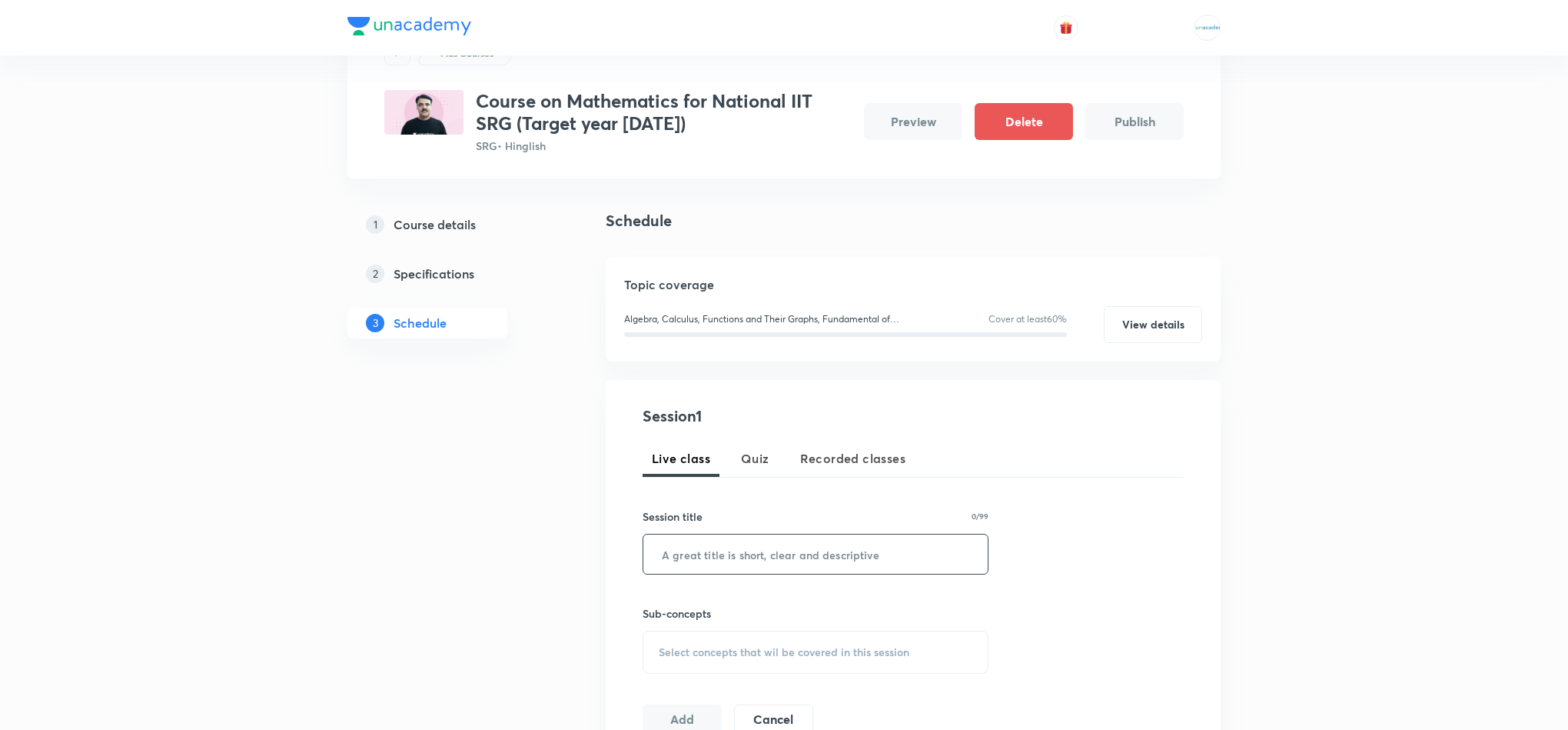
scroll to position [69, 0]
click at [877, 484] on div "Session 1 Live class Quiz Recorded classes Session title 0/99 ​ Sub-concepts Se…" at bounding box center [913, 571] width 542 height 331
click at [766, 566] on input "text" at bounding box center [815, 555] width 344 height 39
paste input "Quadratic, Sequence,Logarithm"
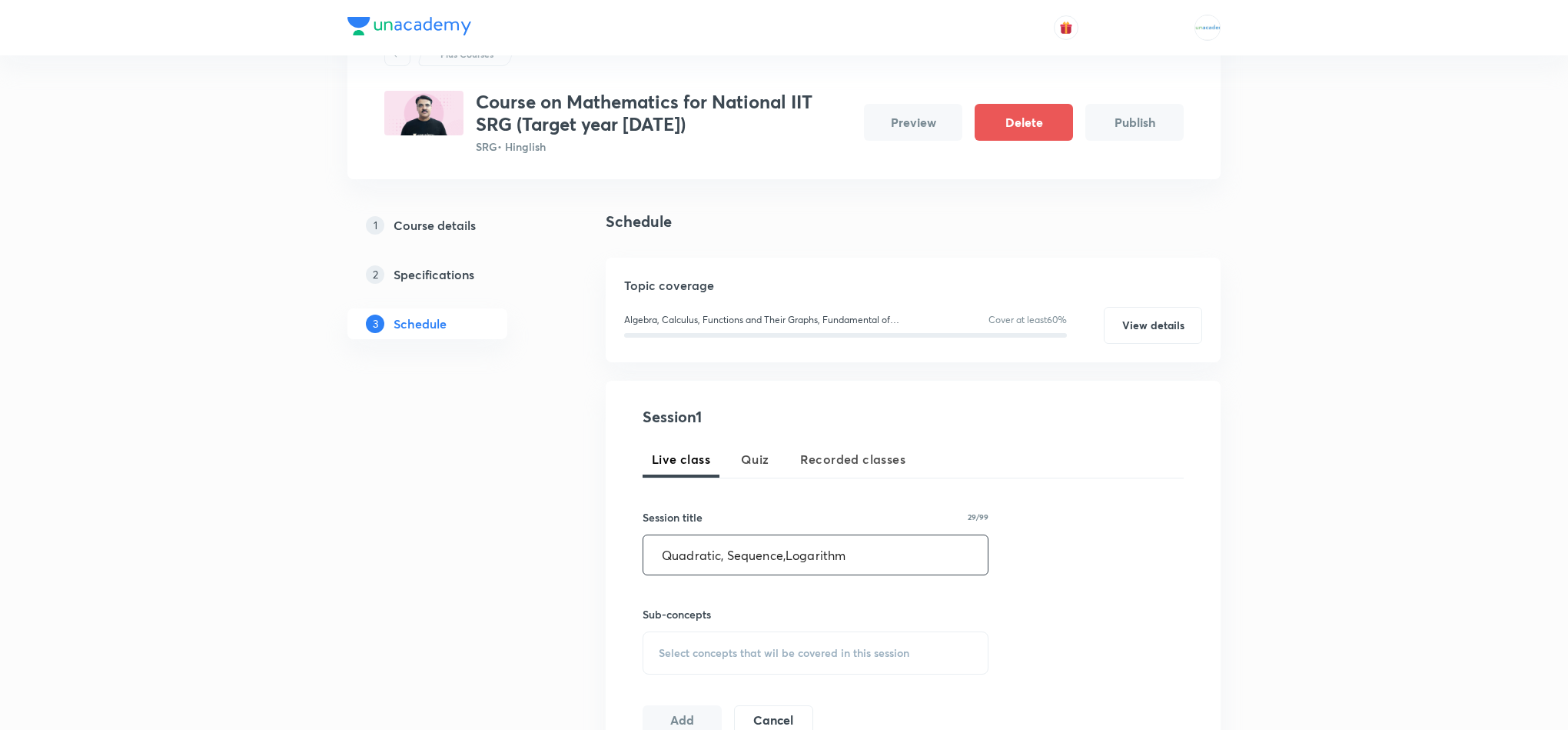
scroll to position [97, 0]
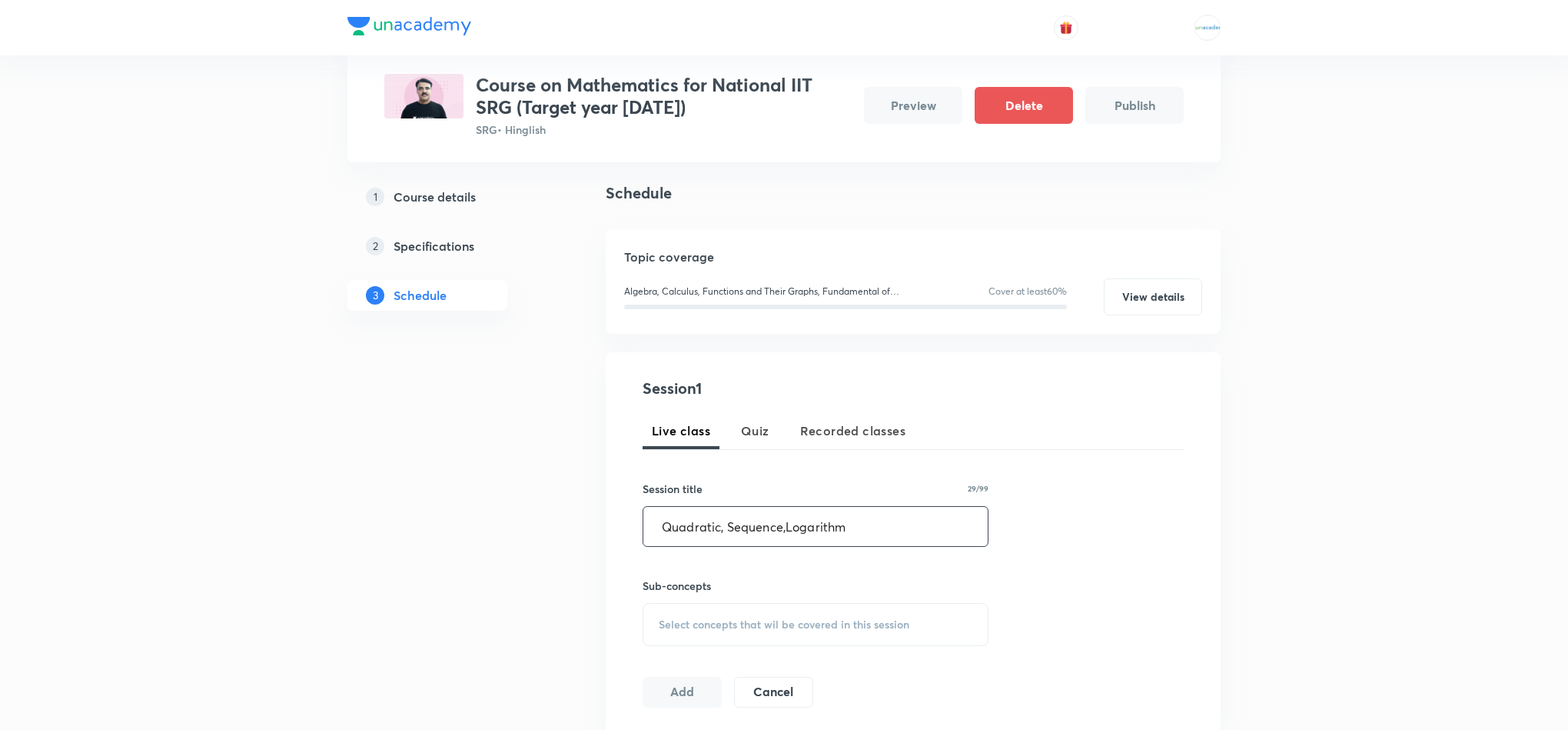
type input "Quadratic, Sequence,Logarithm"
click at [782, 631] on div "Select concepts that wil be covered in this session" at bounding box center [816, 624] width 346 height 43
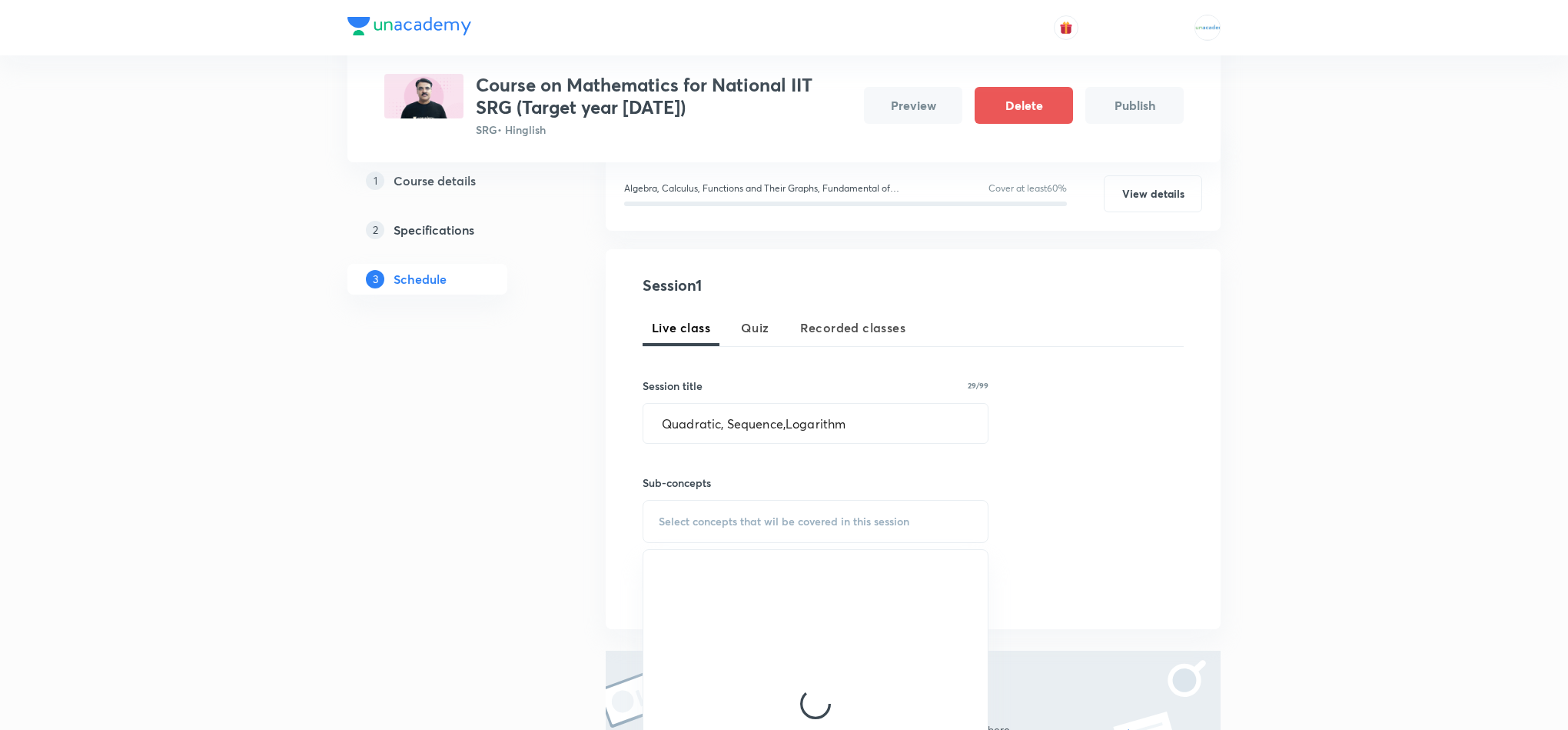
scroll to position [203, 0]
click at [752, 639] on p "Maths Crash Course" at bounding box center [727, 639] width 99 height 16
checkbox input "true"
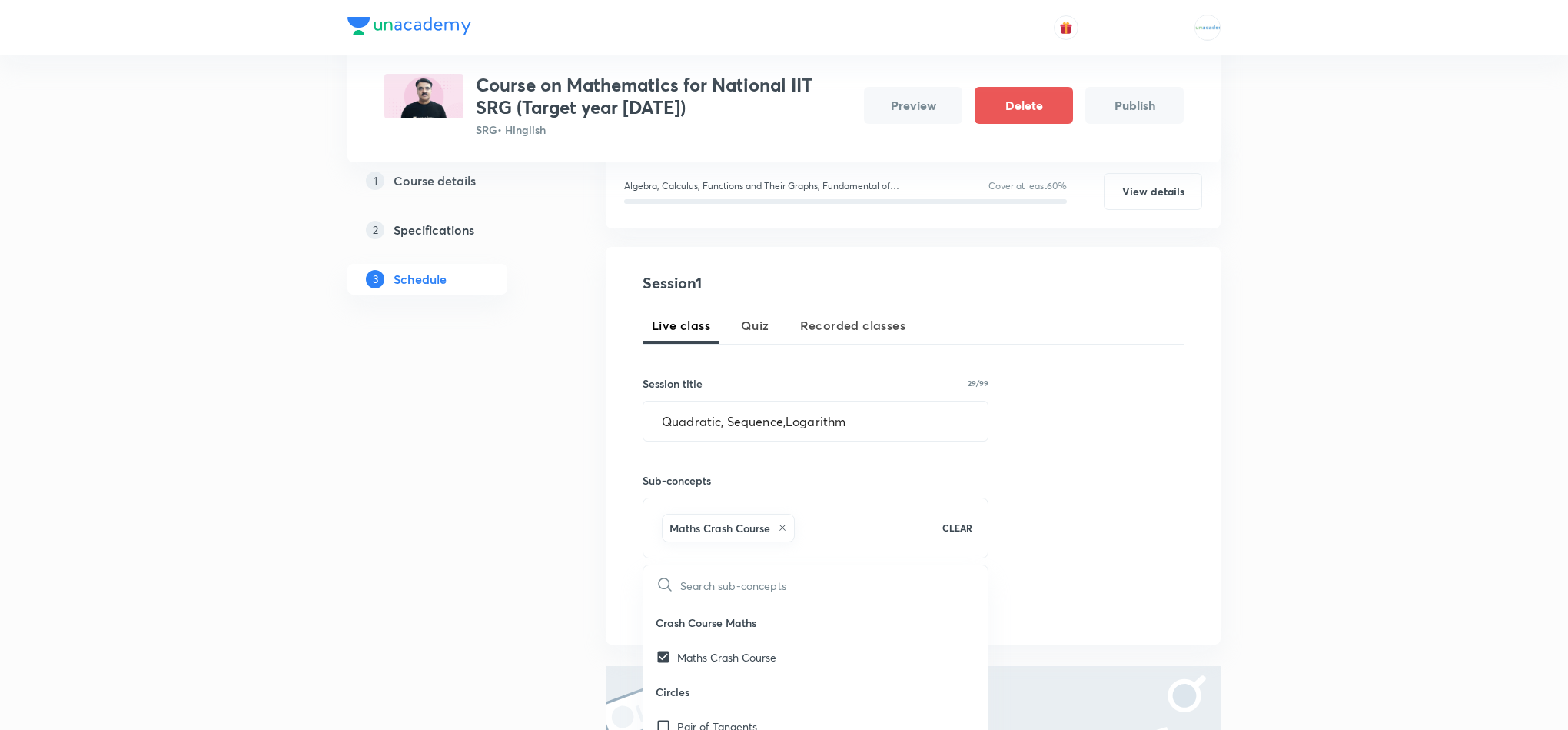
click at [550, 584] on div "1 Course details 2 Specifications 3 Schedule" at bounding box center [451, 500] width 209 height 848
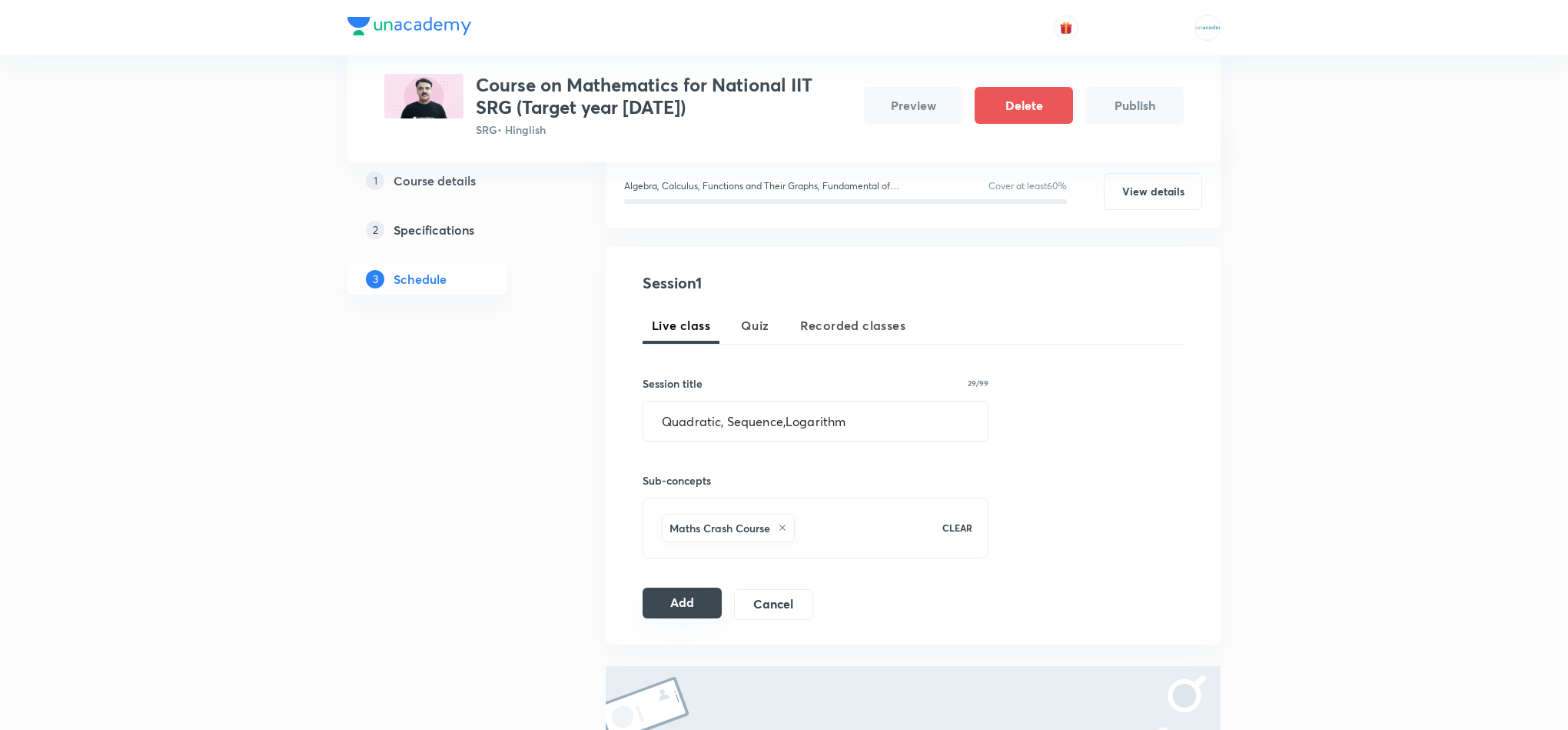
click at [687, 600] on button "Add" at bounding box center [682, 603] width 79 height 31
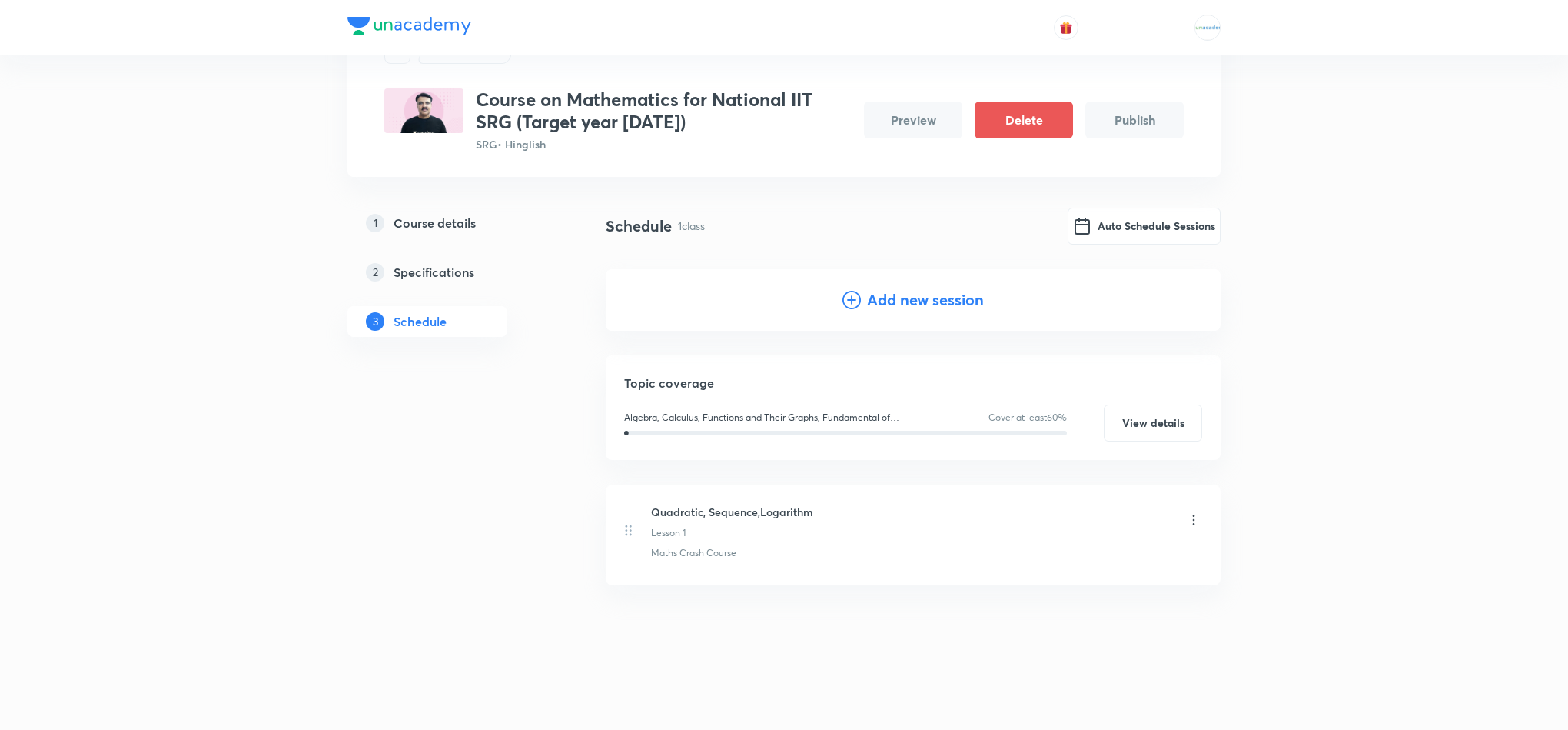
scroll to position [33, 0]
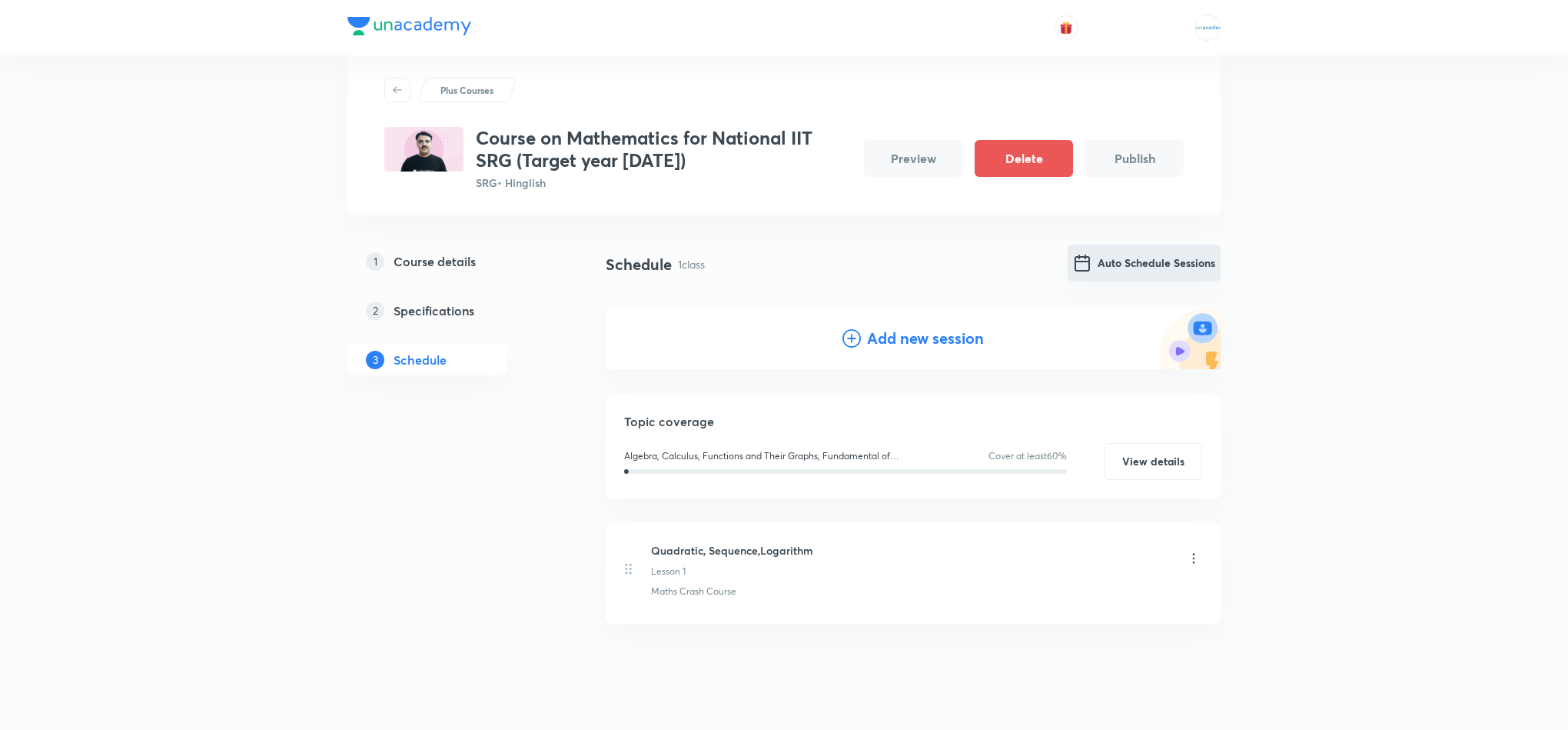
click at [1133, 263] on button "Auto Schedule Sessions" at bounding box center [1144, 262] width 153 height 37
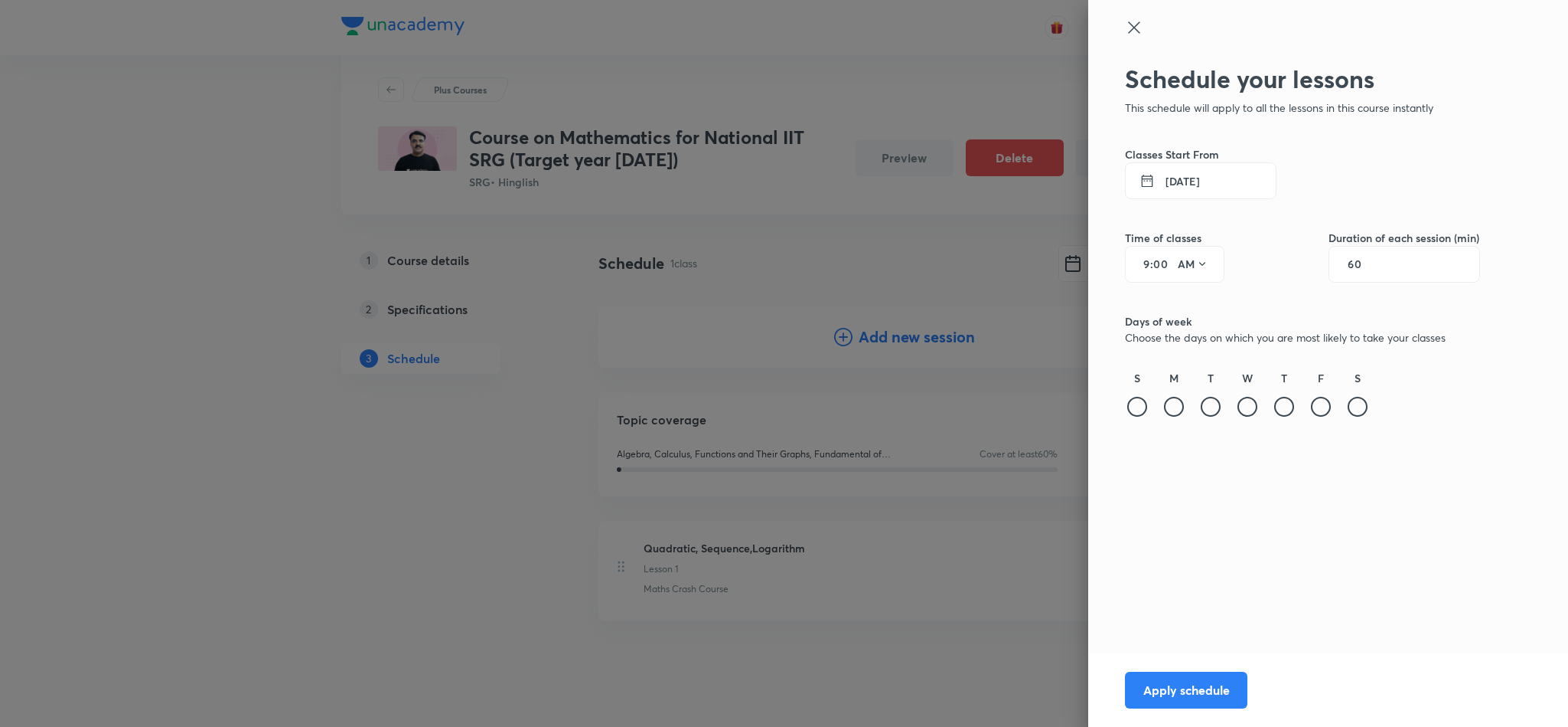
click at [1208, 187] on button "30 Aug 2025" at bounding box center [1201, 180] width 152 height 37
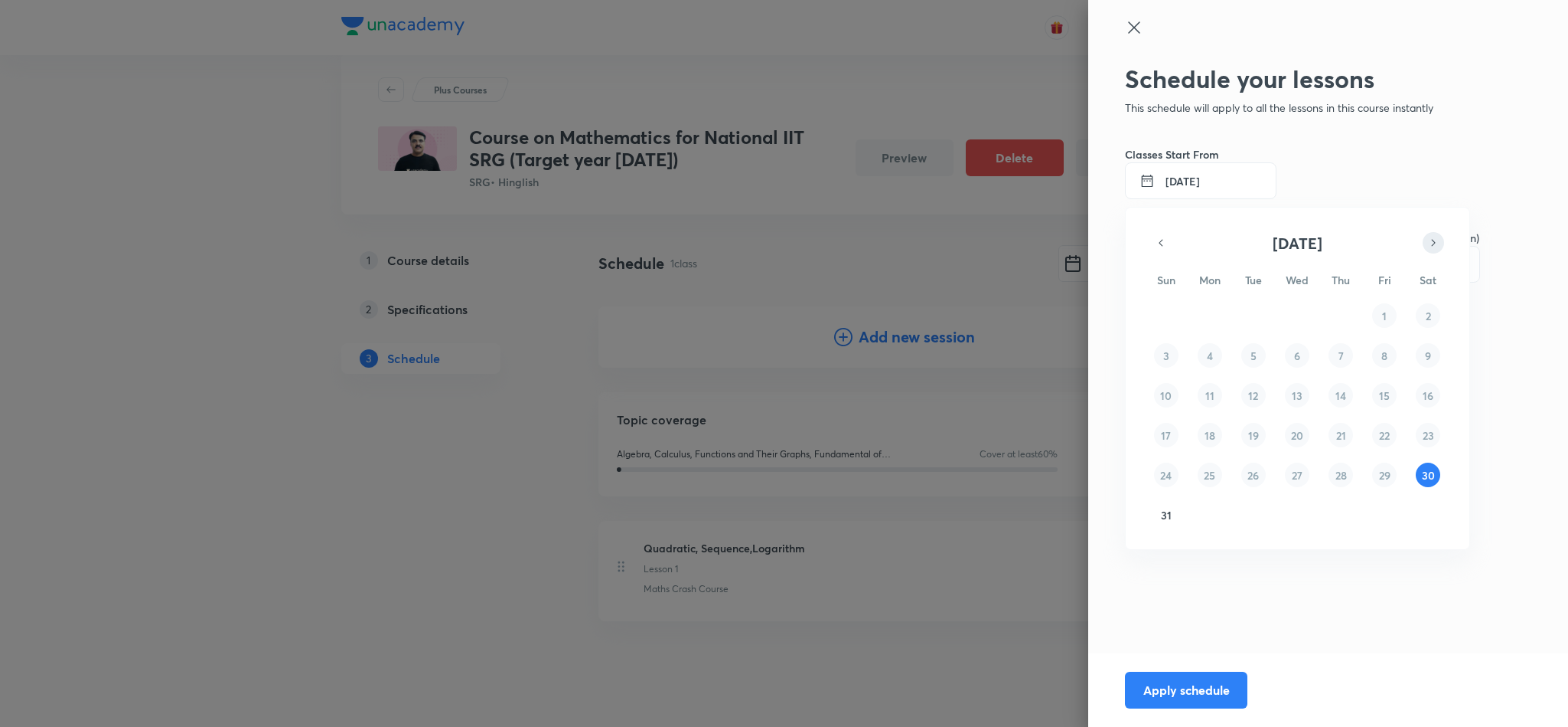
click at [1435, 243] on icon "button" at bounding box center [1433, 242] width 4 height 7
click at [1205, 311] on button "1" at bounding box center [1210, 316] width 24 height 24
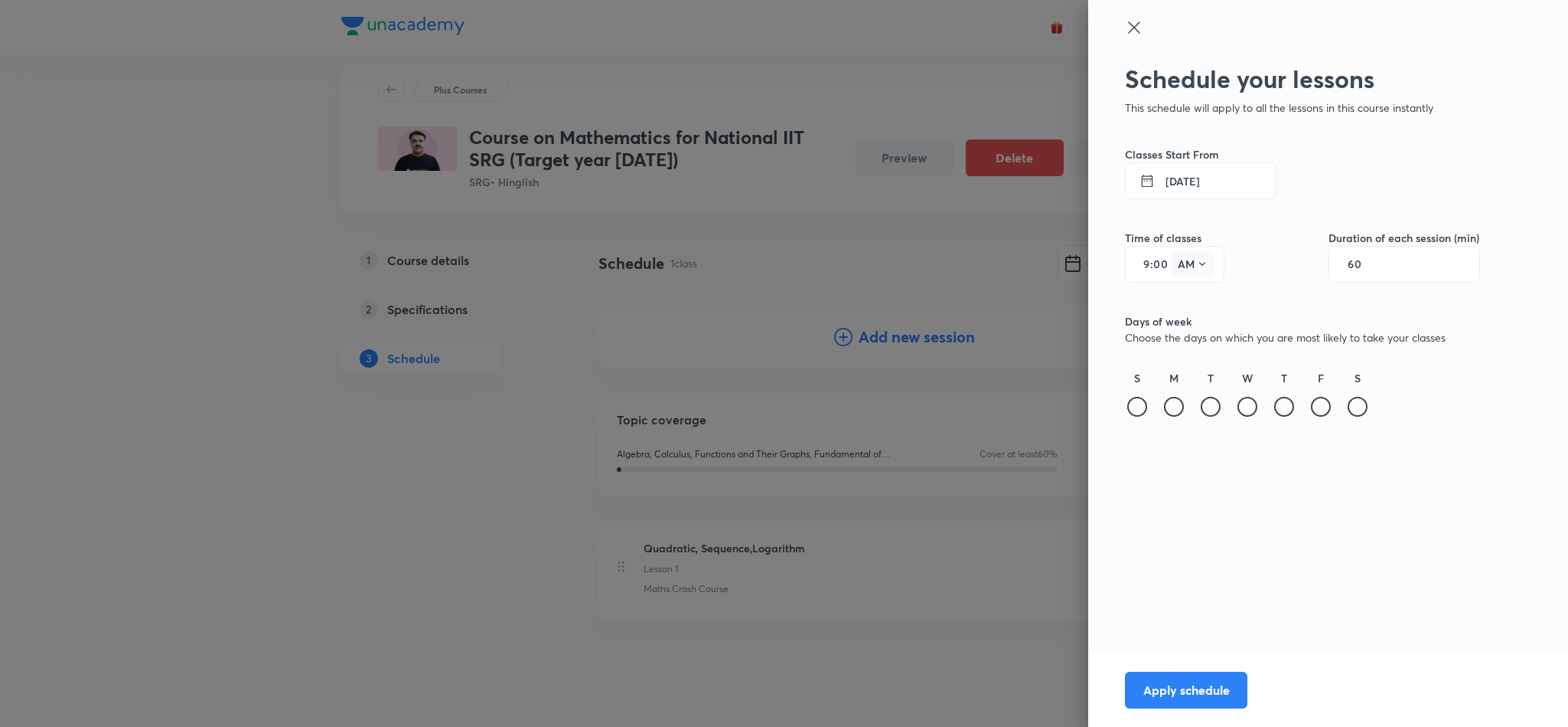
click at [1195, 271] on button "AM" at bounding box center [1193, 264] width 43 height 24
click at [1192, 306] on div "PM" at bounding box center [1194, 303] width 55 height 37
click at [1364, 260] on input "60" at bounding box center [1363, 264] width 29 height 12
type input "90"
drag, startPoint x: 1258, startPoint y: 400, endPoint x: 1248, endPoint y: 407, distance: 12.2
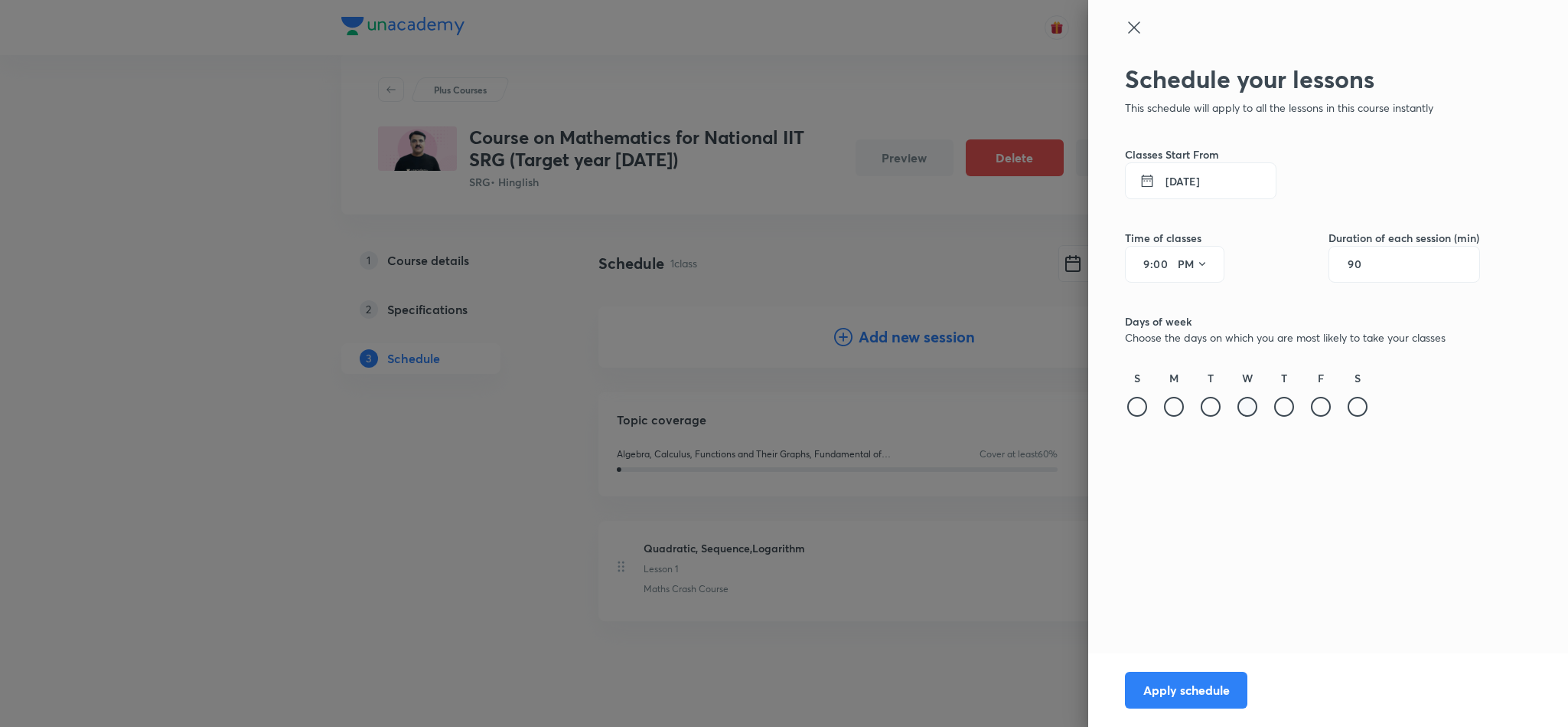
click at [1248, 407] on div "W" at bounding box center [1248, 394] width 24 height 50
click at [1248, 407] on div at bounding box center [1247, 406] width 20 height 20
click at [1208, 694] on button "Apply schedule" at bounding box center [1186, 688] width 122 height 37
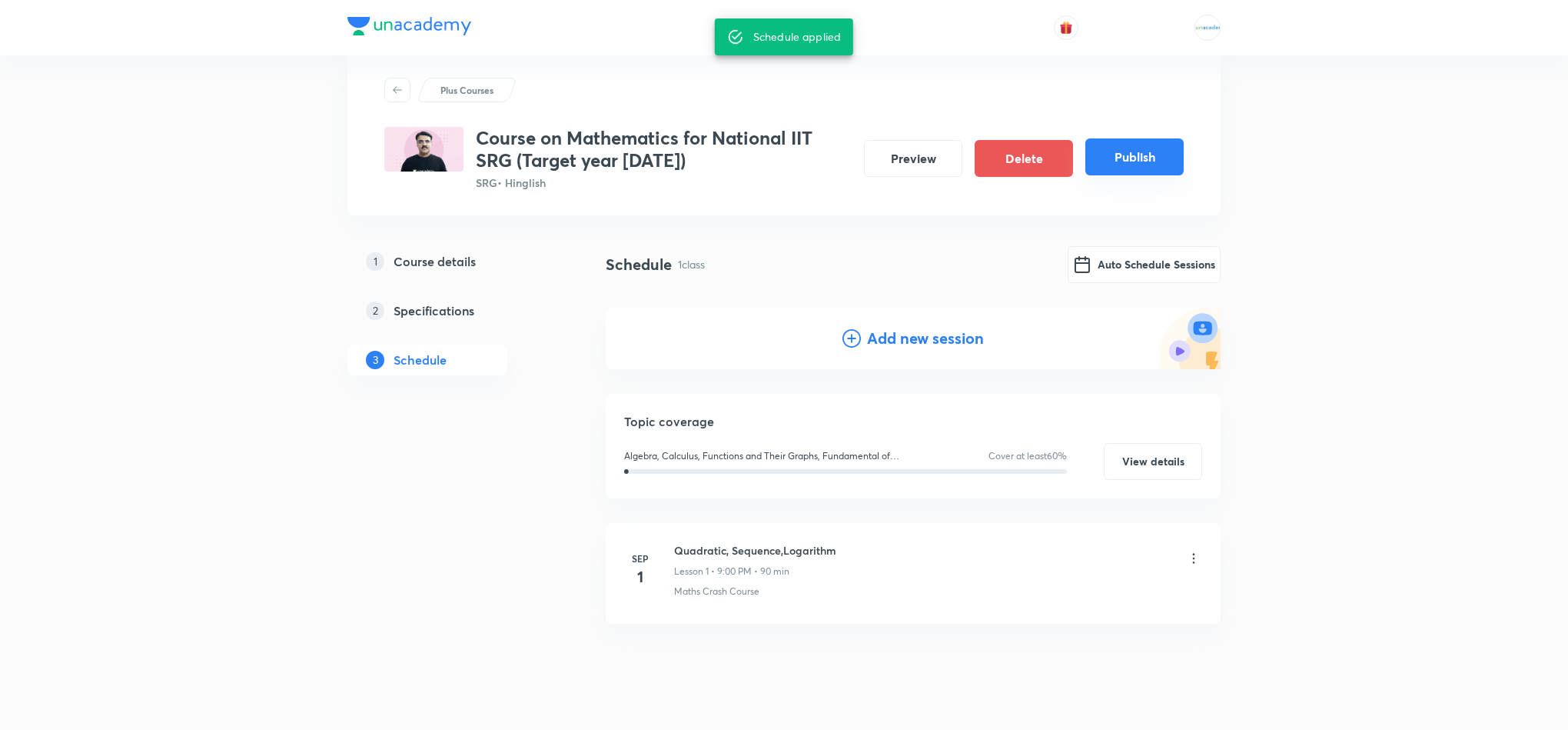
click at [1135, 169] on button "Publish" at bounding box center [1135, 156] width 98 height 37
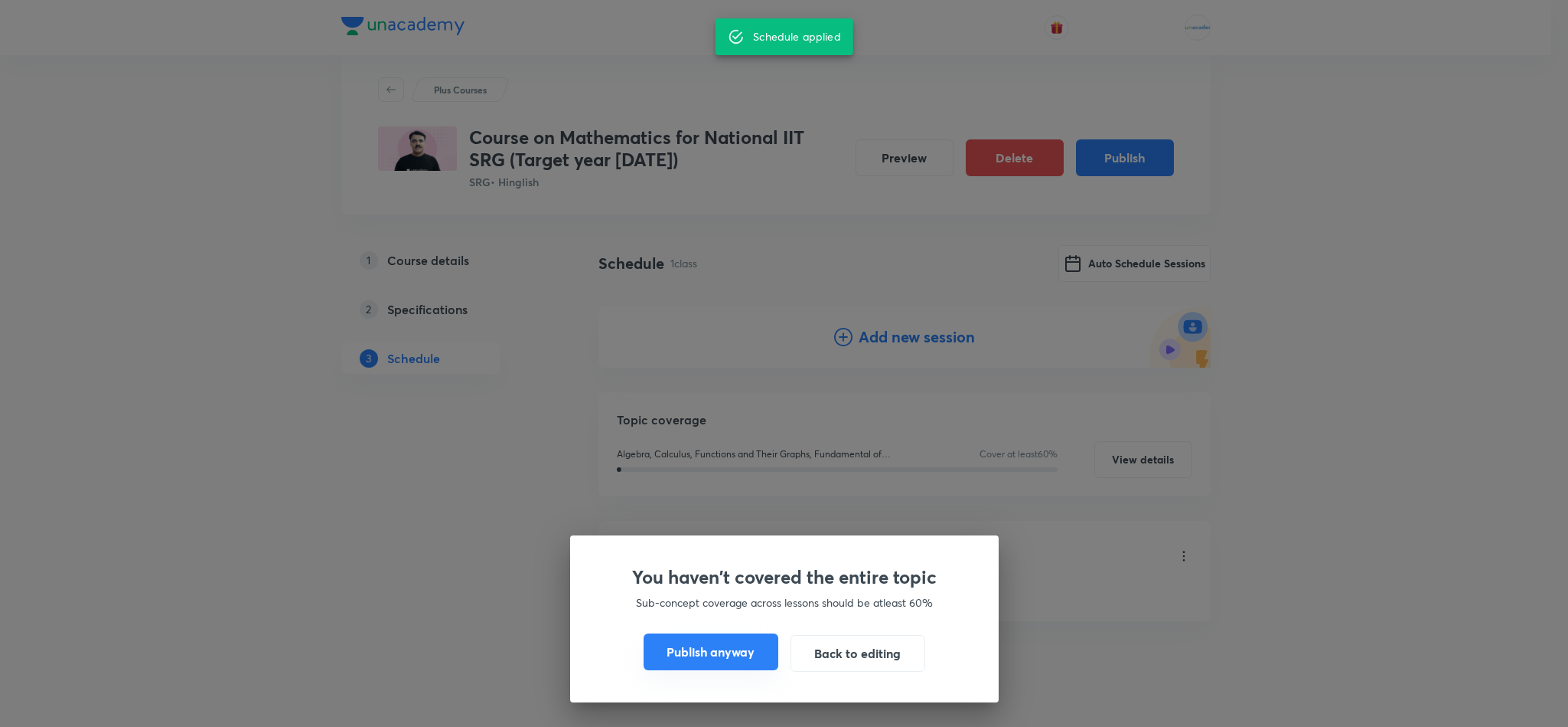
click at [731, 654] on button "Publish anyway" at bounding box center [710, 651] width 135 height 37
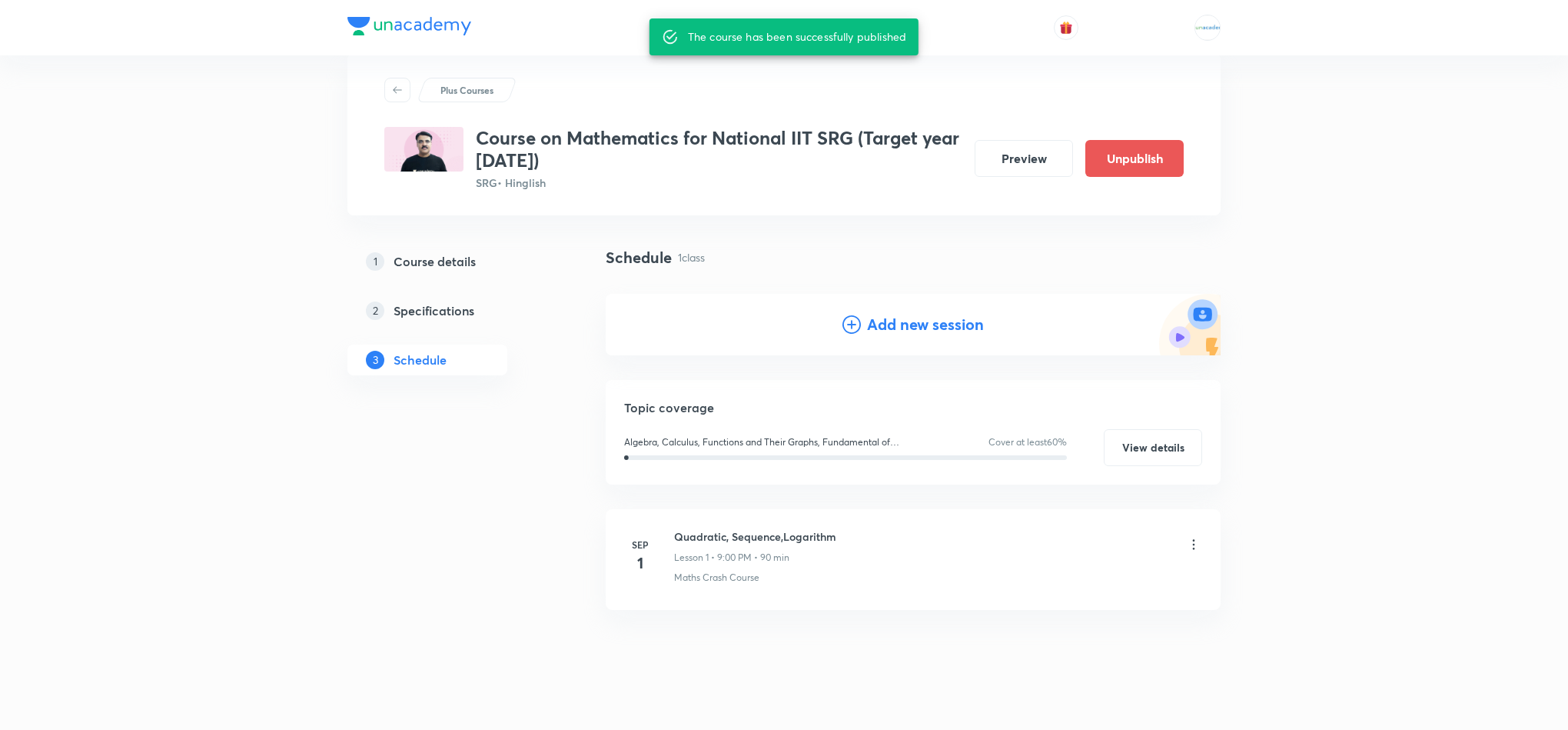
click at [309, 256] on div "Plus Courses Course on Mathematics for National IIT SRG (Target year 2026) SRG …" at bounding box center [784, 360] width 1568 height 787
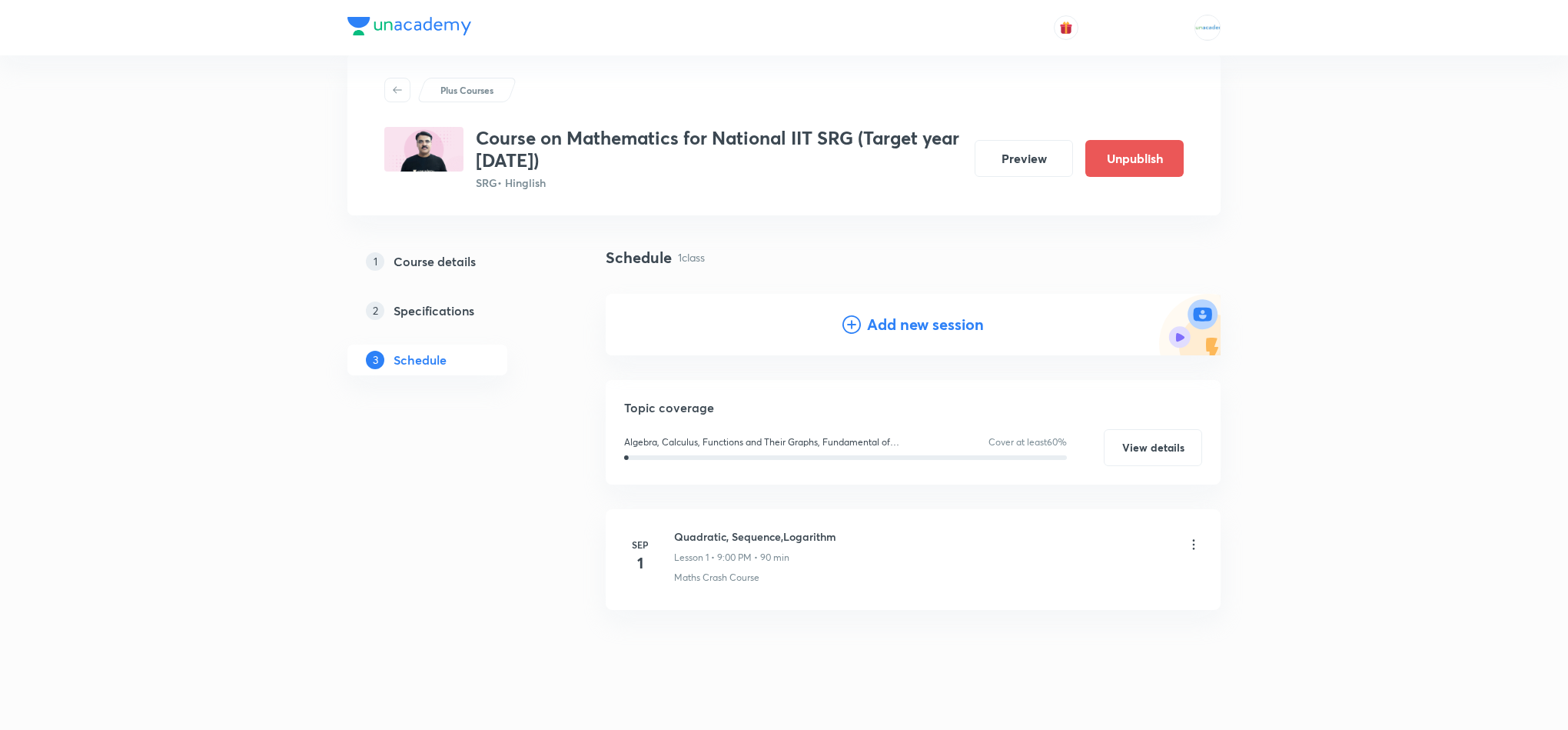
click at [879, 331] on h4 "Add new session" at bounding box center [926, 324] width 117 height 23
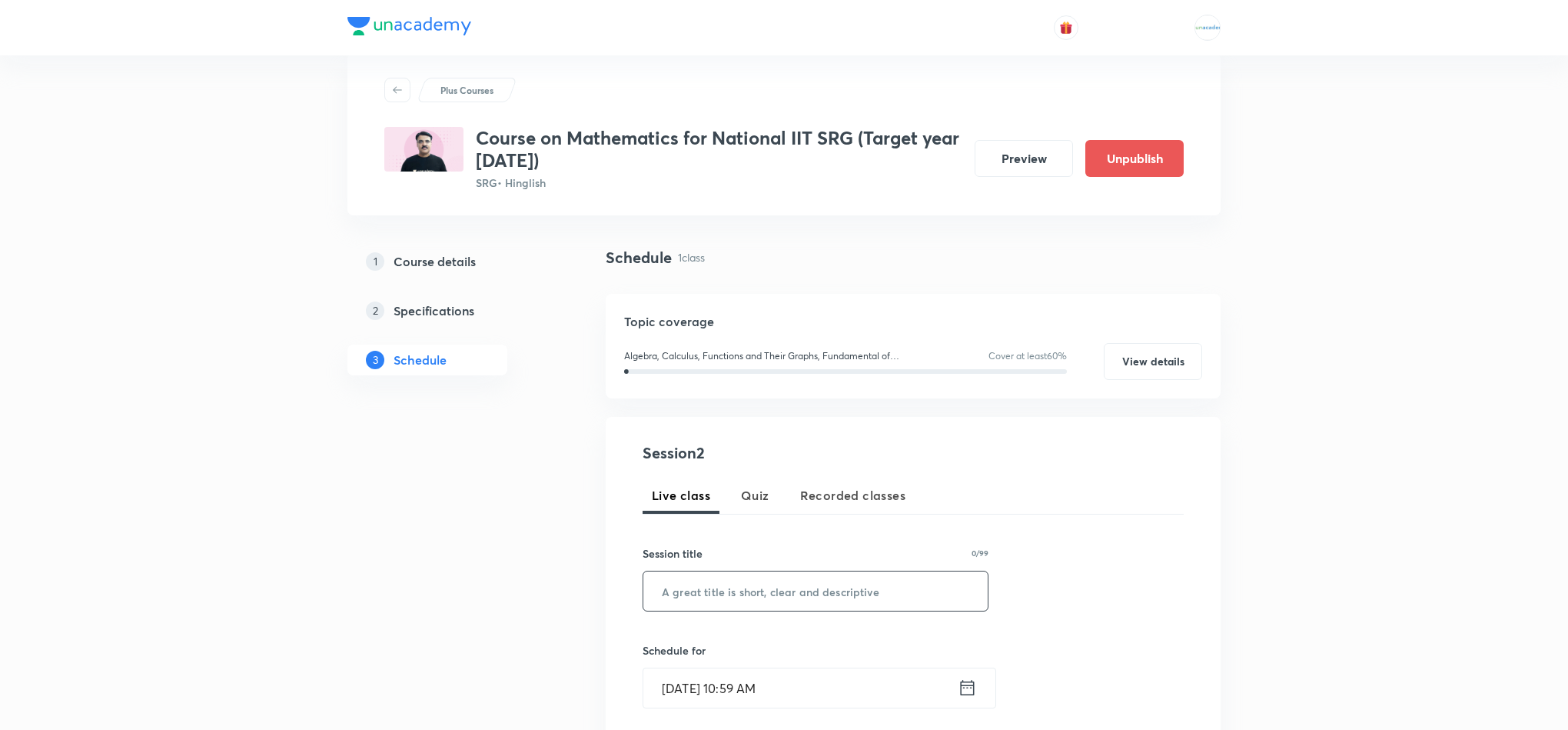
click at [733, 589] on input "text" at bounding box center [815, 591] width 344 height 39
paste input "Discussion"
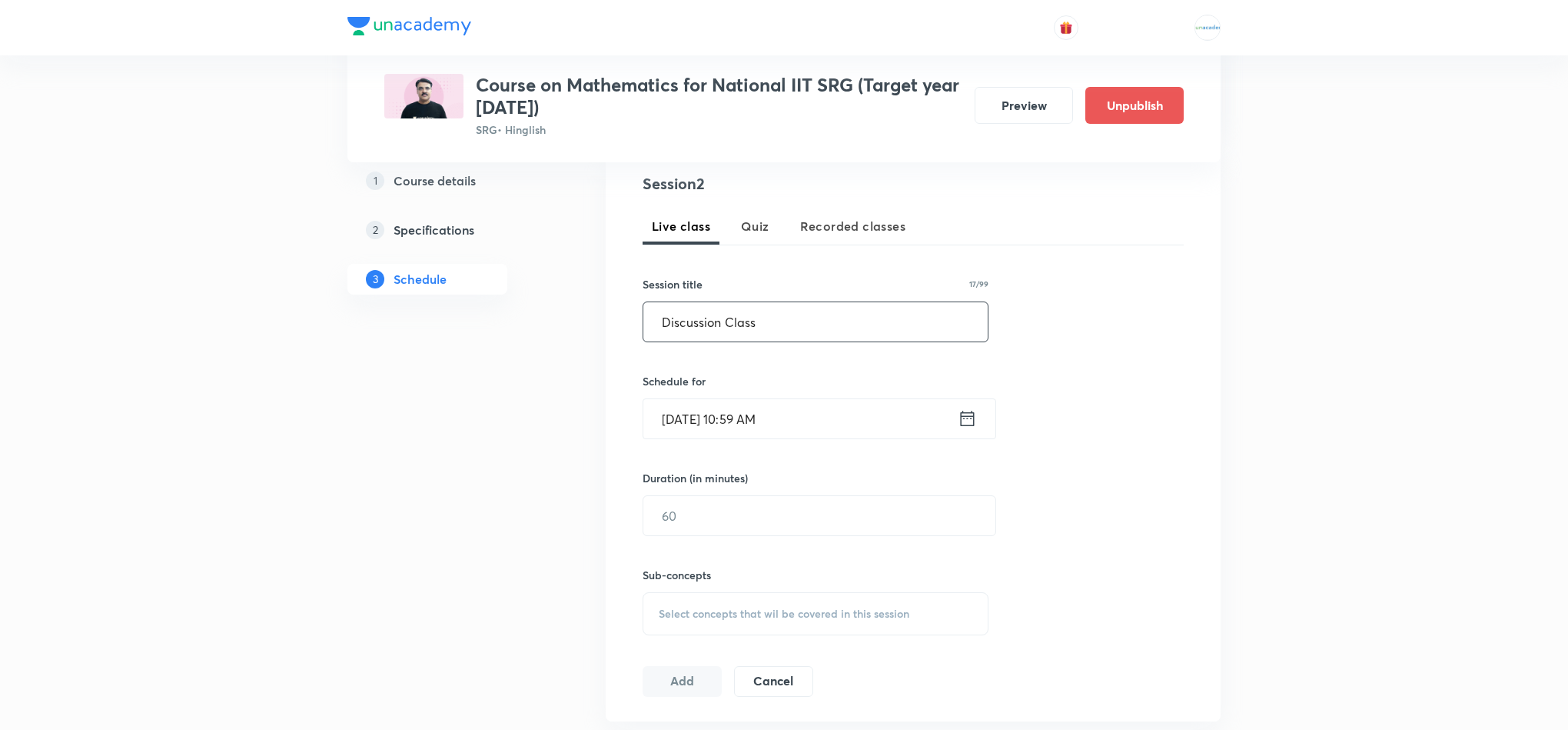
scroll to position [306, 0]
type input "Discussion Class"
click at [964, 420] on icon at bounding box center [967, 414] width 19 height 21
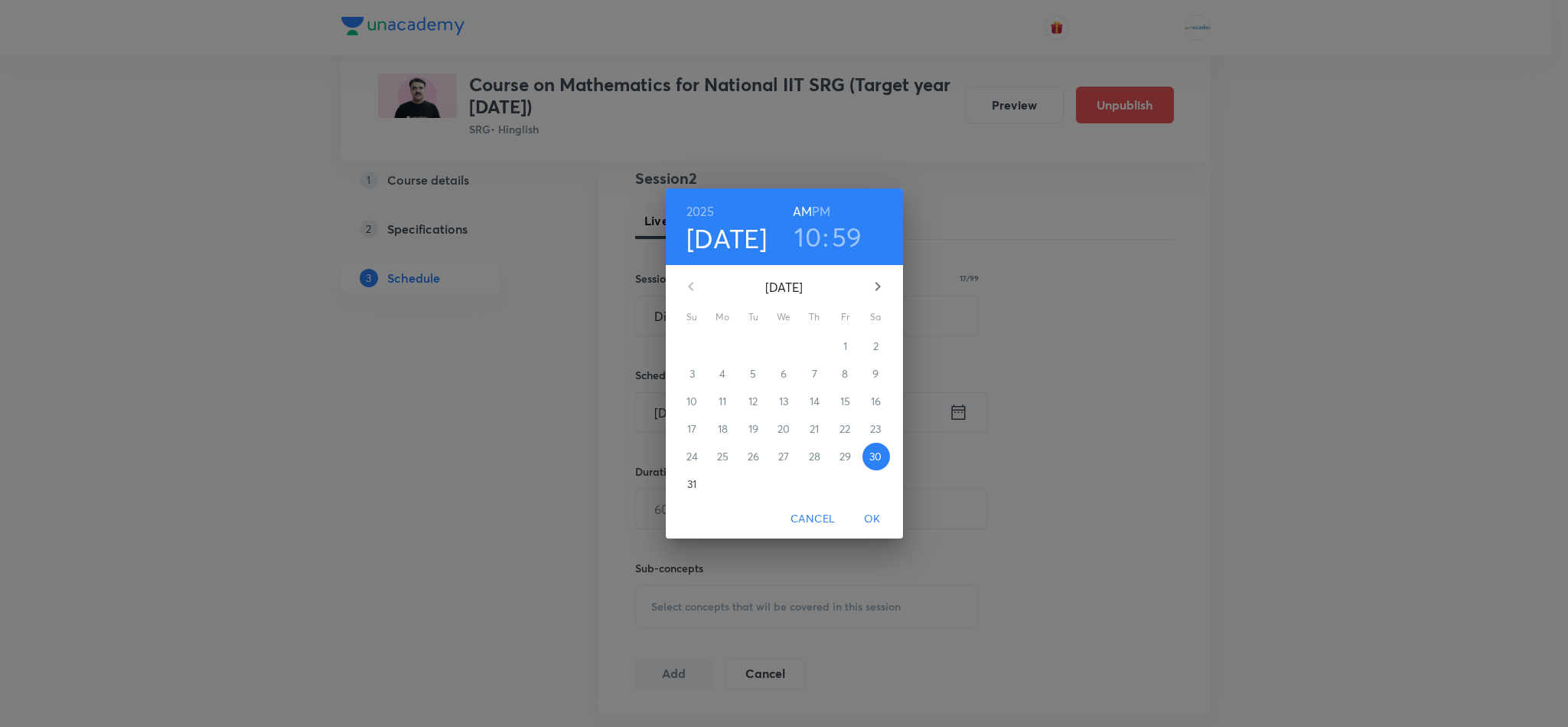
click at [885, 290] on icon "button" at bounding box center [877, 286] width 19 height 19
click at [752, 354] on p "2" at bounding box center [753, 346] width 6 height 16
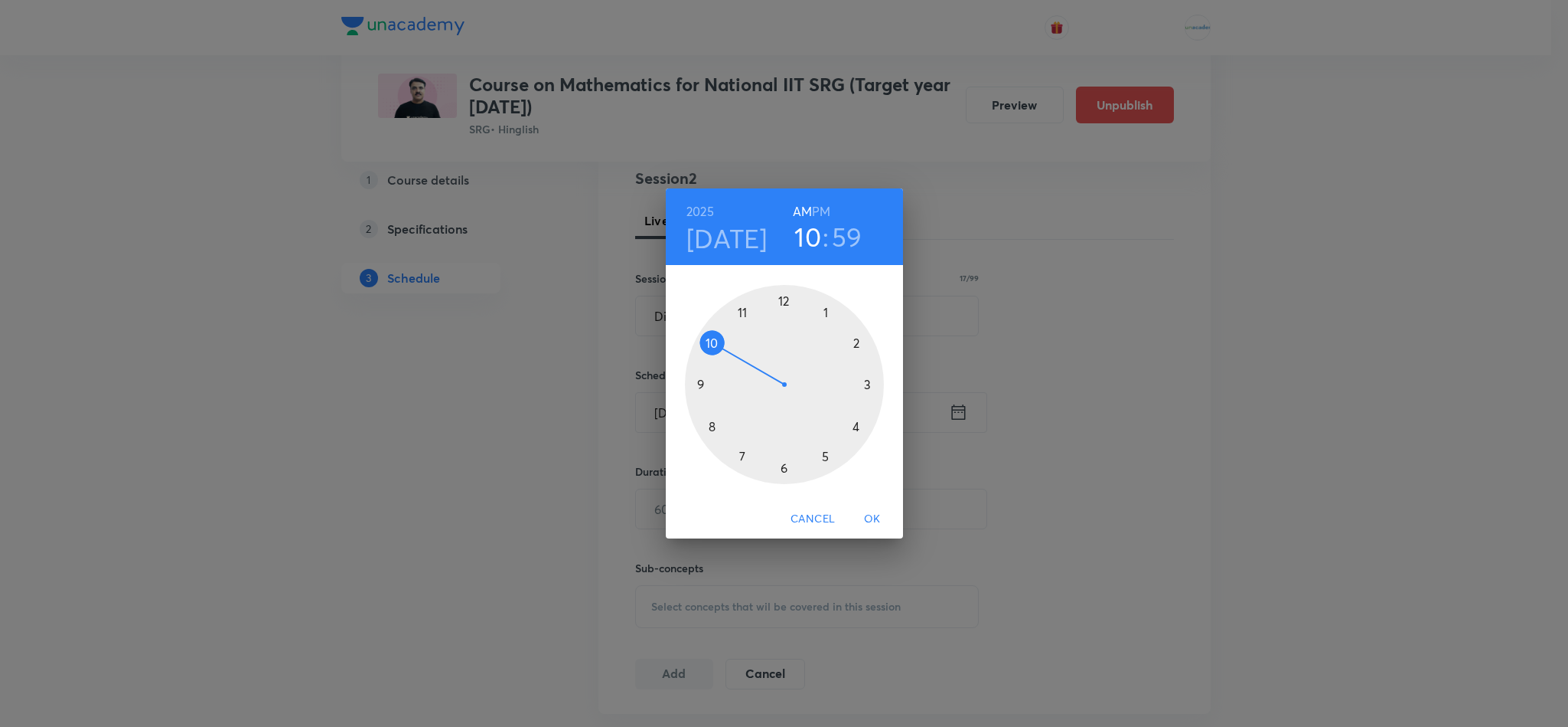
click at [827, 211] on h6 "PM" at bounding box center [821, 211] width 19 height 21
click at [709, 387] on div at bounding box center [784, 384] width 199 height 199
click at [786, 292] on div at bounding box center [784, 384] width 199 height 199
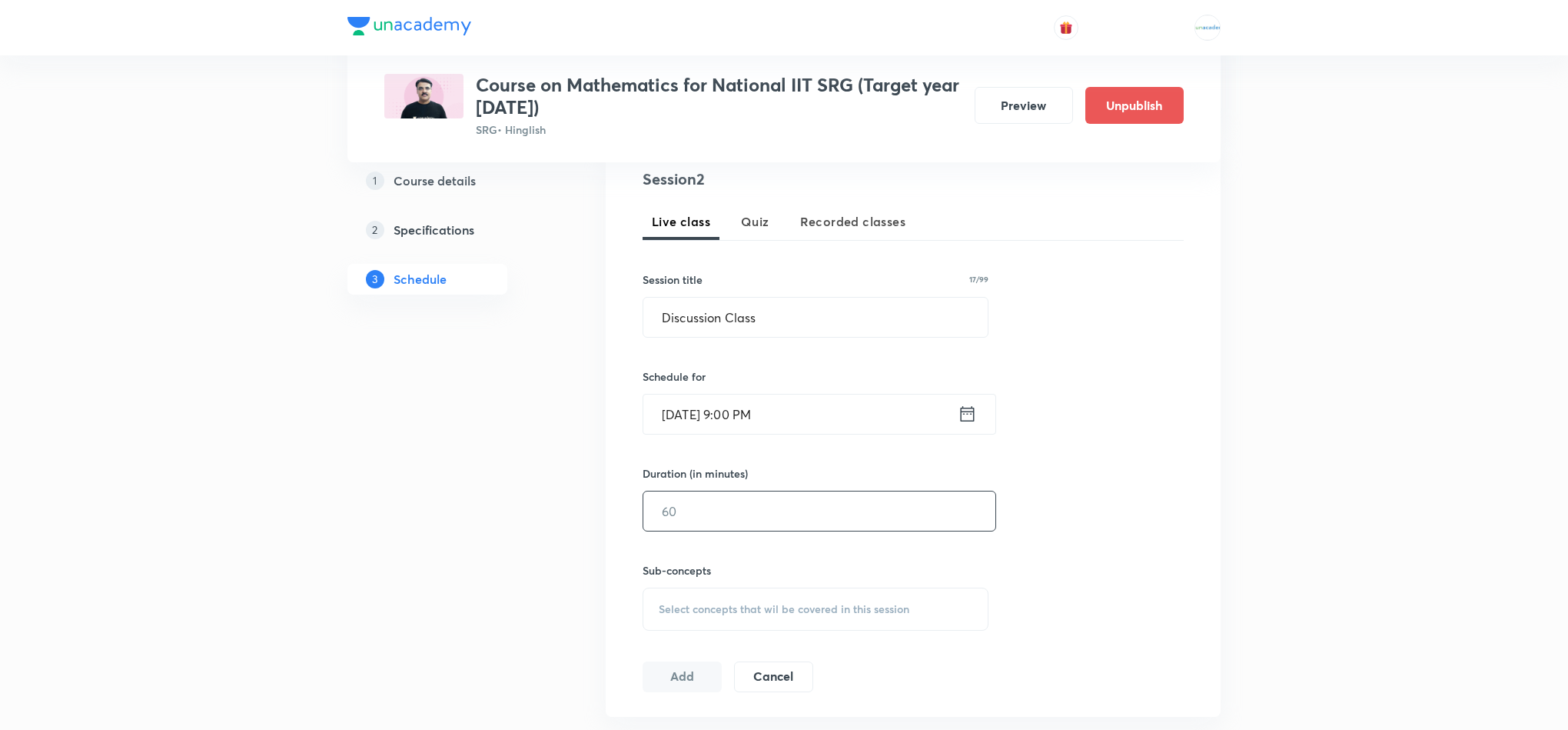
click at [750, 510] on input "text" at bounding box center [819, 511] width 352 height 39
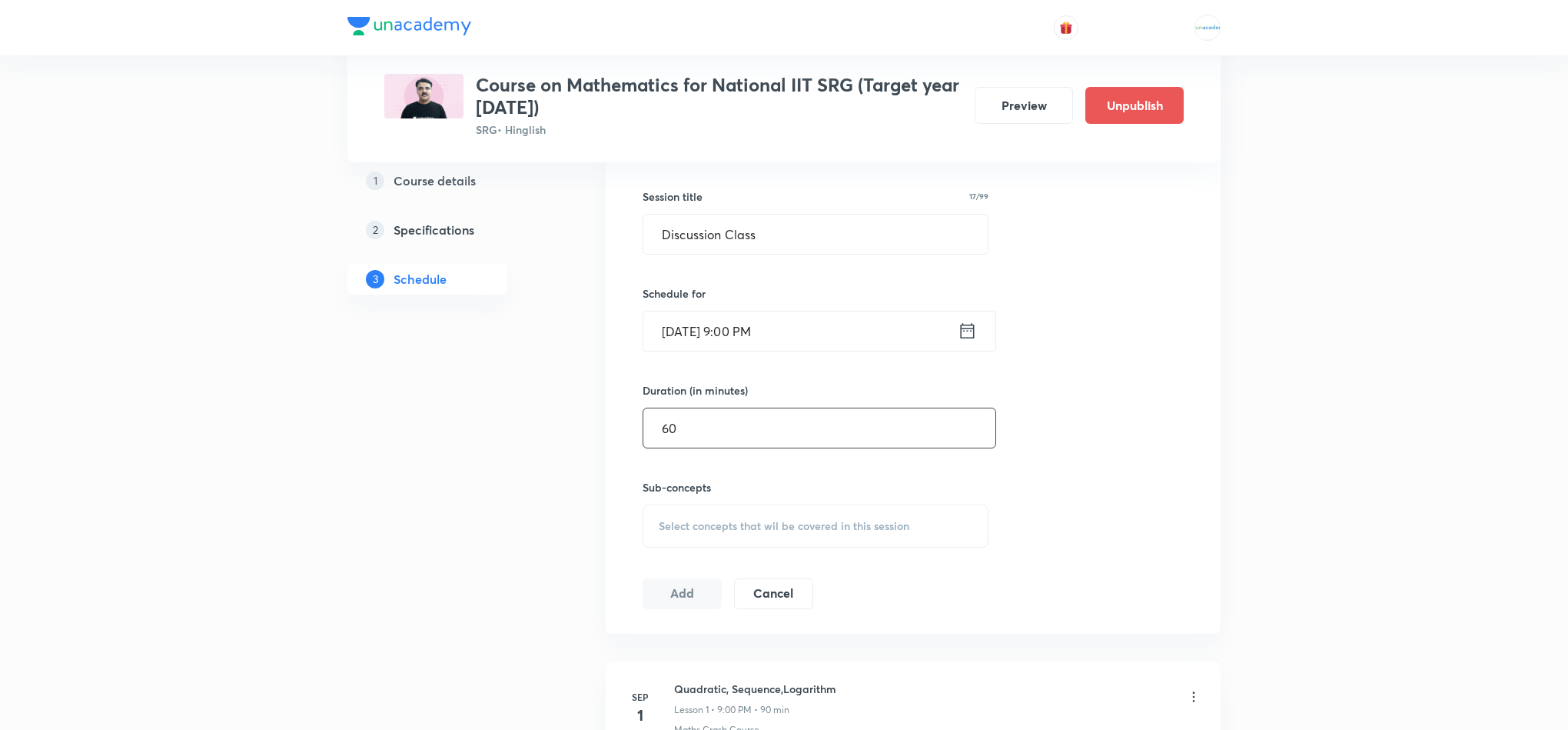
type input "60"
click at [727, 508] on div "Select concepts that wil be covered in this session" at bounding box center [816, 526] width 346 height 43
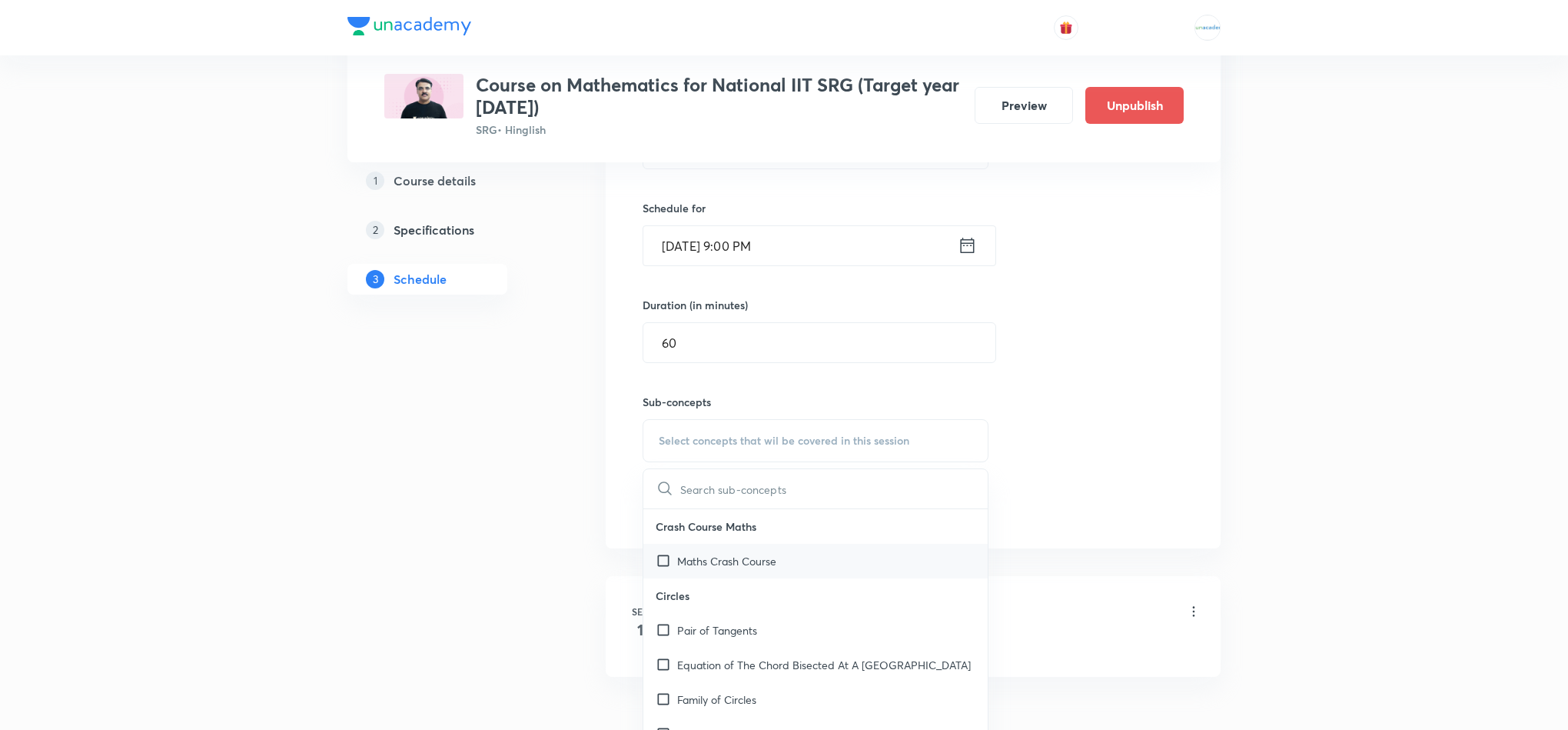
click at [713, 563] on p "Maths Crash Course" at bounding box center [727, 561] width 99 height 16
checkbox input "true"
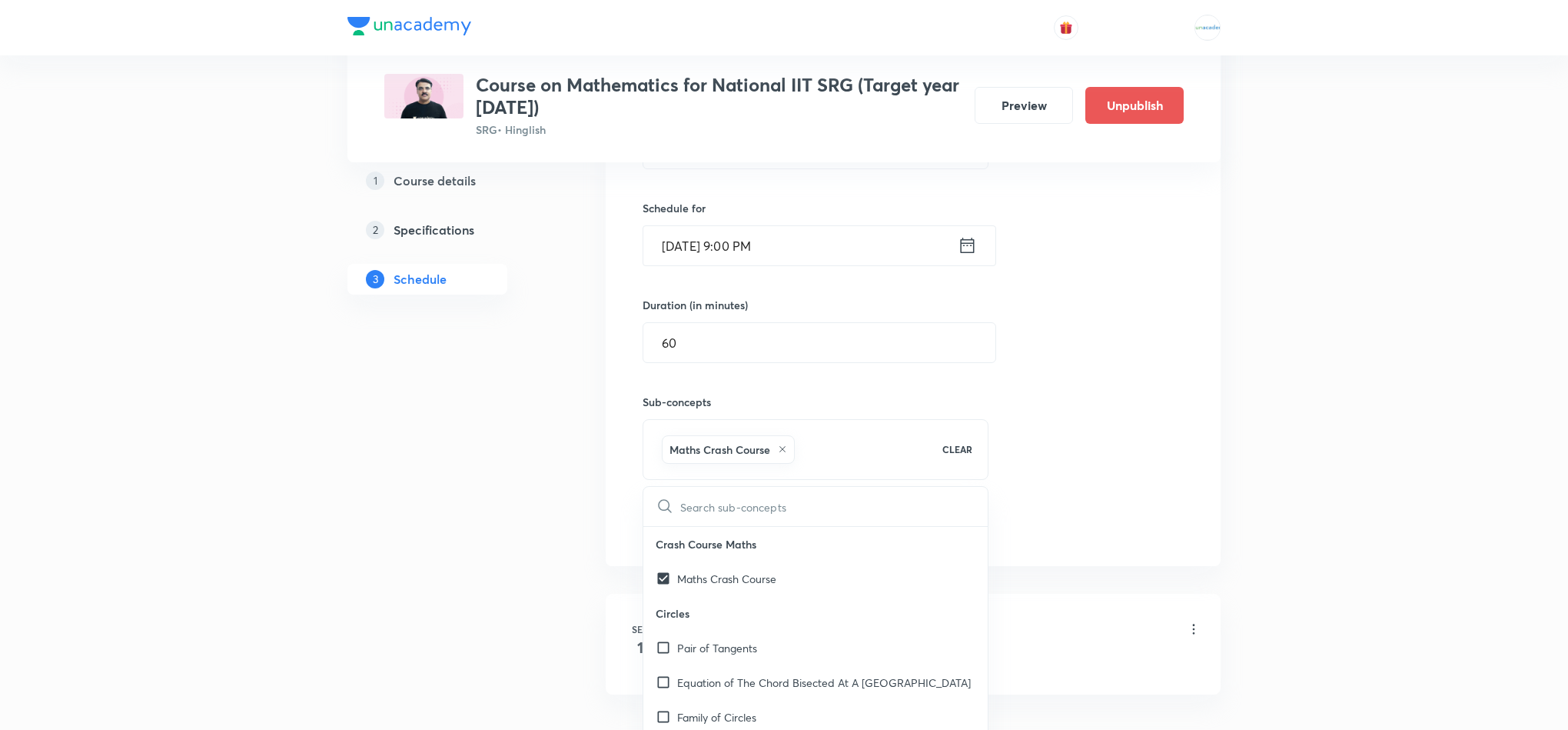
click at [531, 510] on div "1 Course details 2 Specifications 3 Schedule" at bounding box center [451, 307] width 209 height 1007
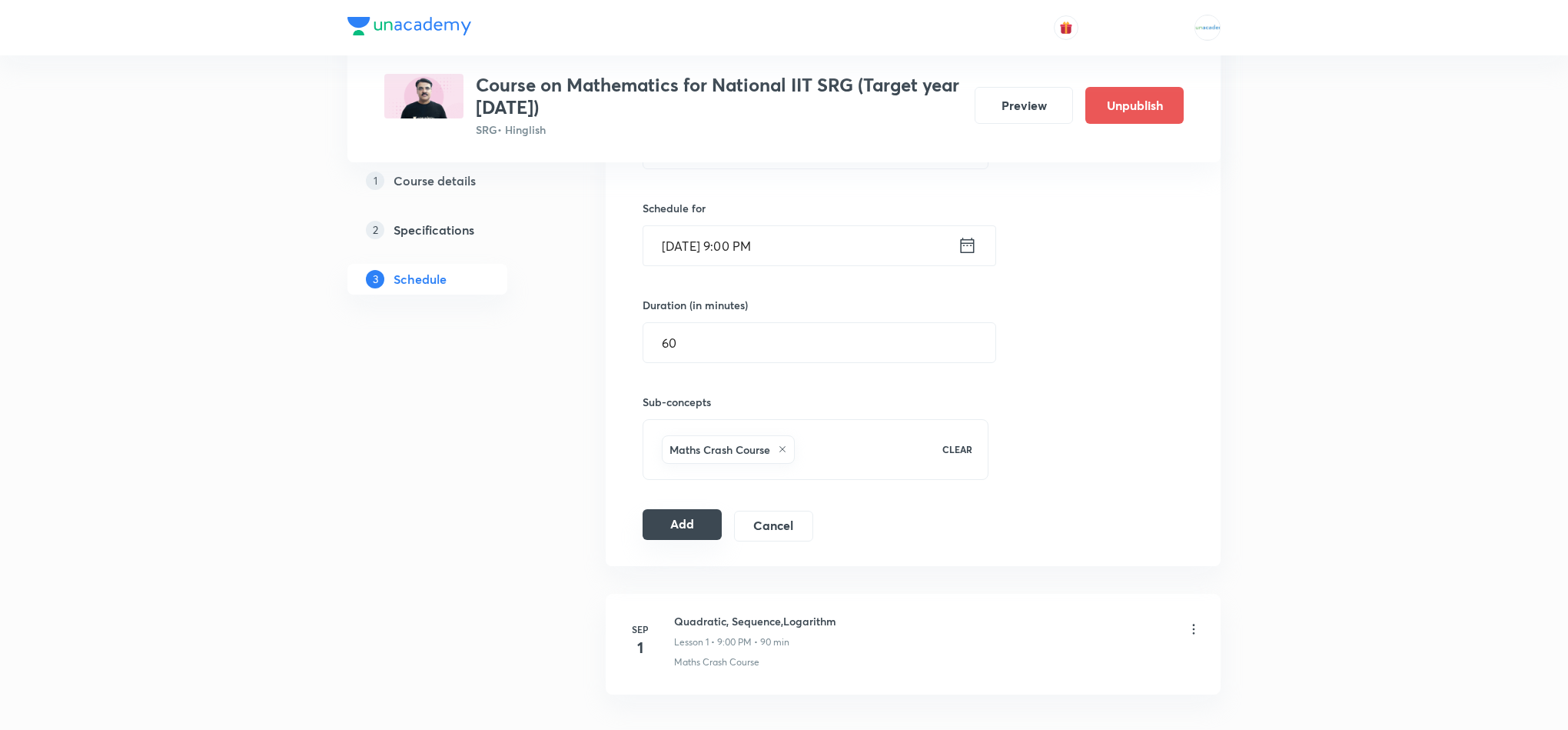
click at [662, 529] on button "Add" at bounding box center [682, 524] width 79 height 31
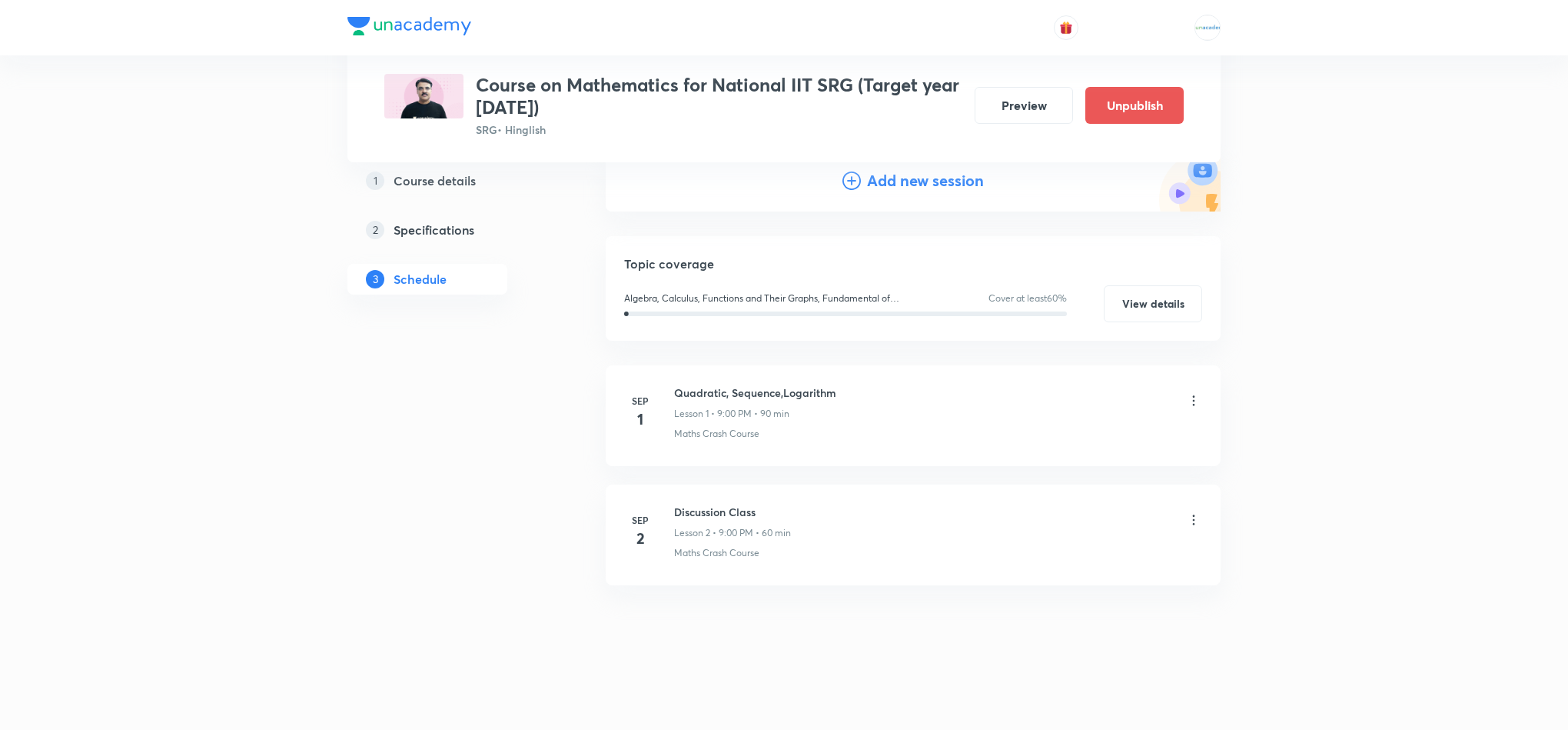
scroll to position [178, 0]
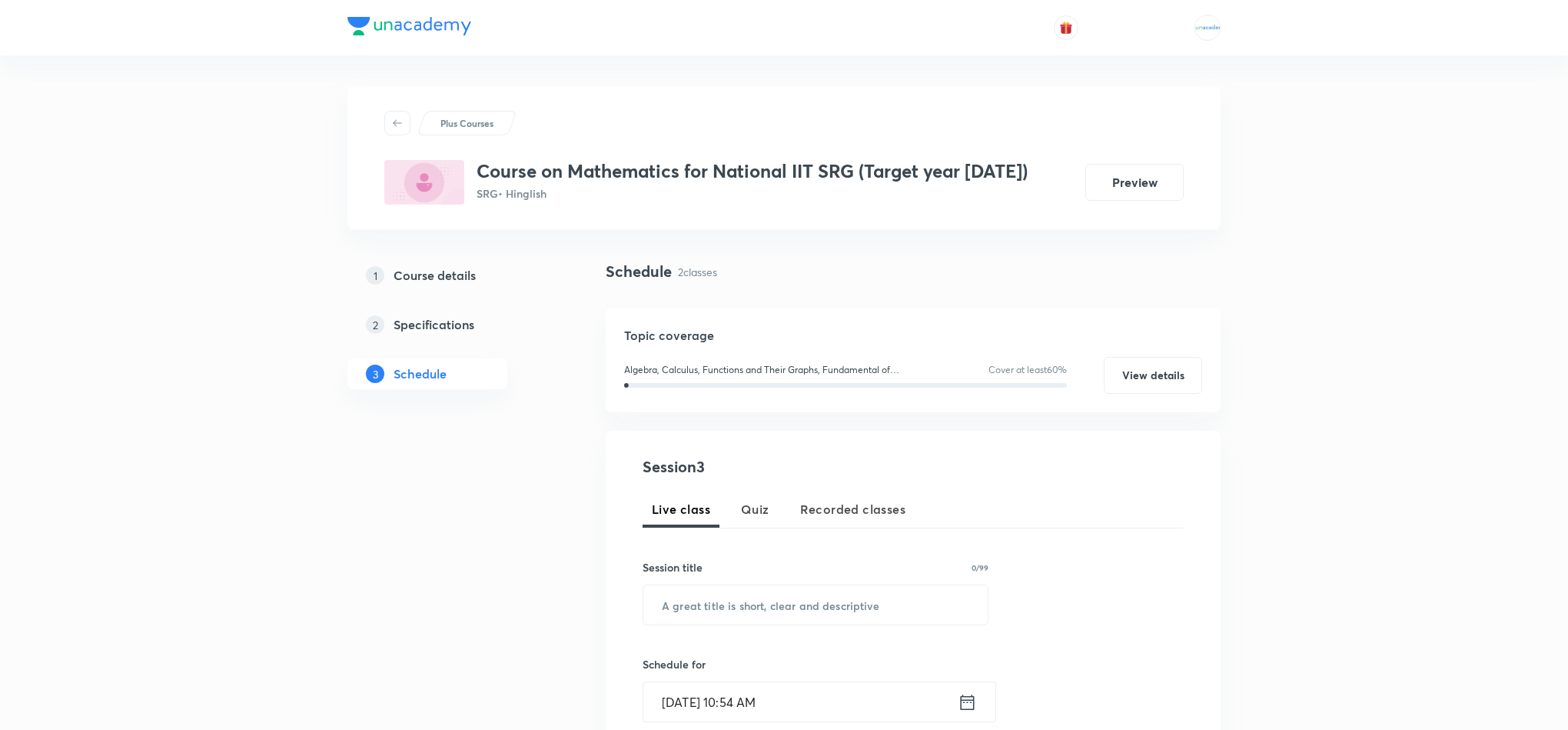
click at [475, 282] on h5 "Course details" at bounding box center [434, 275] width 82 height 19
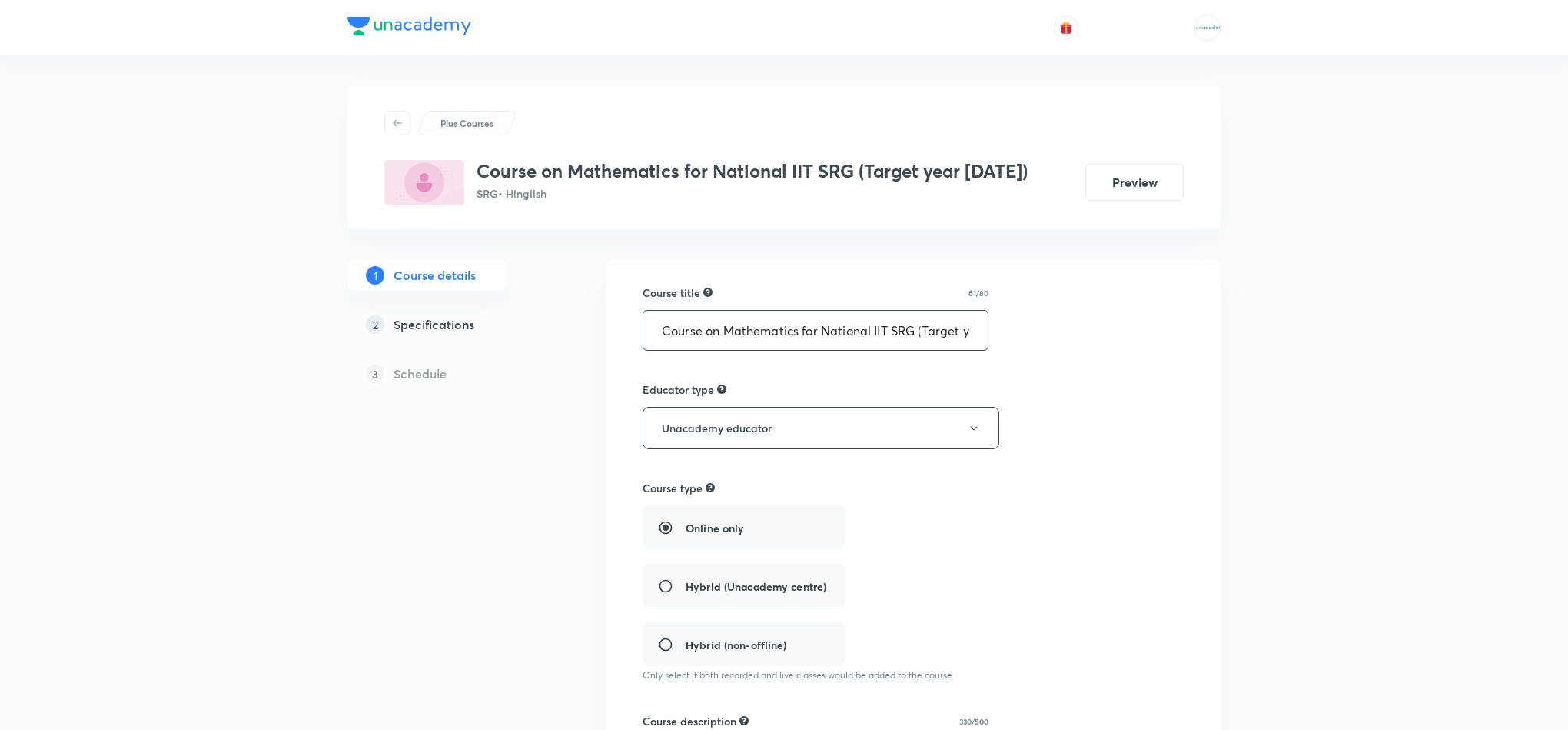
scroll to position [0, 56]
drag, startPoint x: 654, startPoint y: 324, endPoint x: 1490, endPoint y: 370, distance: 837.3
click at [1490, 370] on div "Plus Courses Course on Mathematics for National IIT SRG (Target year 2026) SRG …" at bounding box center [784, 673] width 1568 height 1348
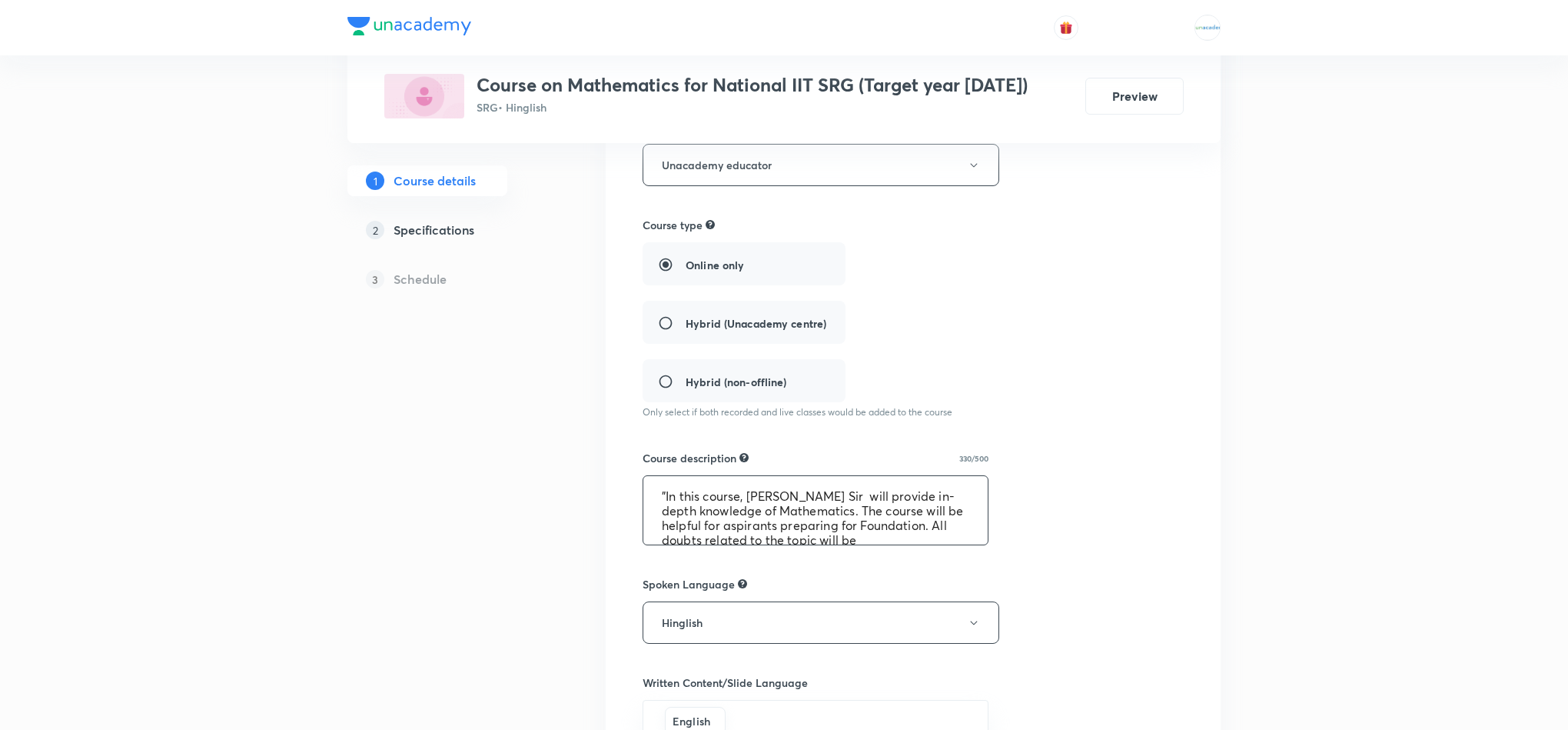
scroll to position [58, 0]
drag, startPoint x: 655, startPoint y: 496, endPoint x: 1124, endPoint y: 605, distance: 481.5
click at [1124, 605] on div "Course title 61/80 Course on Mathematics for National IIT SRG (Target year 2026…" at bounding box center [913, 516] width 542 height 990
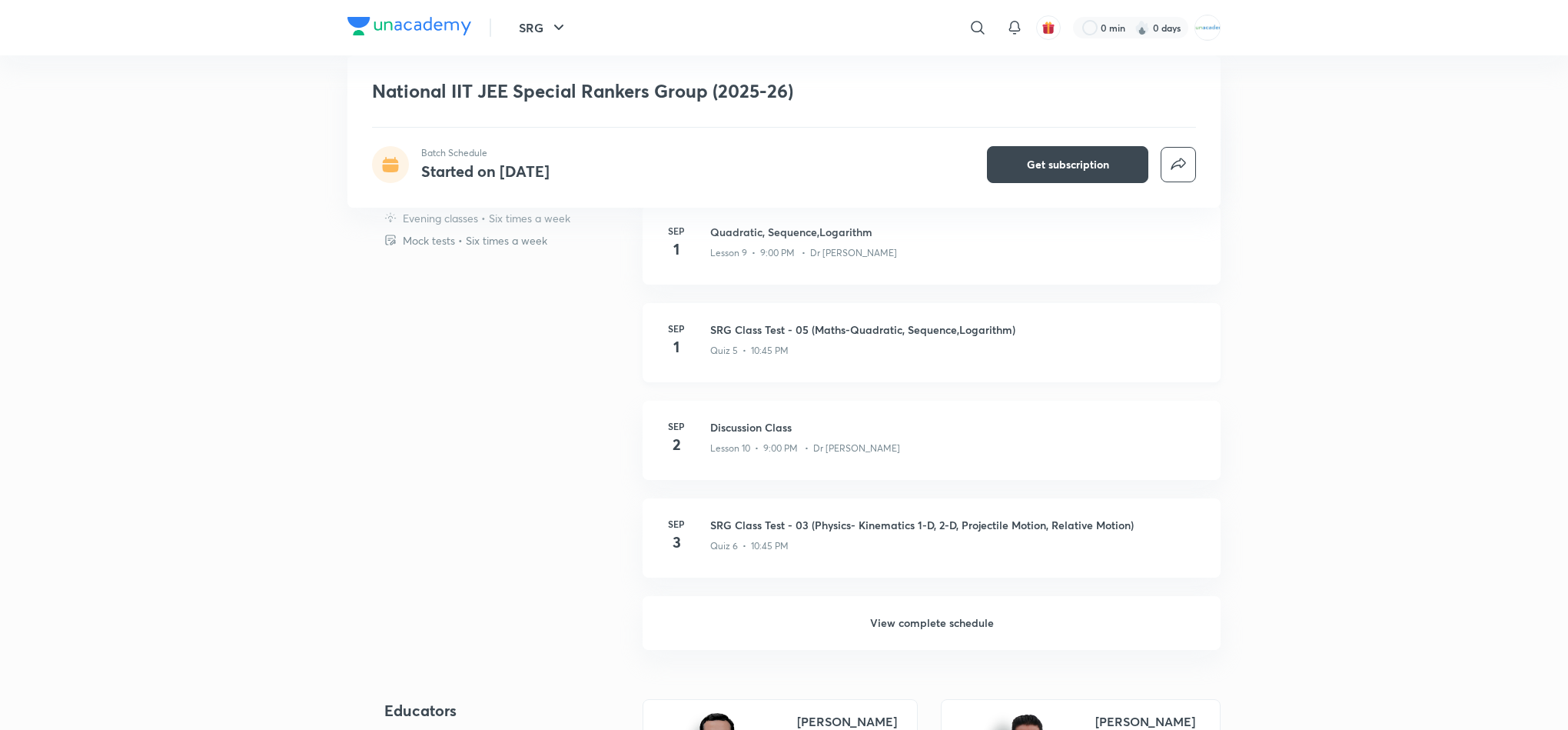
scroll to position [753, 0]
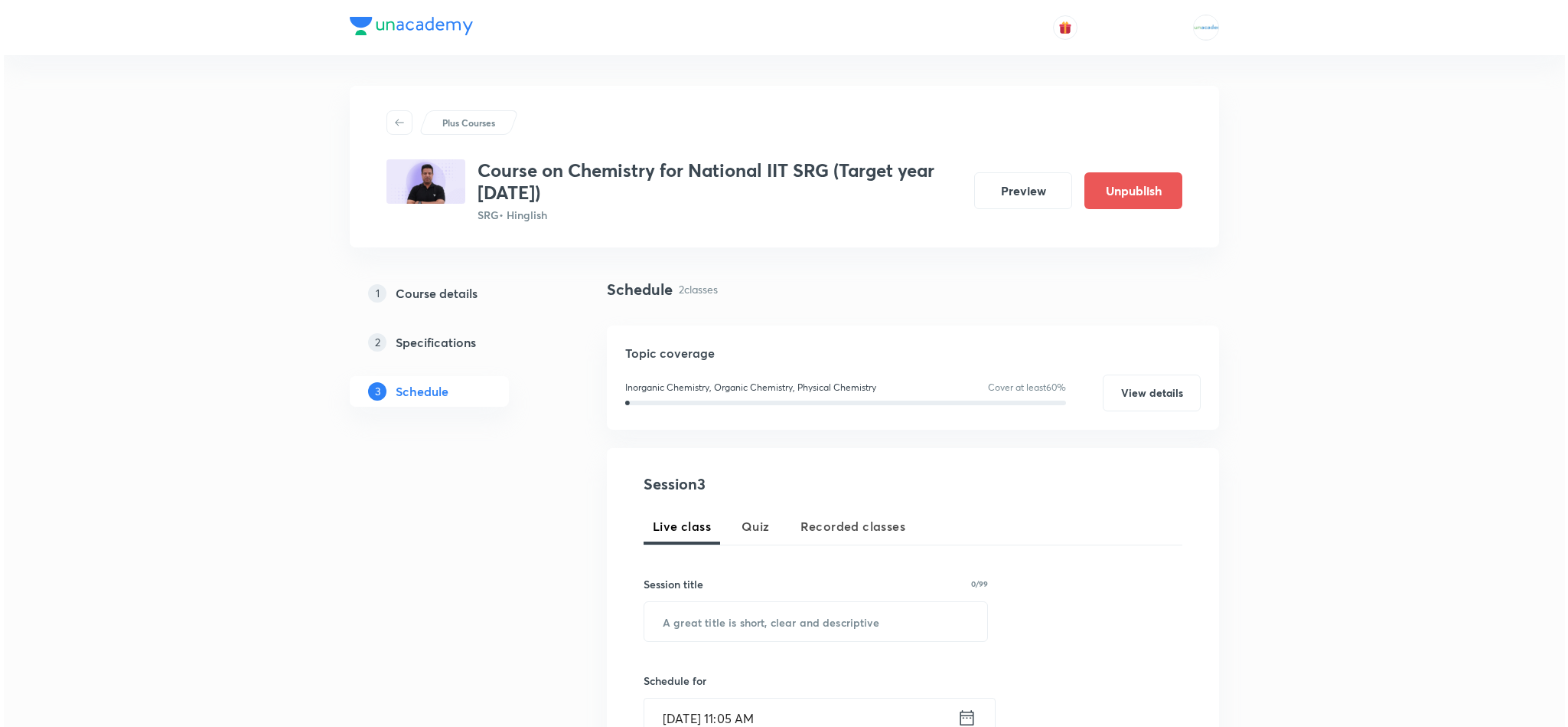
scroll to position [685, 0]
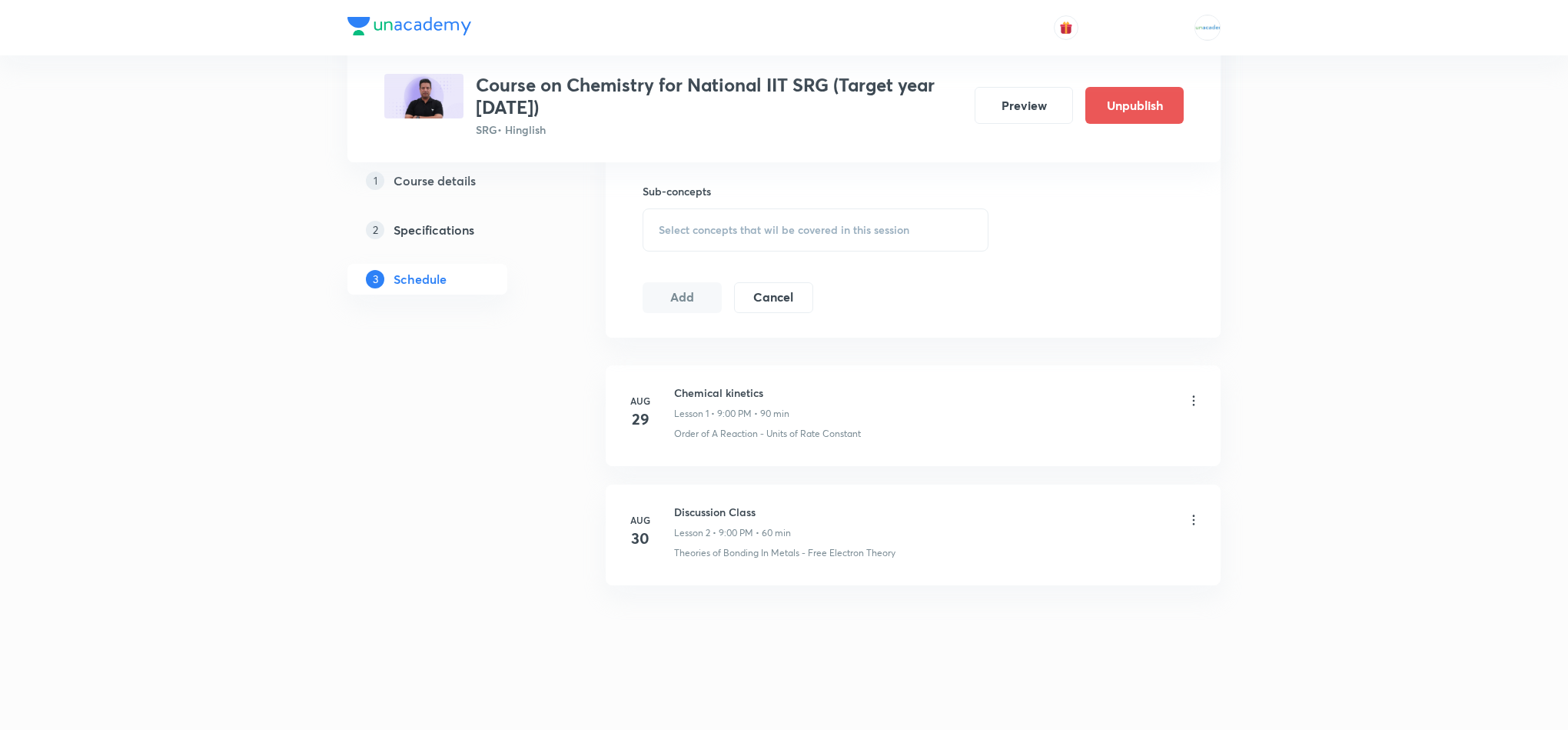
click at [1197, 527] on icon at bounding box center [1194, 519] width 16 height 16
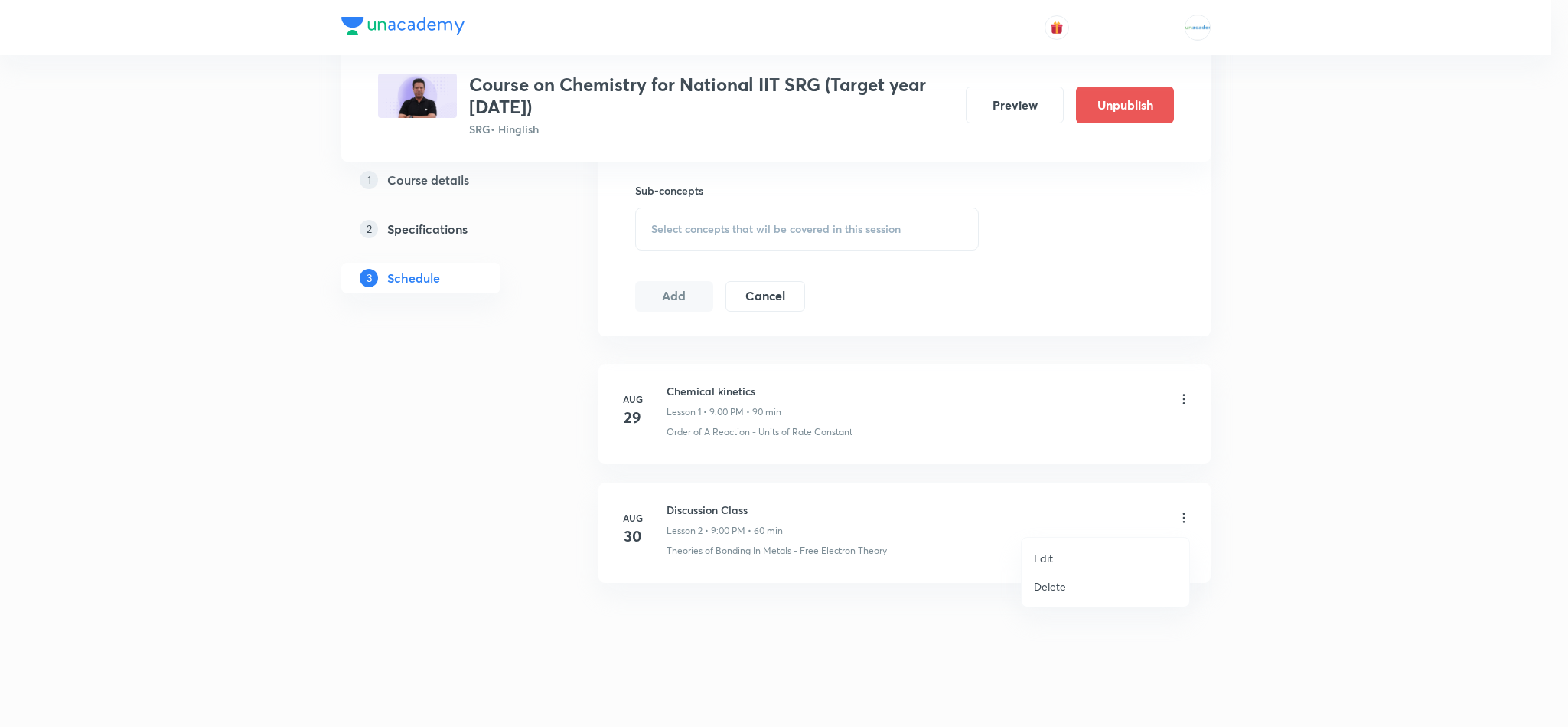
click at [1070, 556] on li "Edit" at bounding box center [1106, 557] width 168 height 29
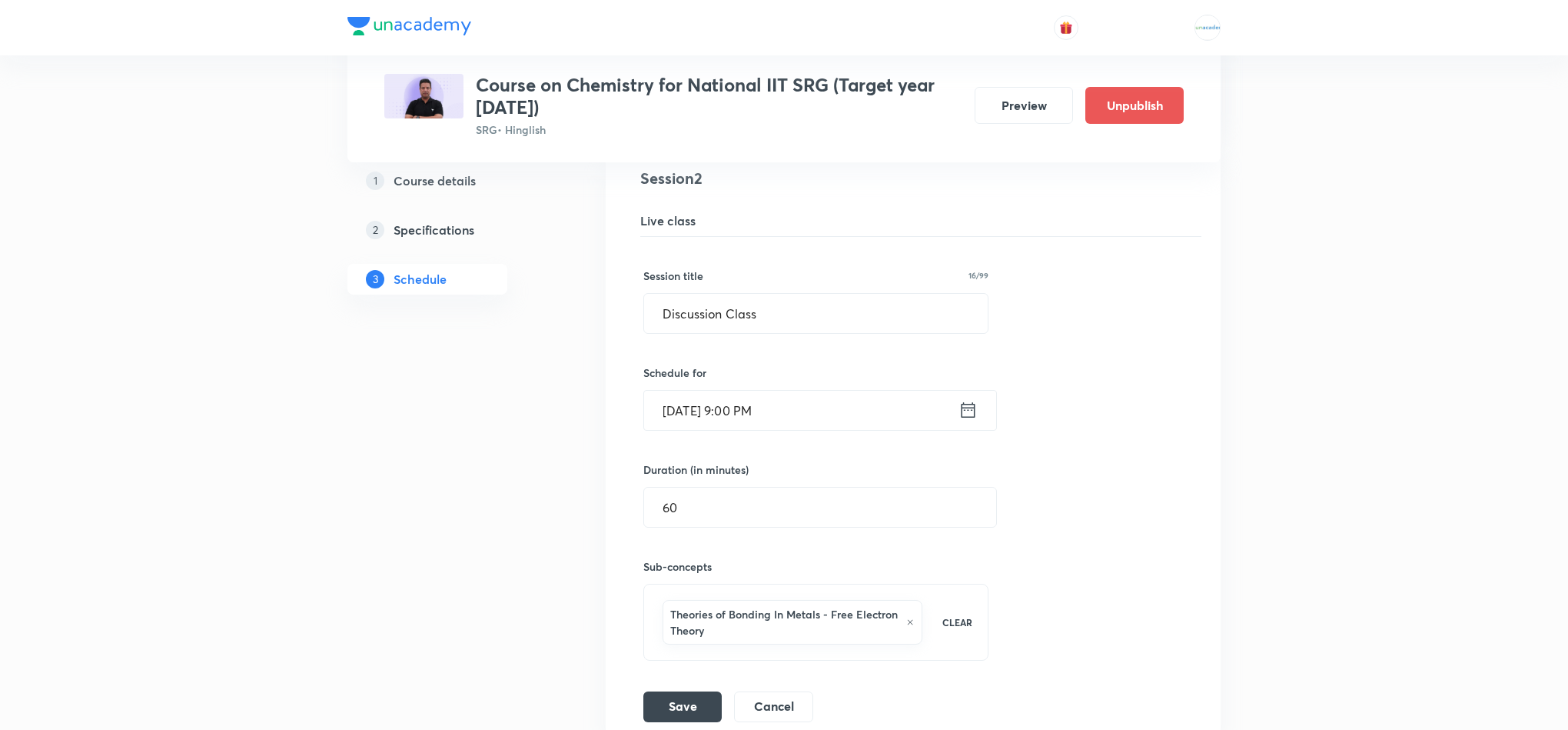
scroll to position [415, 0]
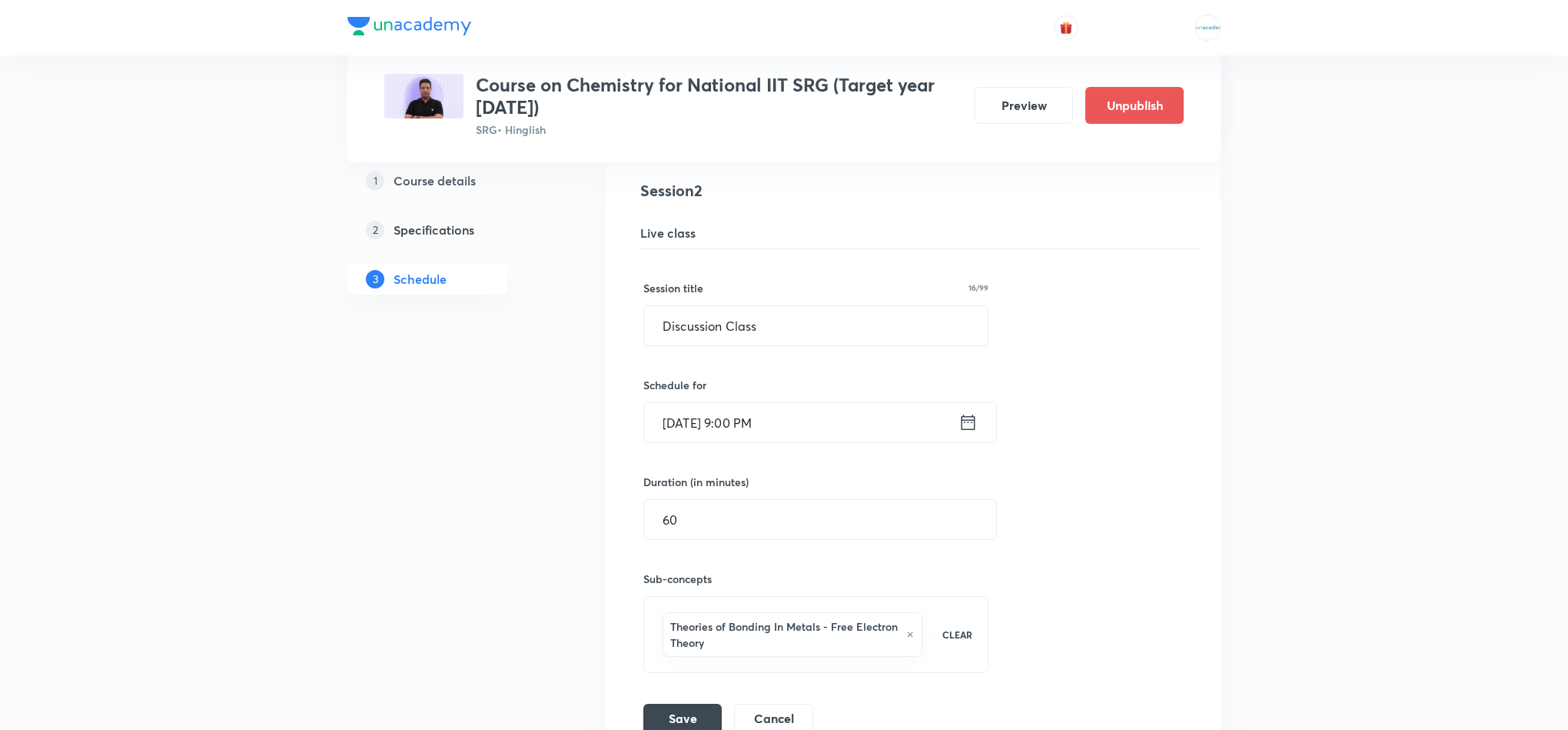
click at [968, 425] on icon at bounding box center [968, 422] width 19 height 21
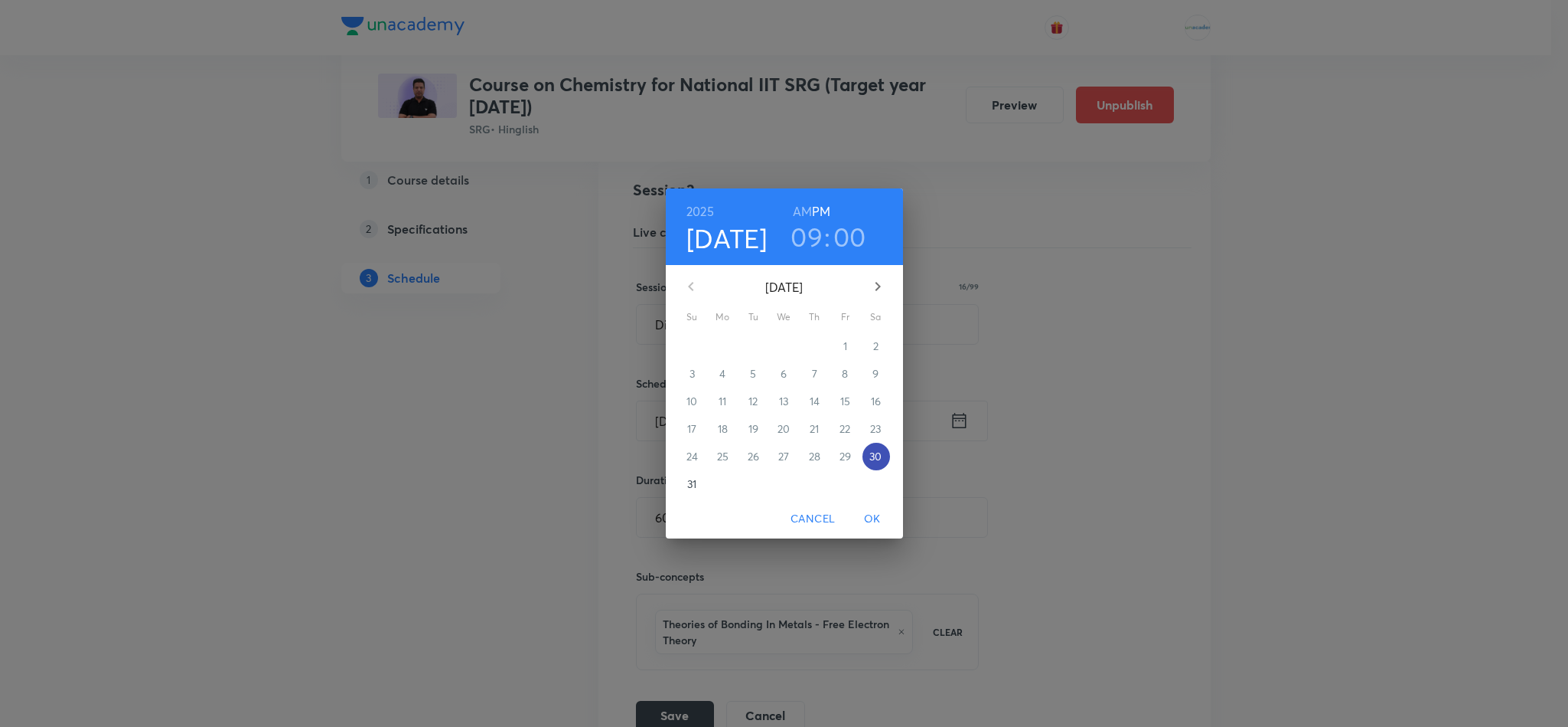
click at [863, 454] on span "30" at bounding box center [877, 456] width 28 height 16
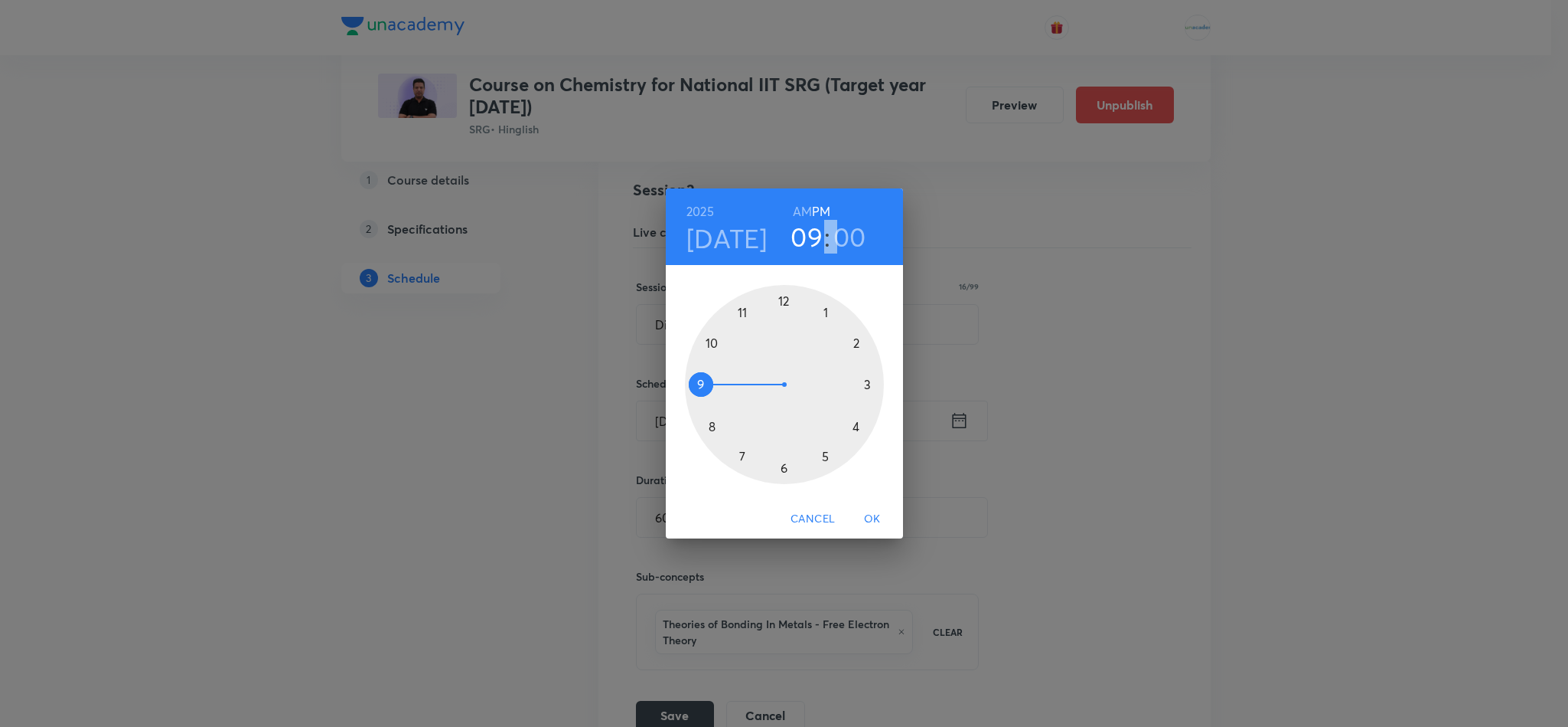
drag, startPoint x: 788, startPoint y: 216, endPoint x: 803, endPoint y: 211, distance: 15.8
click at [803, 211] on div "2025 Aug 30 09 : 00 AM PM" at bounding box center [784, 227] width 213 height 52
click at [803, 211] on h6 "AM" at bounding box center [802, 211] width 19 height 21
click at [742, 319] on div at bounding box center [784, 384] width 199 height 199
click at [851, 345] on div at bounding box center [784, 384] width 199 height 199
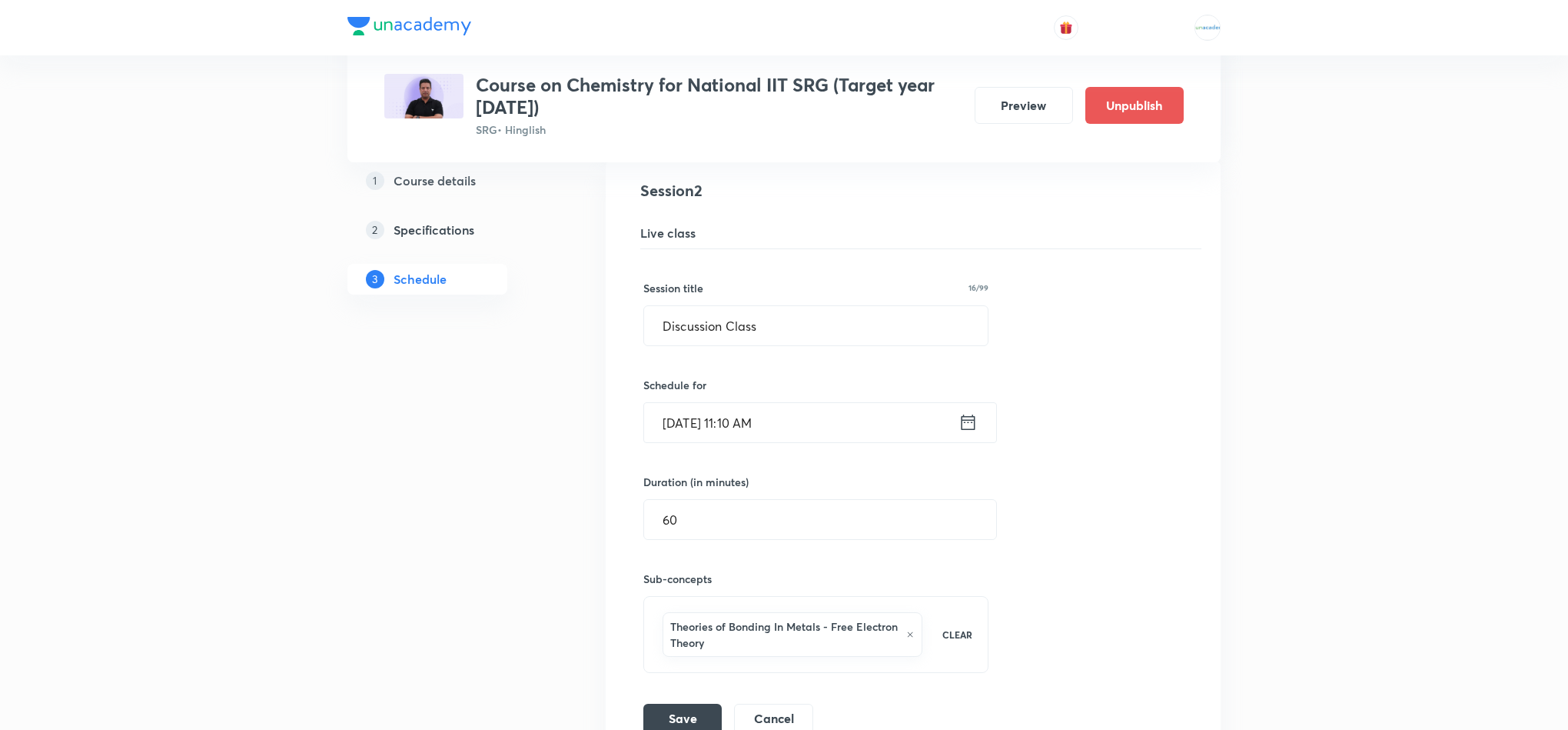
scroll to position [588, 0]
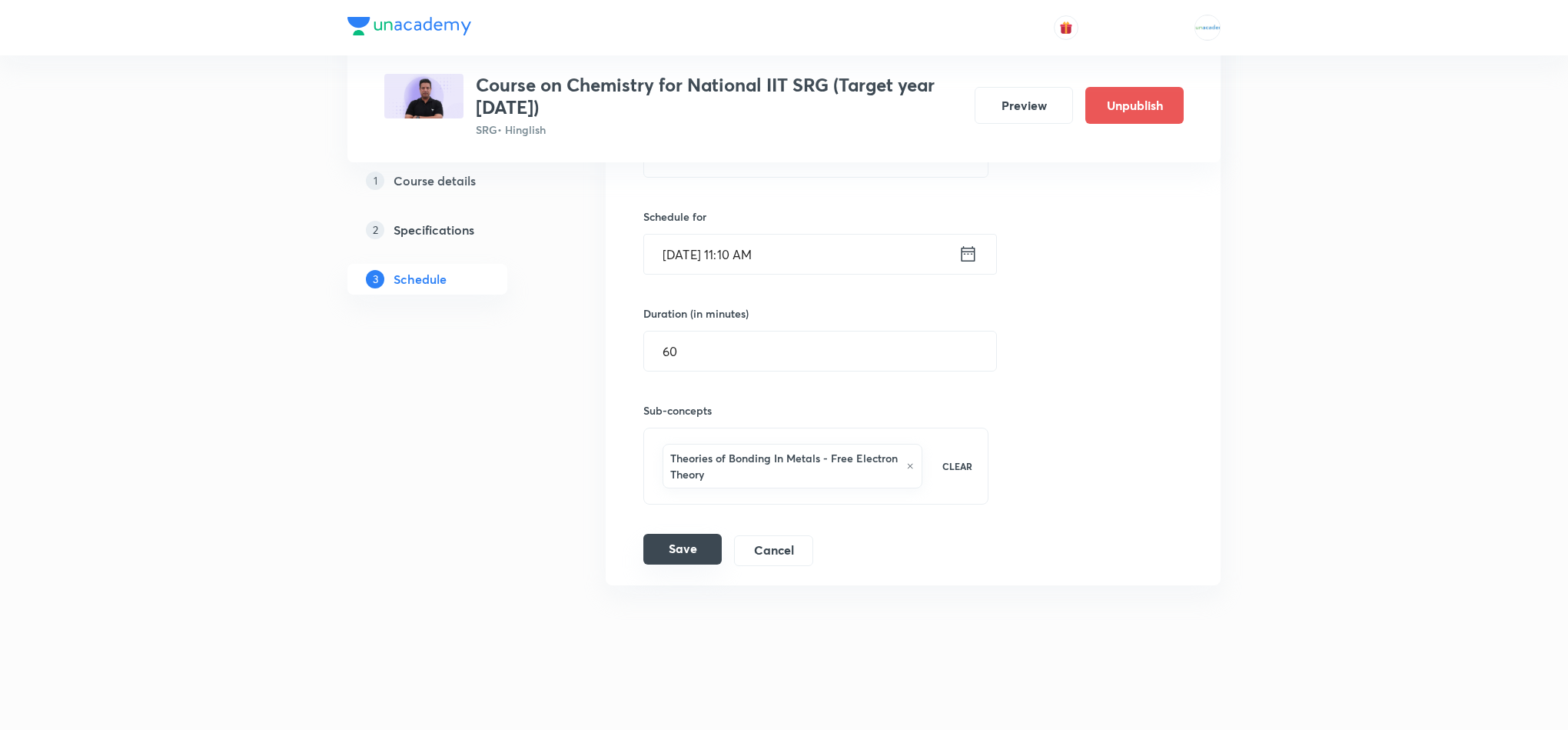
drag, startPoint x: 681, startPoint y: 533, endPoint x: 667, endPoint y: 554, distance: 25.2
click at [667, 554] on div "Session title 16/99 Discussion Class ​ Schedule for Aug 30, 2025, 11:10 AM ​ Du…" at bounding box center [913, 324] width 540 height 485
click at [667, 554] on button "Save" at bounding box center [682, 549] width 79 height 31
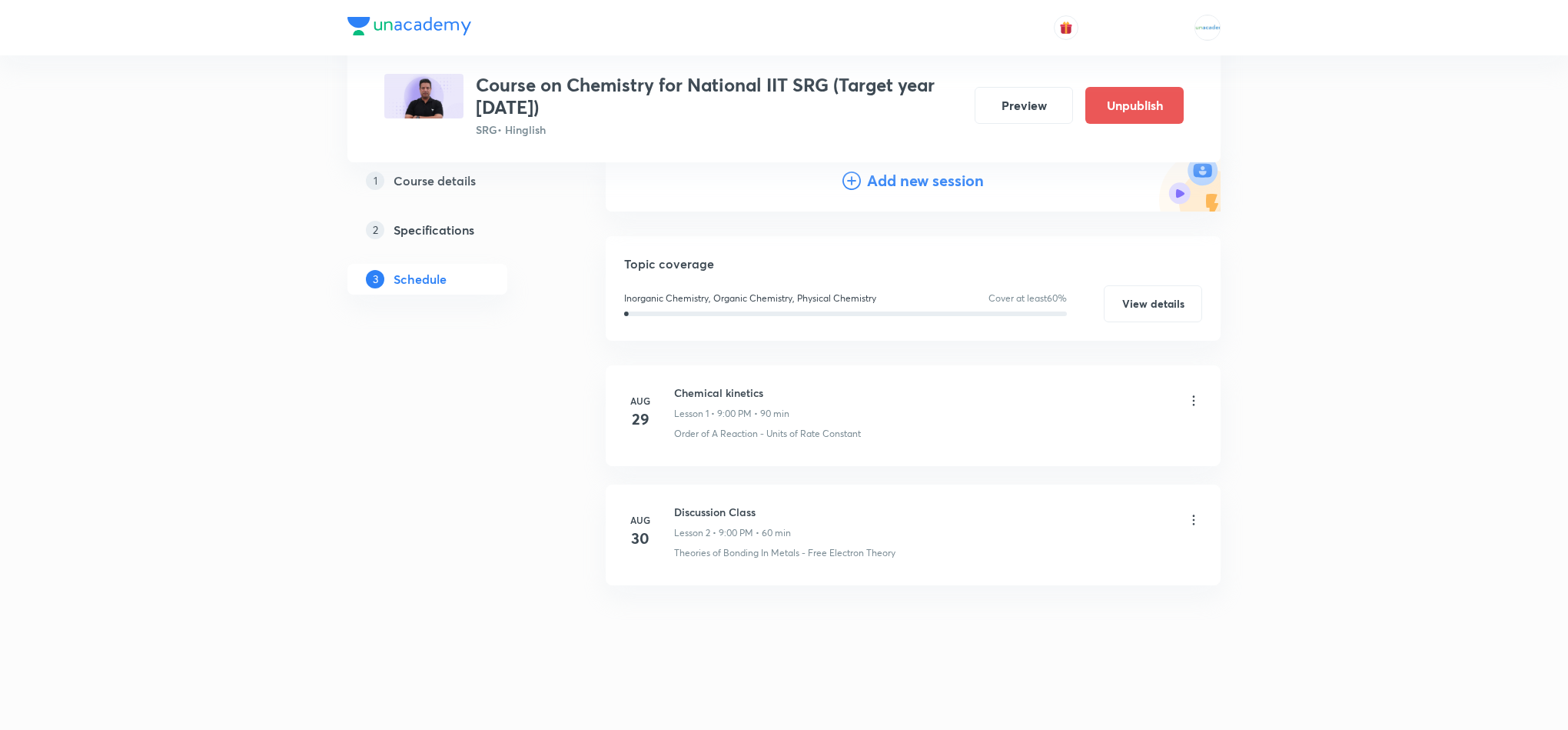
scroll to position [178, 0]
click at [1197, 521] on icon at bounding box center [1194, 519] width 16 height 16
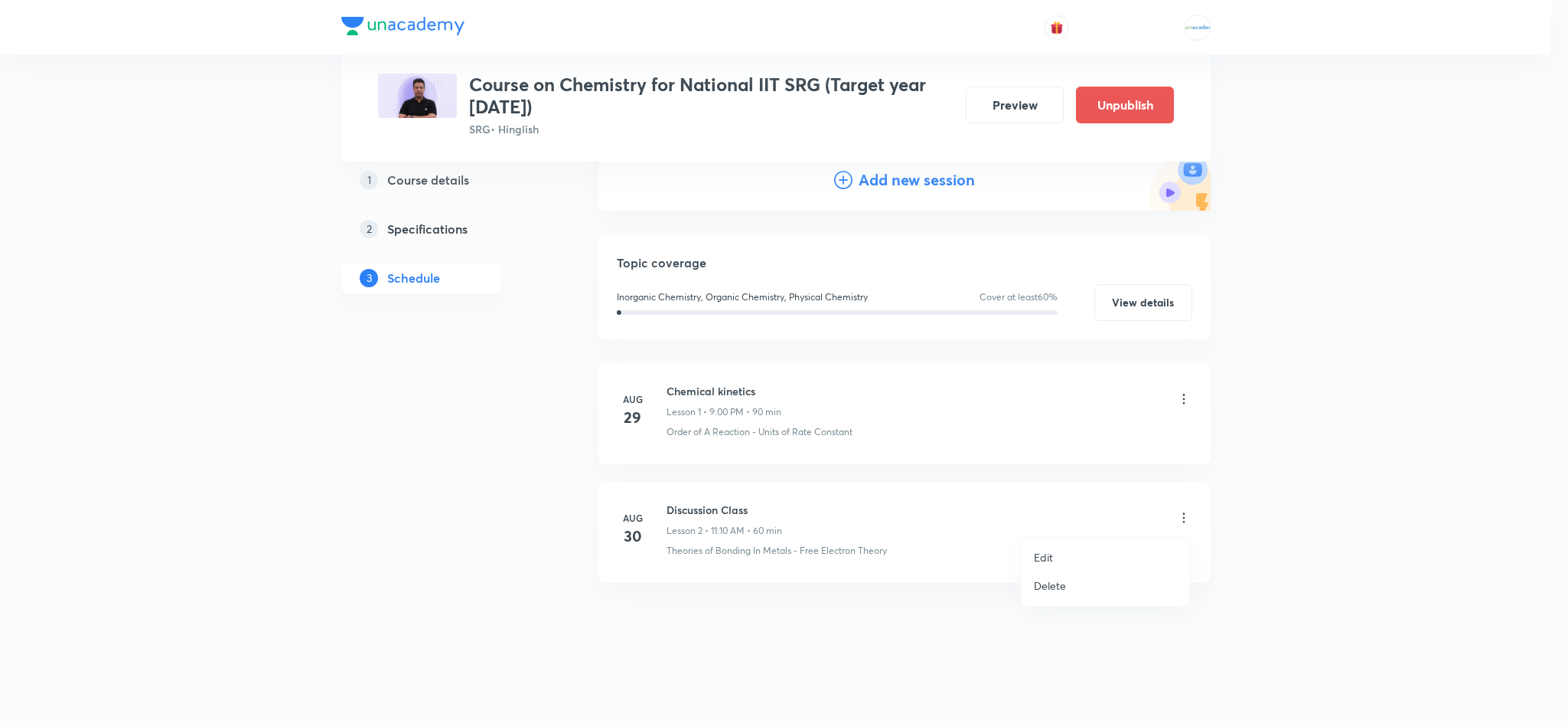
click at [1093, 549] on li "Edit" at bounding box center [1106, 556] width 168 height 29
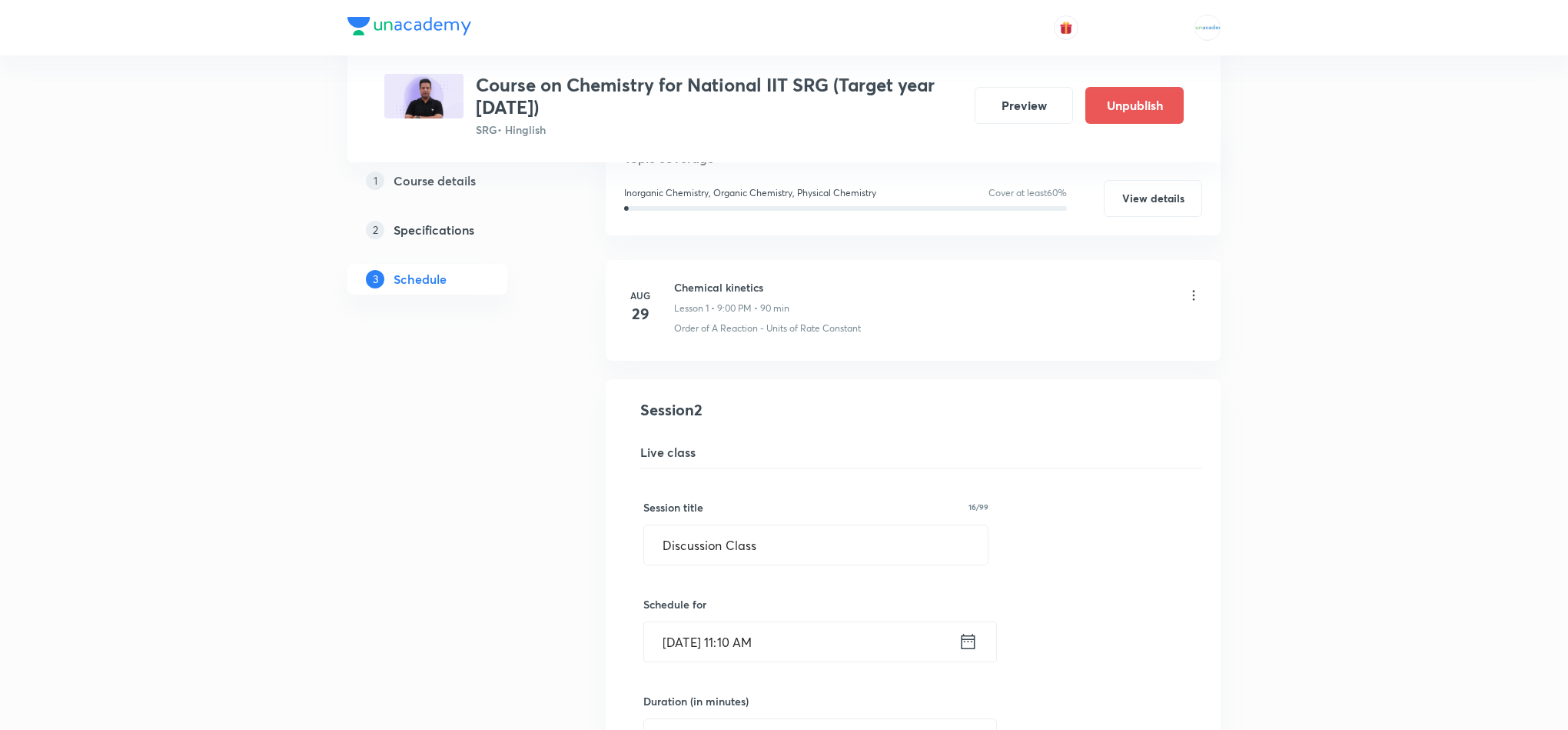
scroll to position [197, 0]
click at [972, 655] on div "Aug 30, 2025, 11:10 AM ​" at bounding box center [820, 641] width 354 height 41
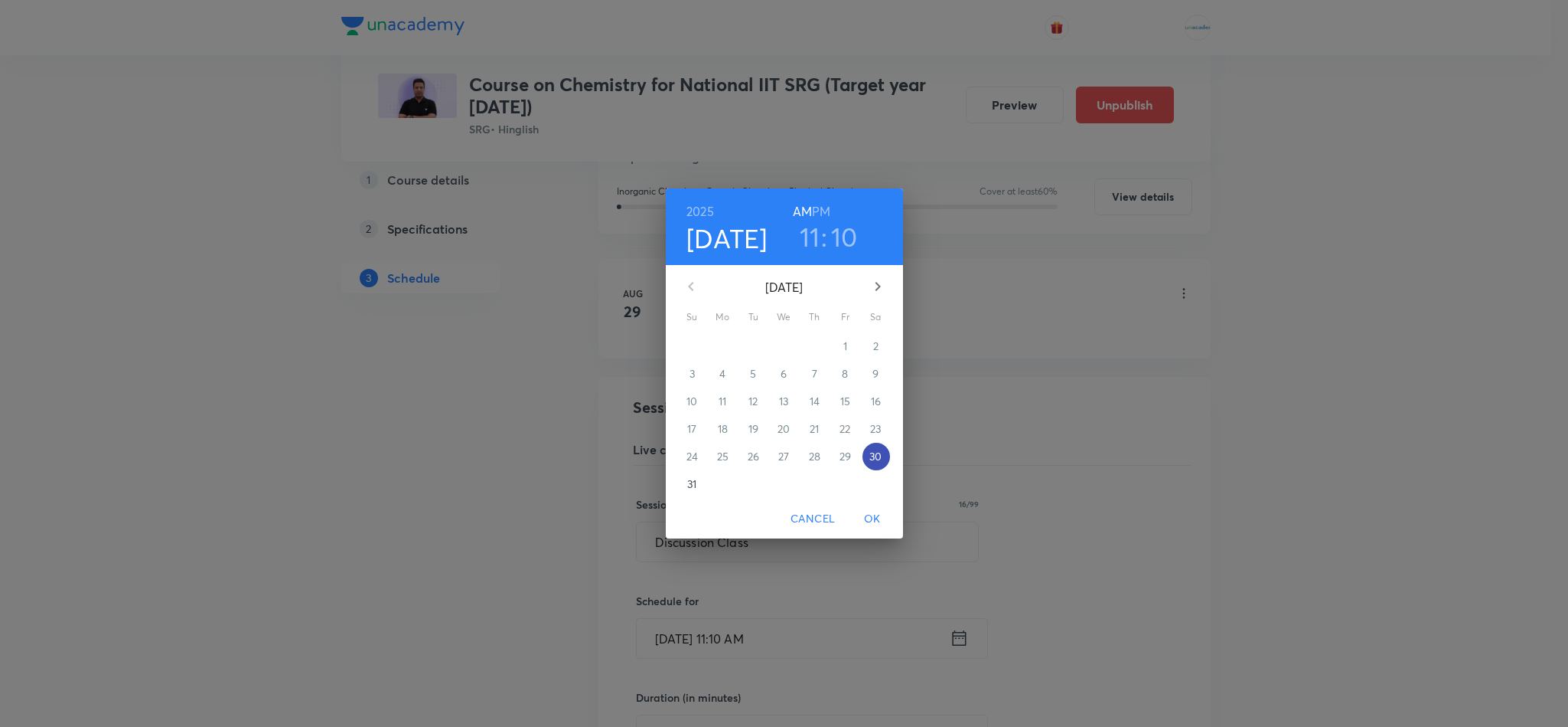
click at [875, 458] on p "30" at bounding box center [875, 456] width 12 height 16
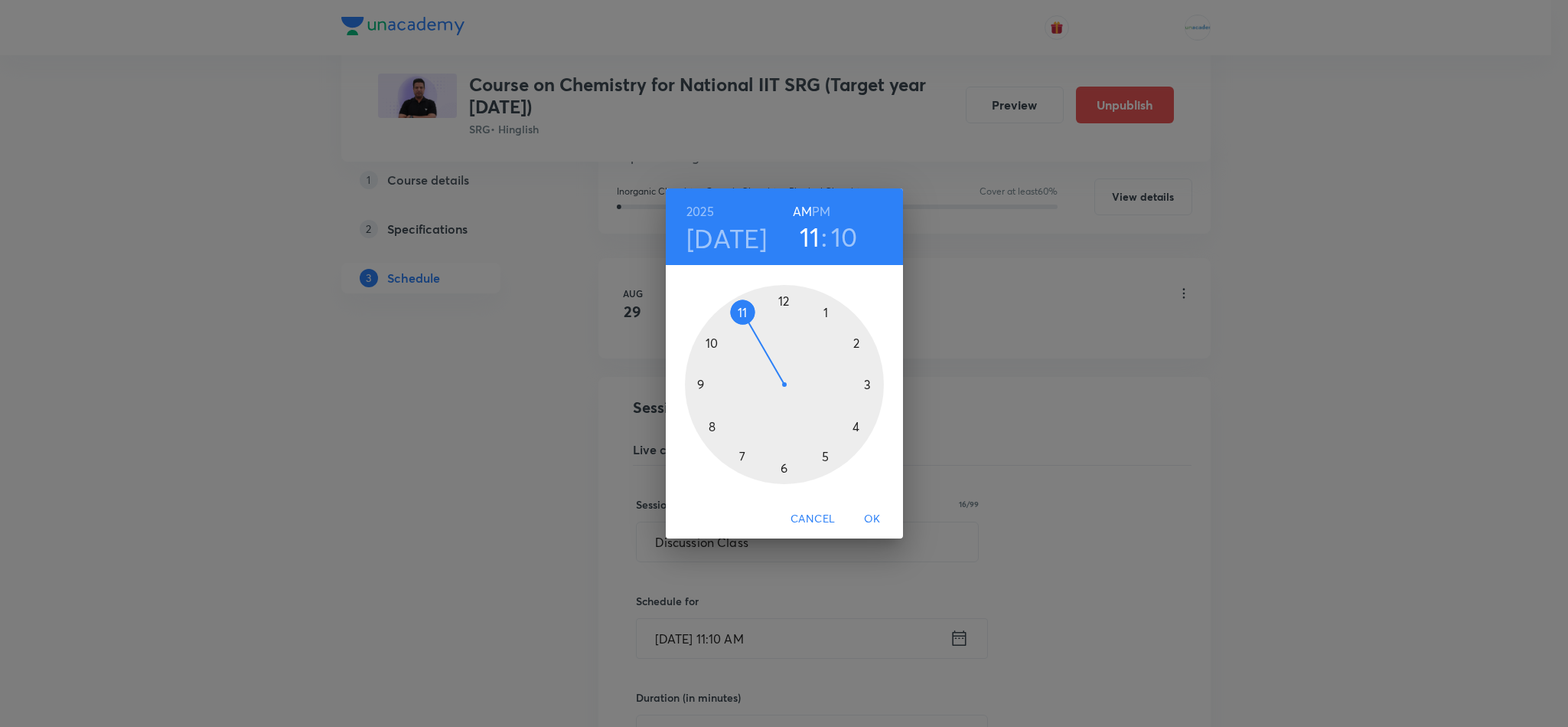
click at [741, 315] on div at bounding box center [784, 384] width 199 height 199
click at [829, 524] on span "Cancel" at bounding box center [812, 518] width 44 height 19
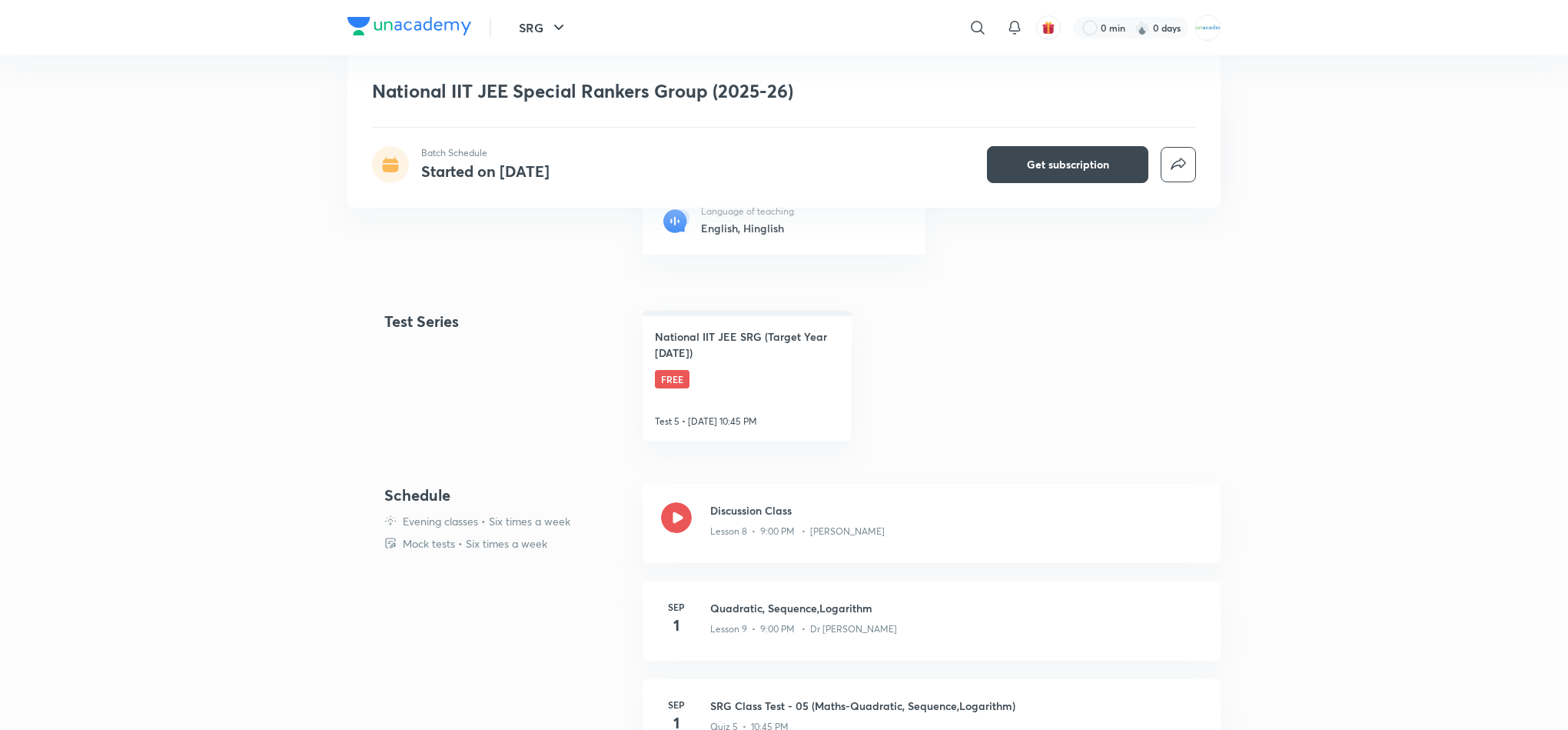
scroll to position [455, 0]
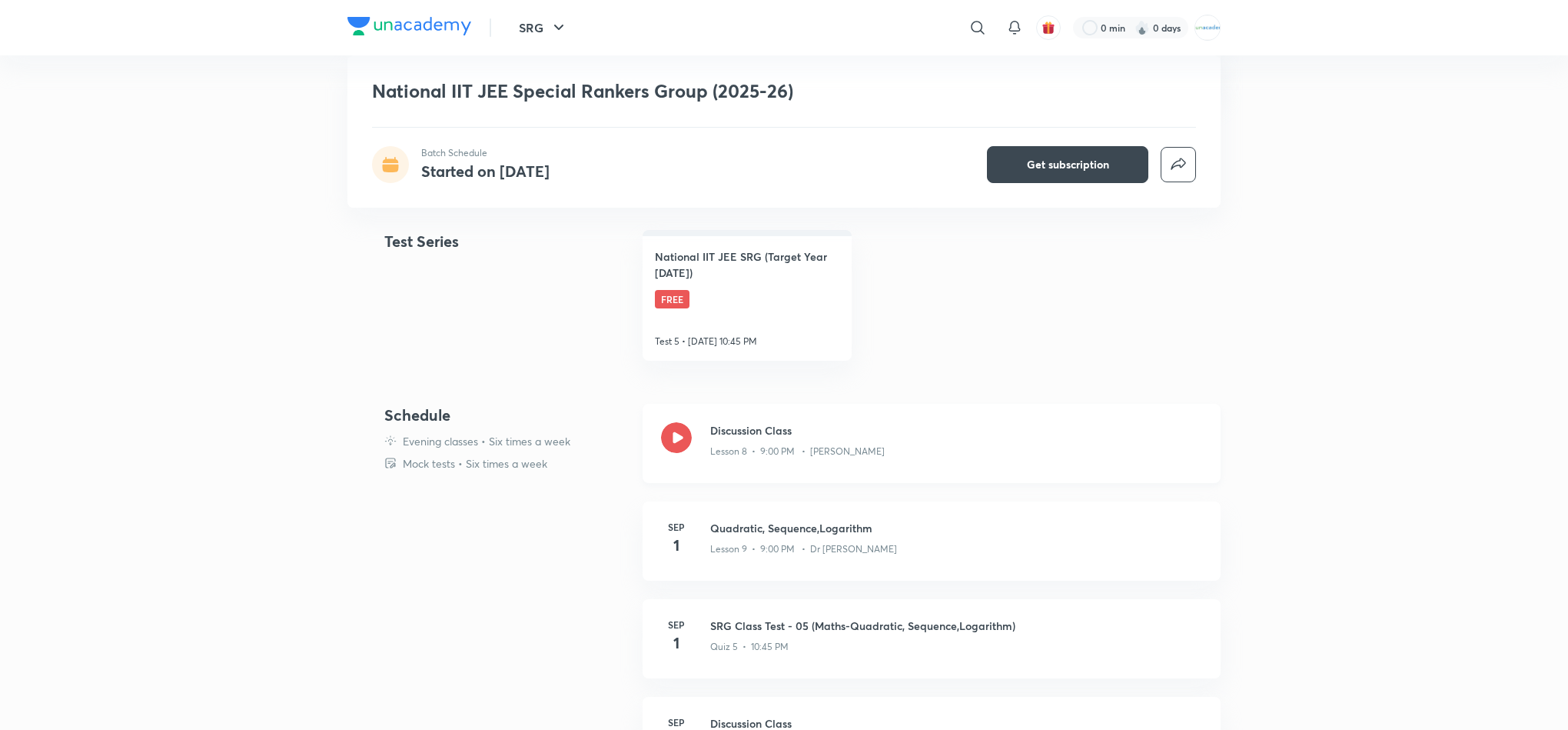
click at [669, 430] on icon at bounding box center [677, 438] width 31 height 31
